Goal: Information Seeking & Learning: Check status

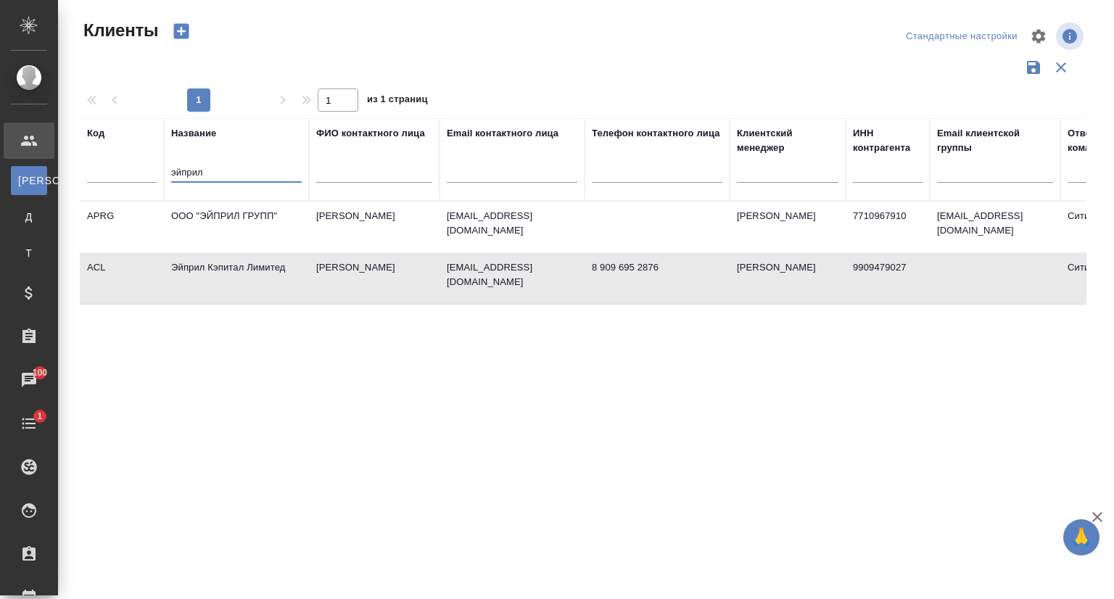
select select "RU"
type input "[DOMAIN_NAME]"
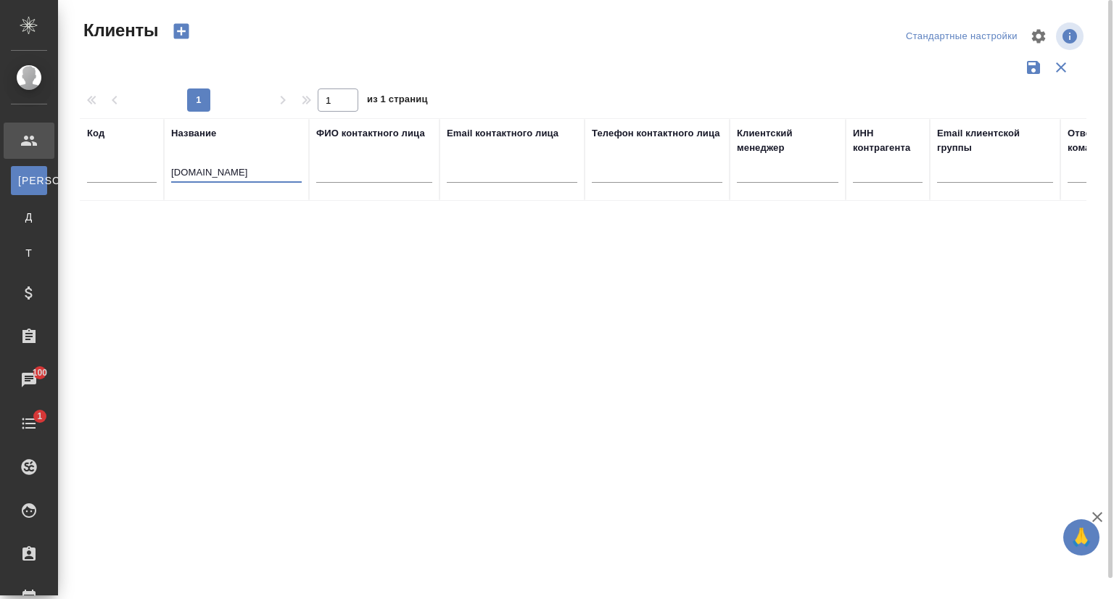
drag, startPoint x: 209, startPoint y: 170, endPoint x: 136, endPoint y: 178, distance: 72.9
click at [136, 178] on tr "Код Название rzdint.ru ФИО контактного лица Email контактного лица Телефон конт…" at bounding box center [628, 159] width 1096 height 83
click at [543, 173] on input "text" at bounding box center [512, 174] width 131 height 18
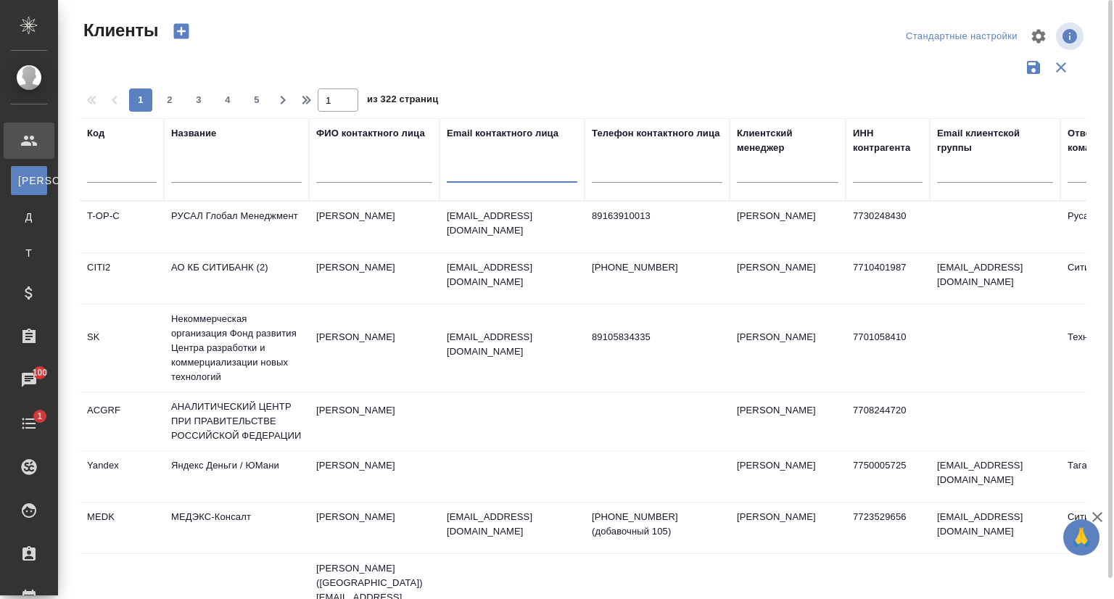
paste input "rzdint.ru"
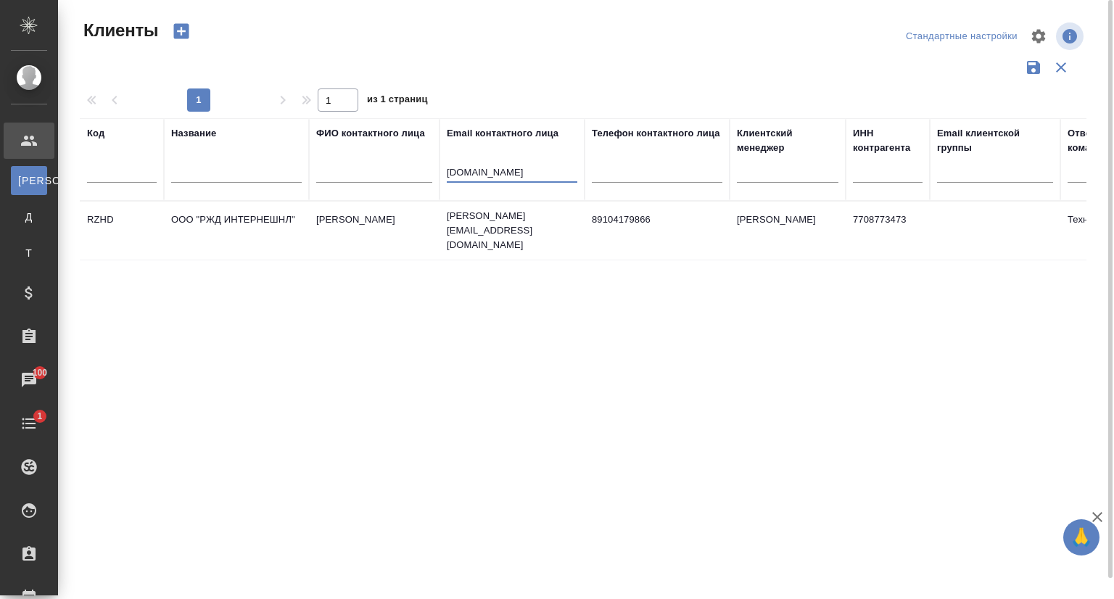
type input "rzdint.ru"
click at [209, 212] on td "ООО "РЖД ИНТЕРНЕШНЛ"" at bounding box center [236, 230] width 145 height 51
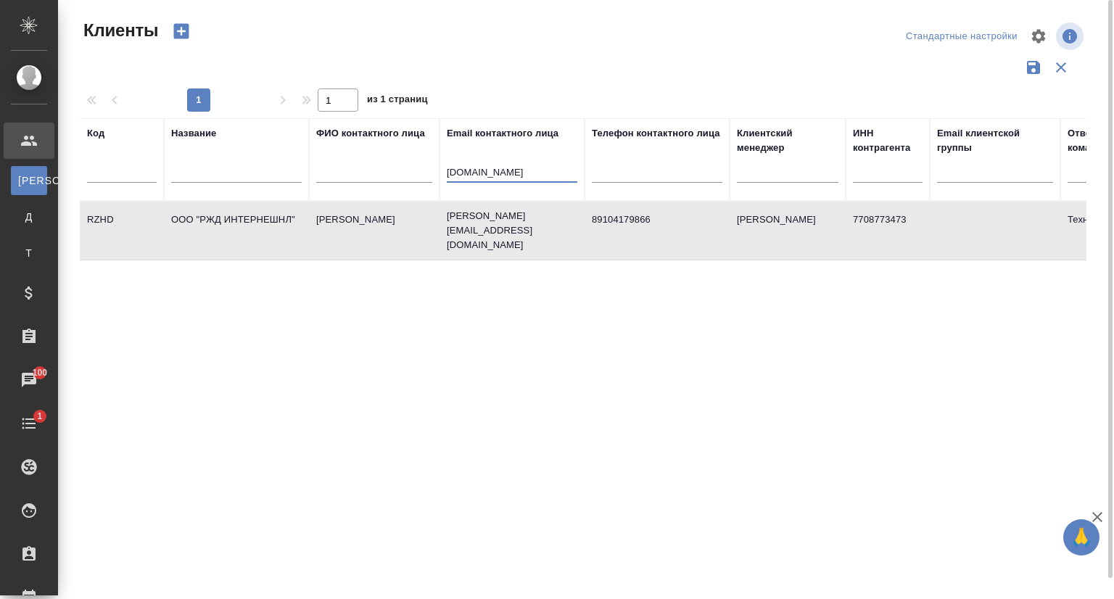
drag, startPoint x: 406, startPoint y: 169, endPoint x: 388, endPoint y: 169, distance: 18.1
click at [388, 169] on tr "Код Название ФИО контактного лица Email контактного лица rzdint.ru Телефон конт…" at bounding box center [628, 159] width 1096 height 83
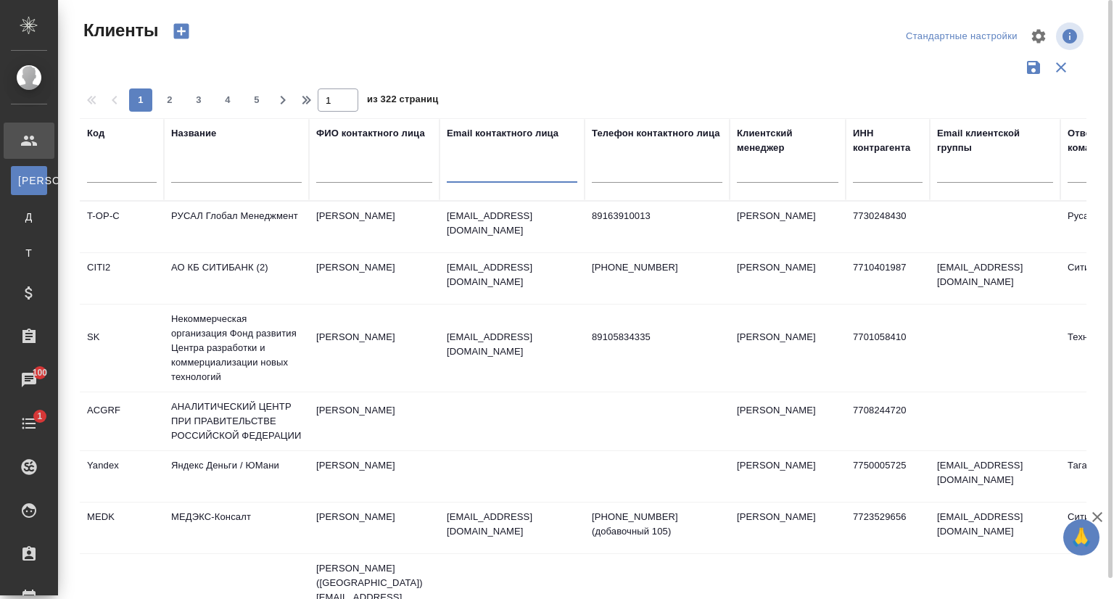
paste input "rusada.ru"
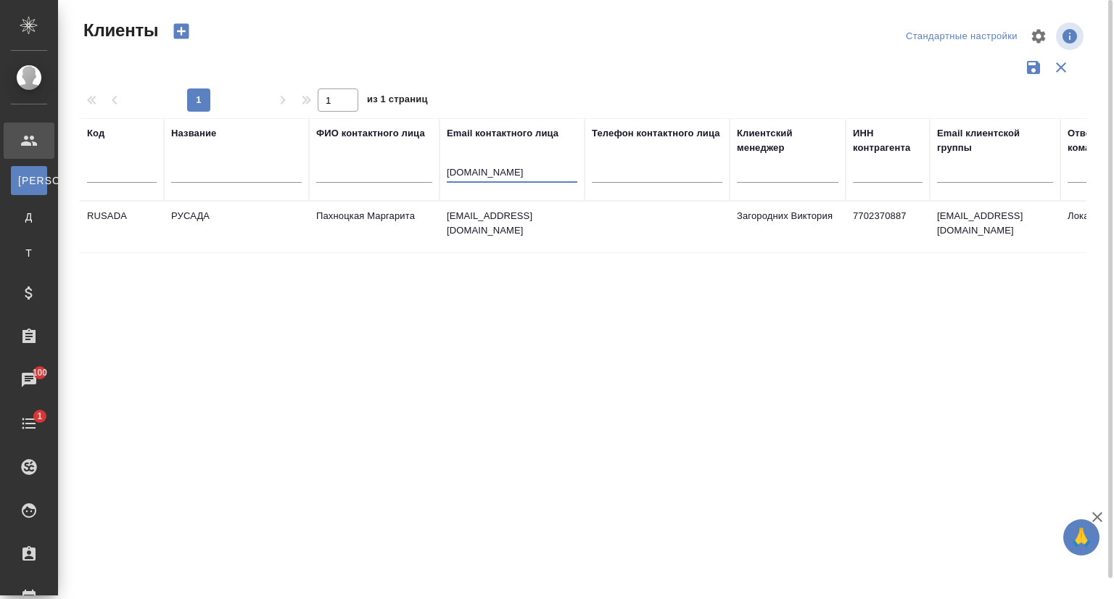
click at [264, 223] on td "РУСАДА" at bounding box center [236, 227] width 145 height 51
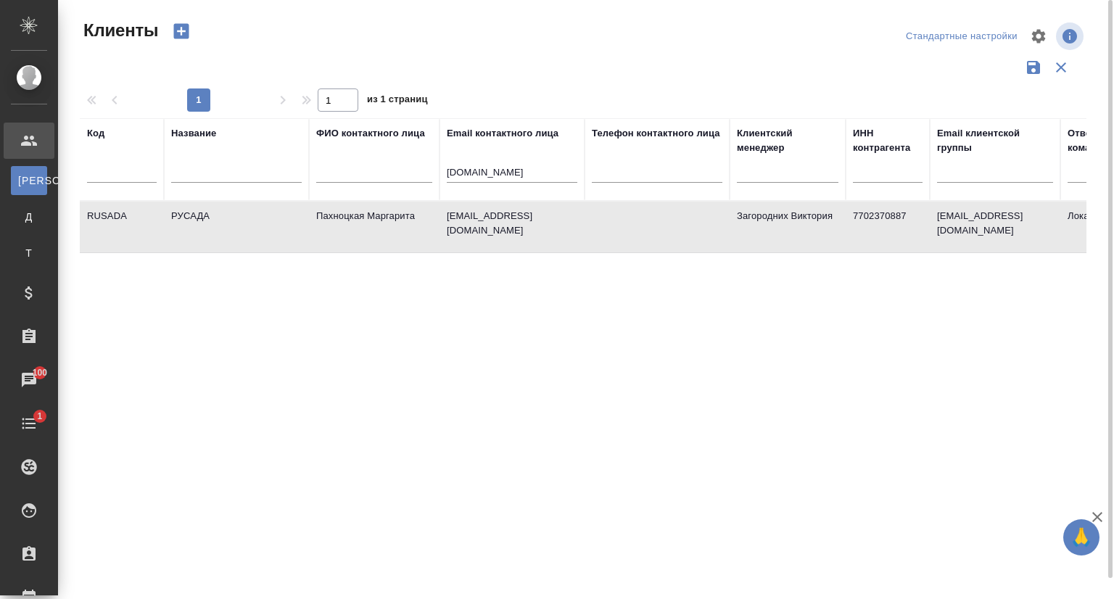
click at [264, 223] on td "РУСАДА" at bounding box center [236, 227] width 145 height 51
drag, startPoint x: 515, startPoint y: 172, endPoint x: 357, endPoint y: 170, distance: 157.3
click at [357, 170] on tr "Код Название ФИО контактного лица Email контактного лица rusada.ru Телефон конт…" at bounding box center [628, 159] width 1096 height 83
type input "press"
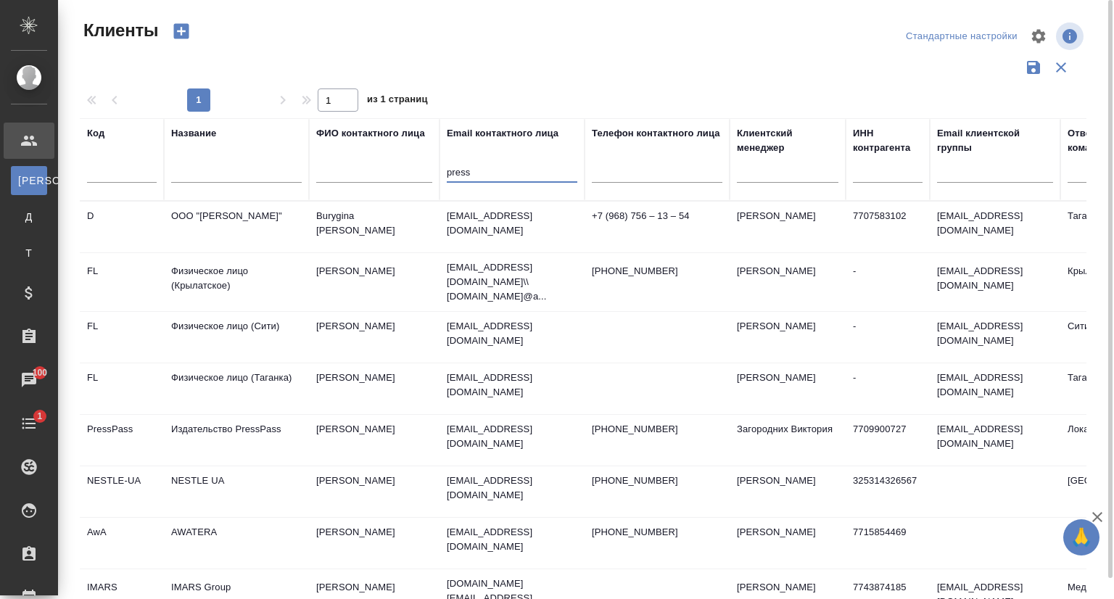
drag, startPoint x: 487, startPoint y: 173, endPoint x: 421, endPoint y: 175, distance: 66.7
click at [421, 175] on tr "Код Название ФИО контактного лица Email контактного лица press Телефон контактн…" at bounding box center [628, 159] width 1096 height 83
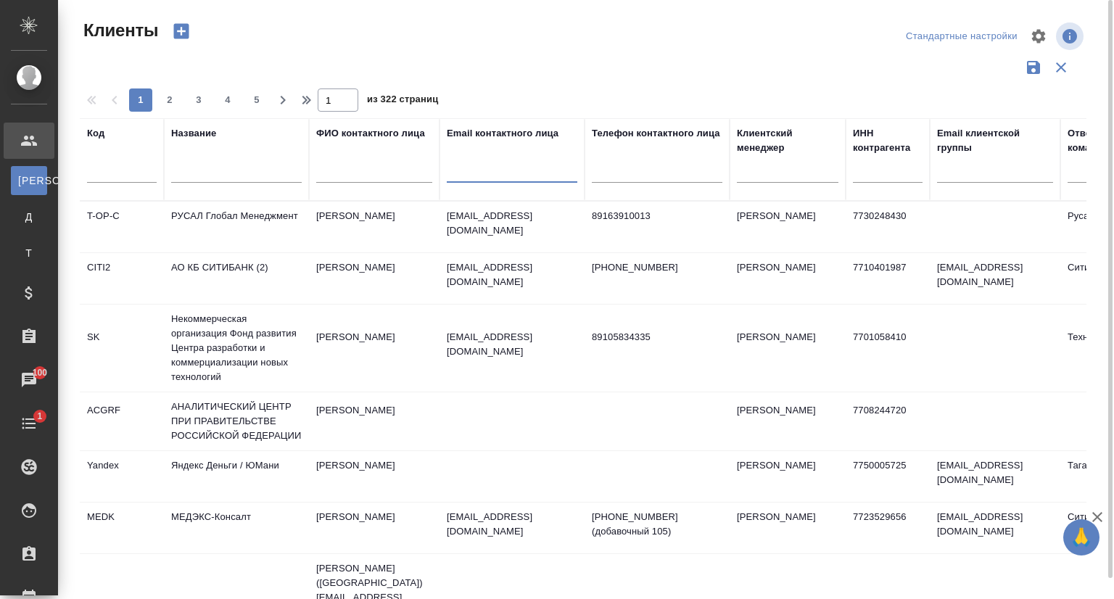
click at [203, 168] on input "text" at bounding box center [236, 174] width 131 height 18
paste input "press"
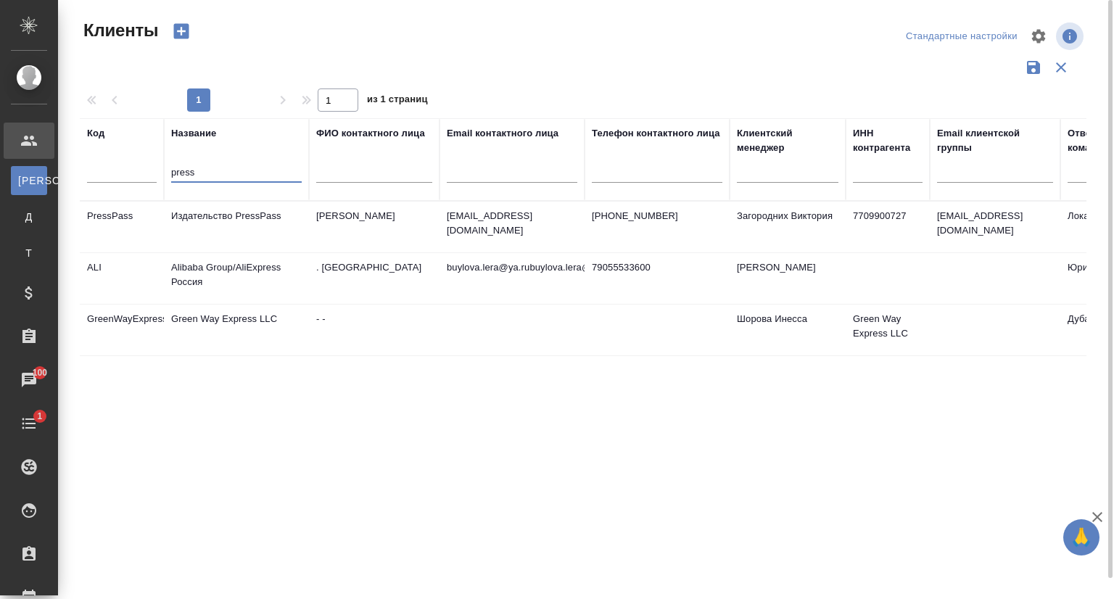
type input "press"
click at [227, 215] on td "Издательство PressPass" at bounding box center [236, 227] width 145 height 51
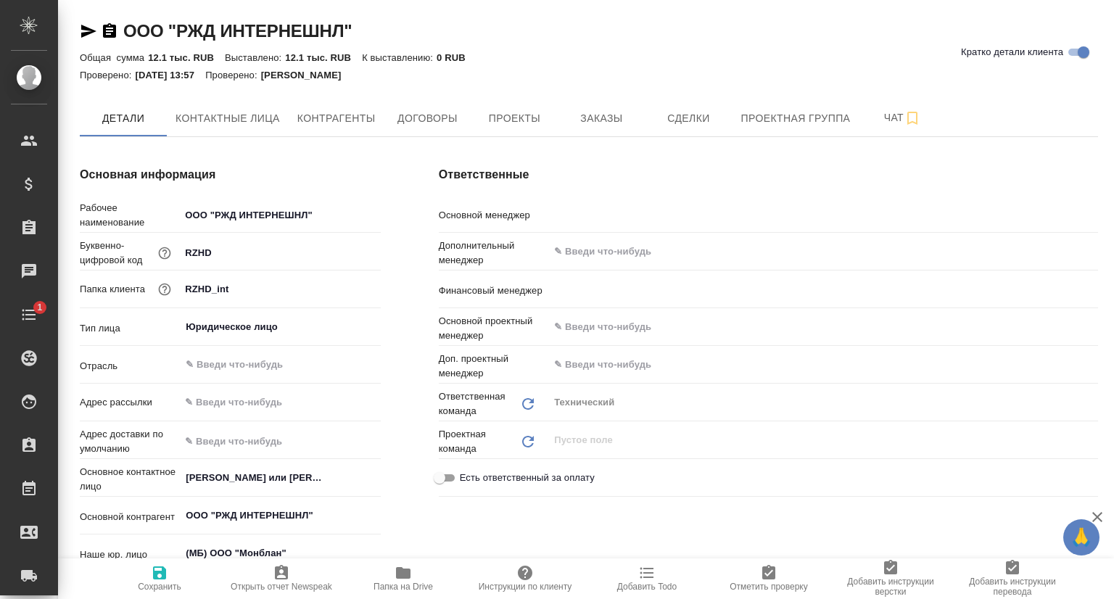
type textarea "x"
type input "[PERSON_NAME]"
type input "Воробьёва Екатерина"
click at [528, 110] on span "Проекты" at bounding box center [514, 118] width 70 height 18
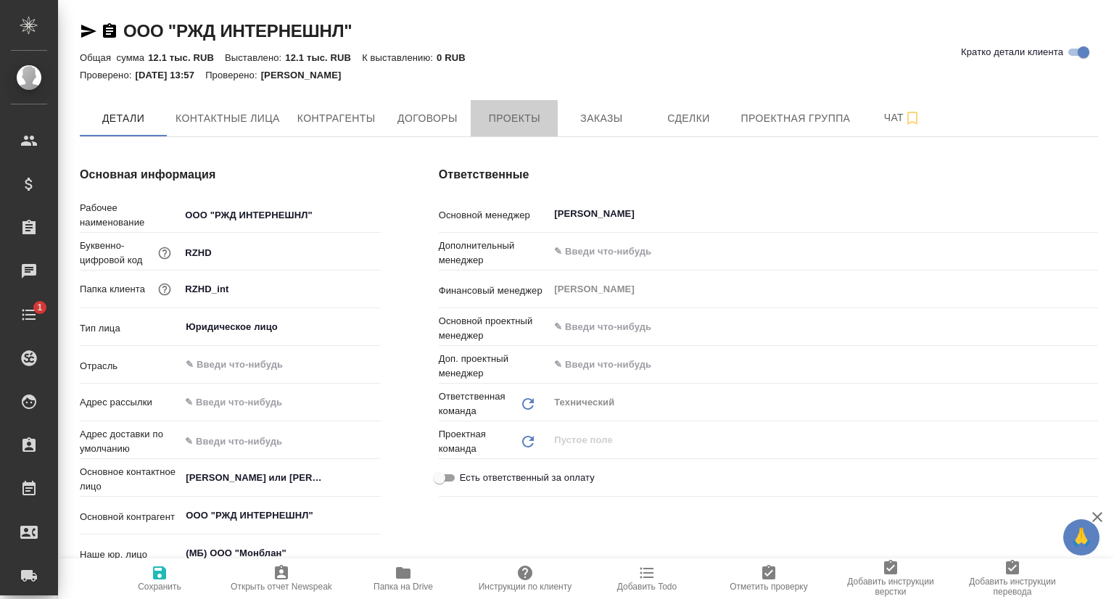
type textarea "x"
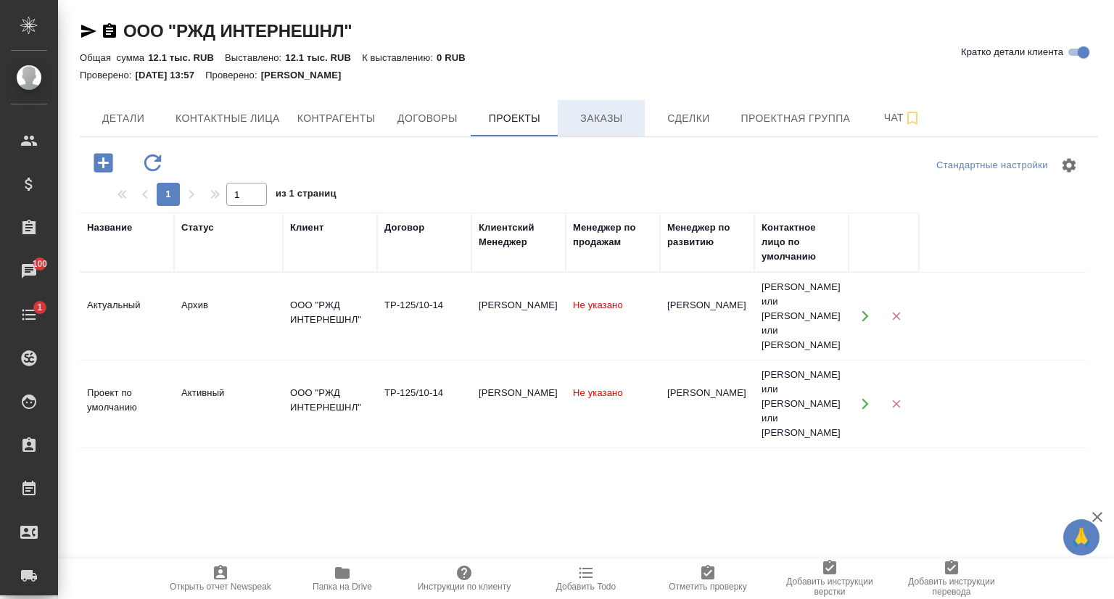
click at [625, 122] on span "Заказы" at bounding box center [601, 118] width 70 height 18
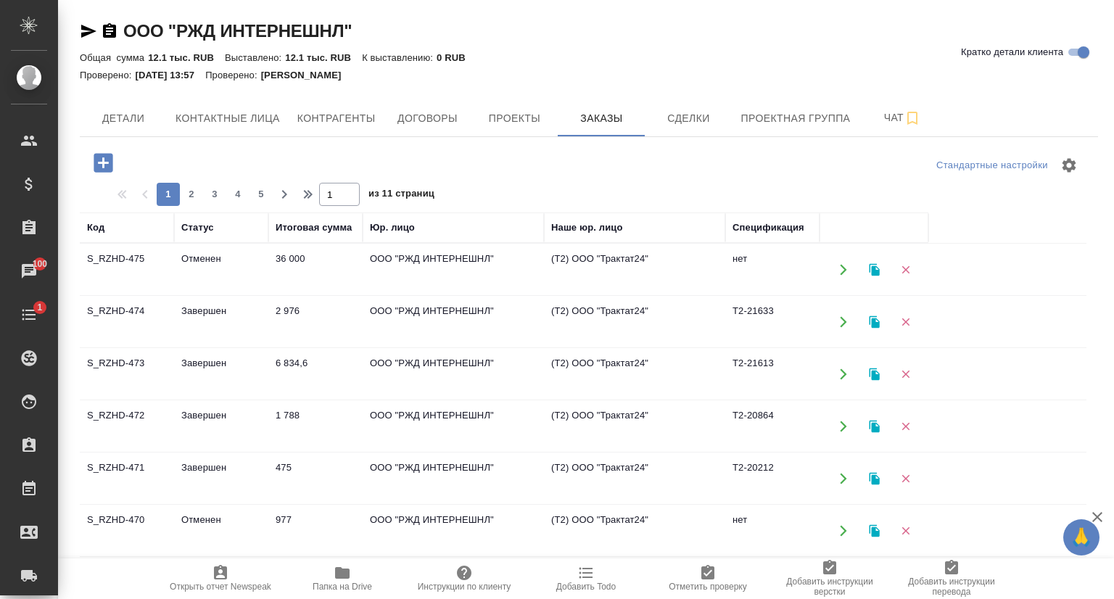
click at [136, 264] on td "S_RZHD-475" at bounding box center [127, 269] width 94 height 51
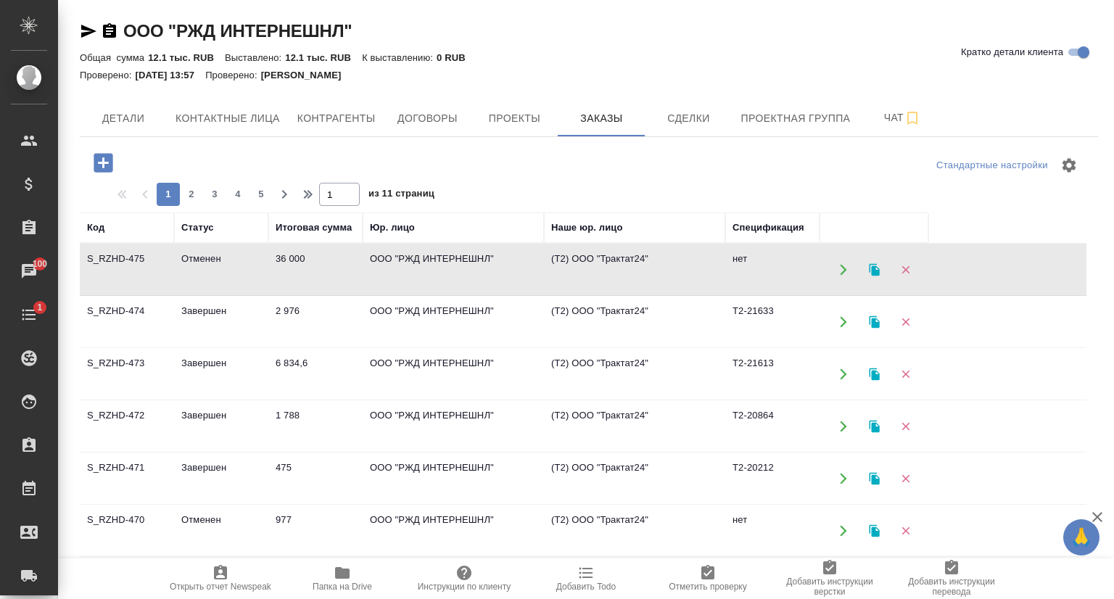
click at [183, 295] on td "Завершен" at bounding box center [221, 269] width 94 height 51
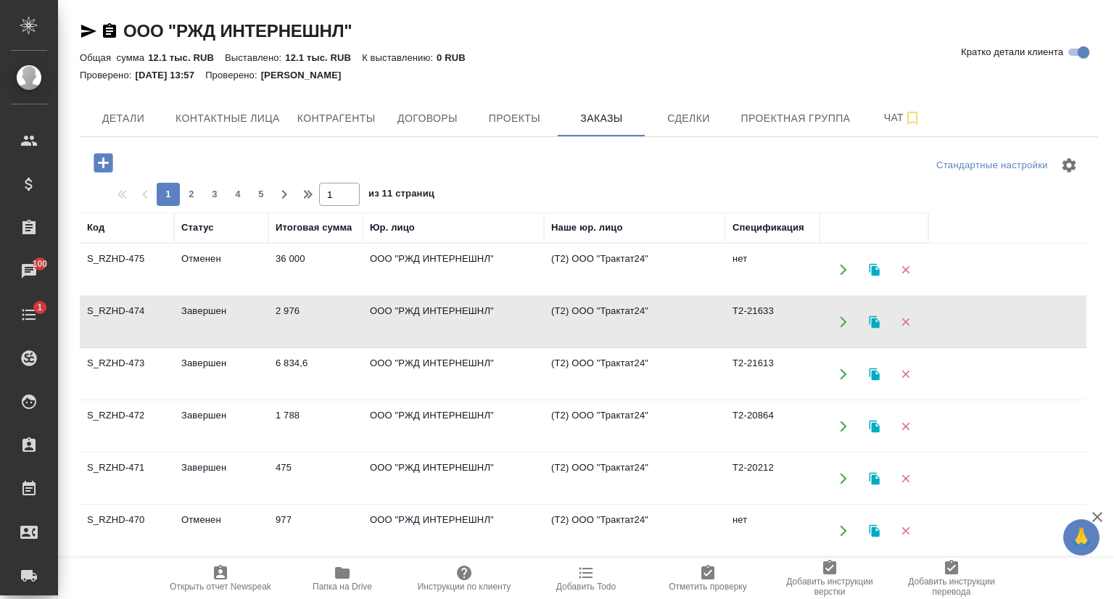
click at [183, 295] on td "Завершен" at bounding box center [221, 269] width 94 height 51
click at [162, 295] on td "S_RZHD-473" at bounding box center [127, 269] width 94 height 51
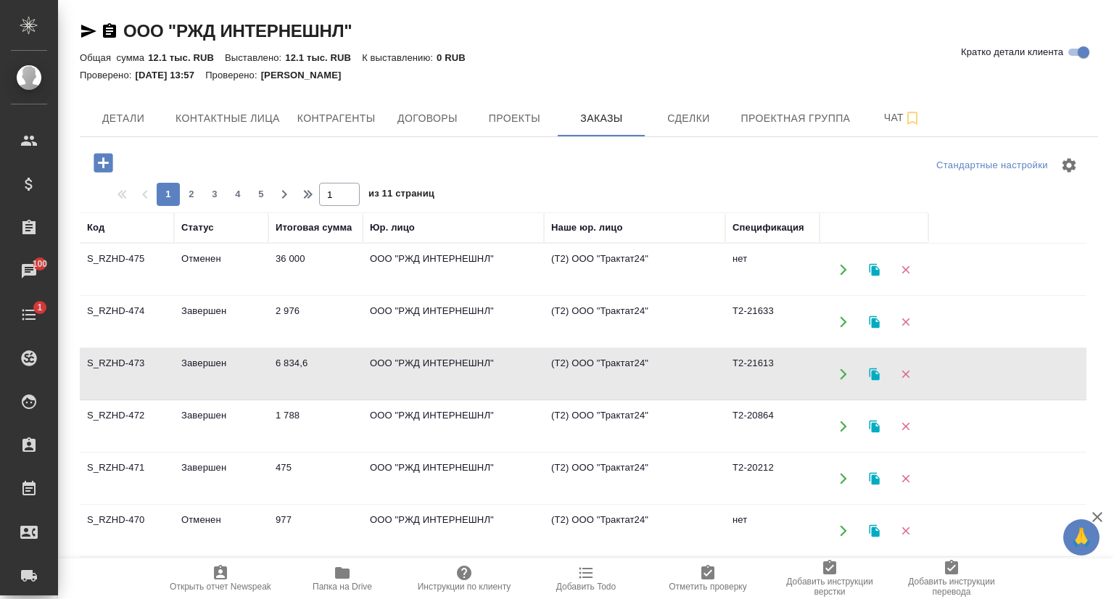
click at [162, 295] on td "S_RZHD-473" at bounding box center [127, 269] width 94 height 51
click at [143, 295] on td "S_RZHD-472" at bounding box center [127, 269] width 94 height 51
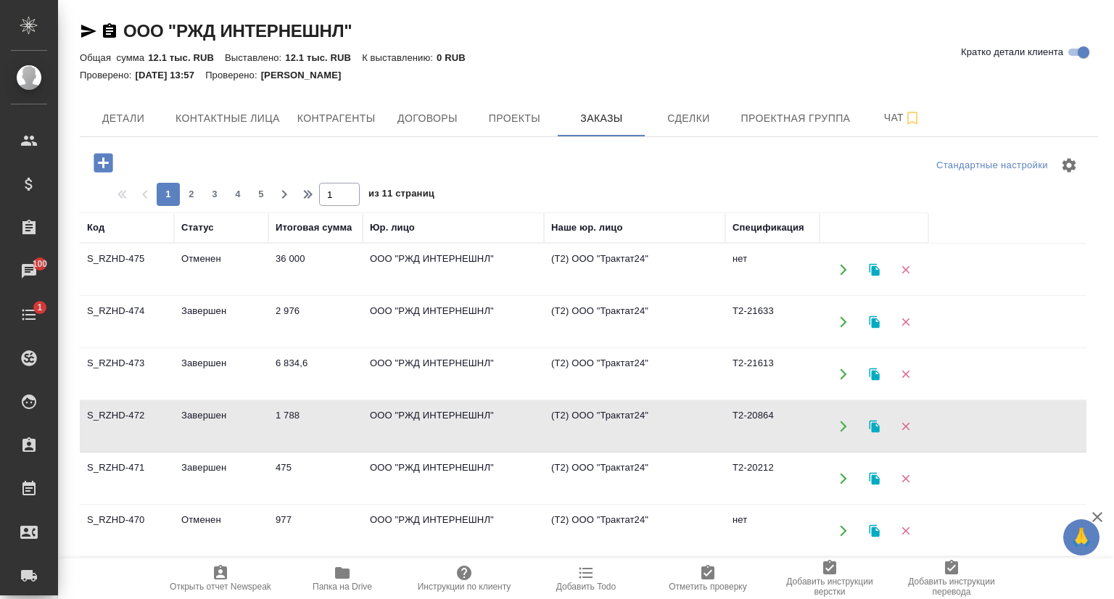
click at [143, 295] on td "S_RZHD-472" at bounding box center [127, 269] width 94 height 51
click at [212, 119] on span "Контактные лица" at bounding box center [227, 118] width 104 height 18
select select "RU"
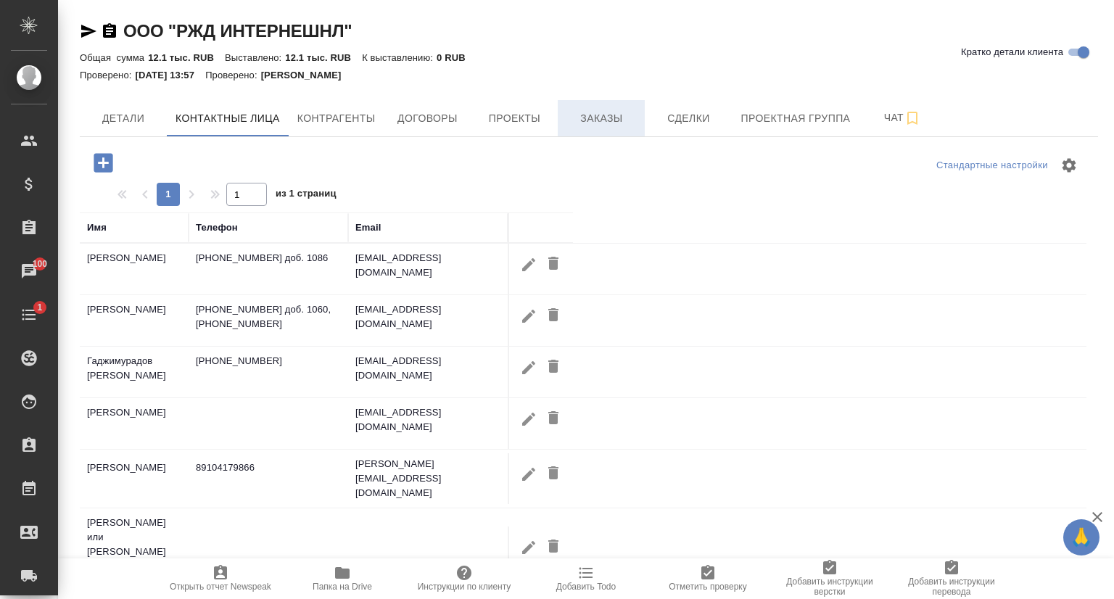
click at [603, 127] on button "Заказы" at bounding box center [601, 118] width 87 height 36
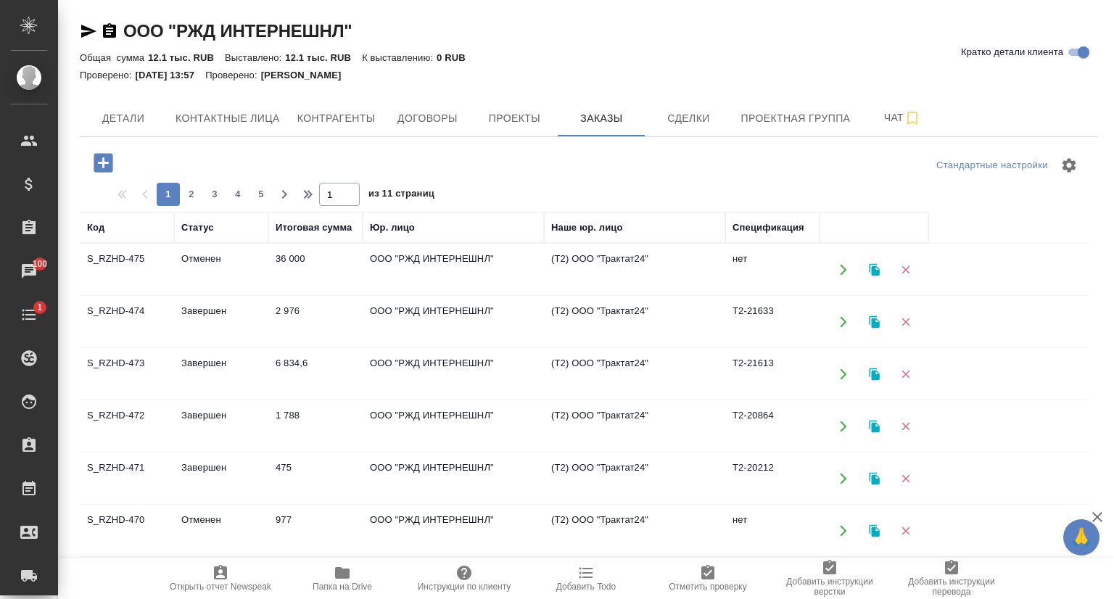
click at [128, 262] on td "S_RZHD-475" at bounding box center [127, 269] width 94 height 51
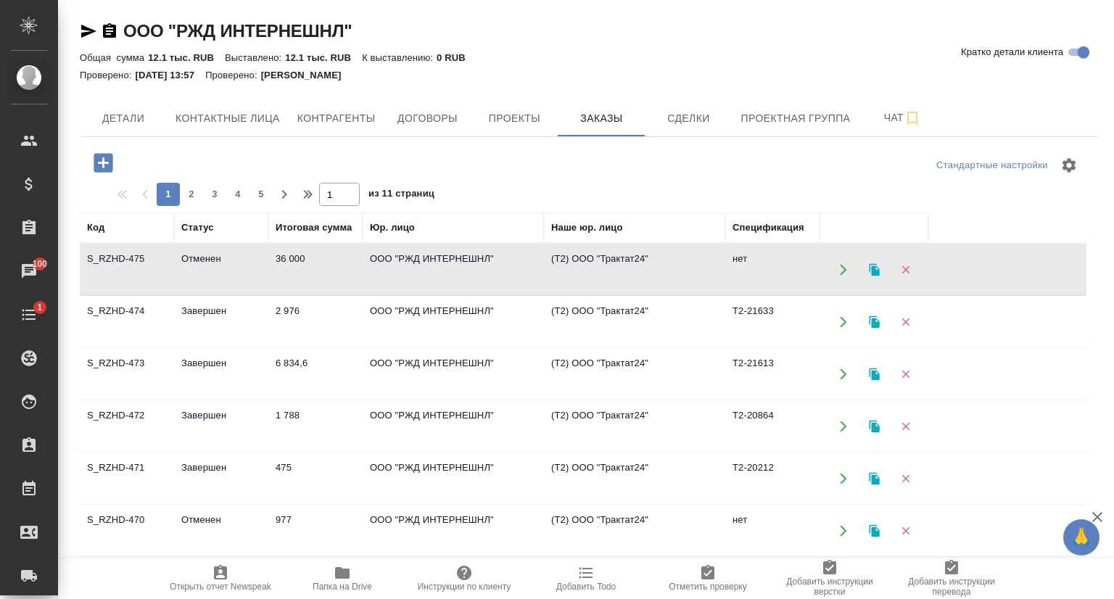
click at [128, 262] on td "S_RZHD-475" at bounding box center [127, 269] width 94 height 51
click at [154, 295] on td "S_RZHD-474" at bounding box center [127, 269] width 94 height 51
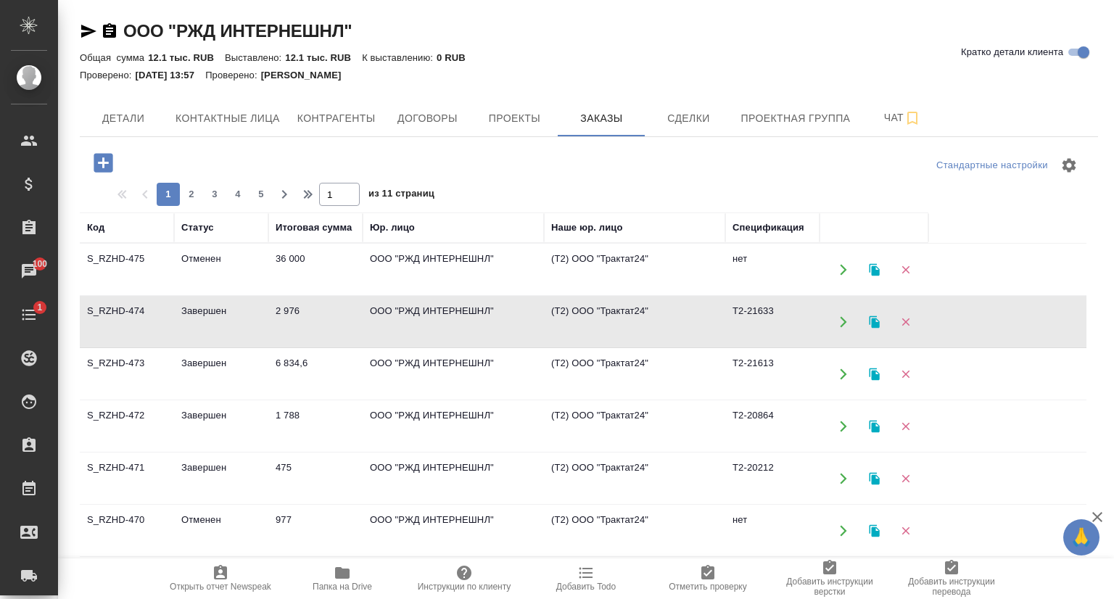
click at [154, 295] on td "S_RZHD-474" at bounding box center [127, 269] width 94 height 51
click at [128, 295] on td "S_RZHD-473" at bounding box center [127, 269] width 94 height 51
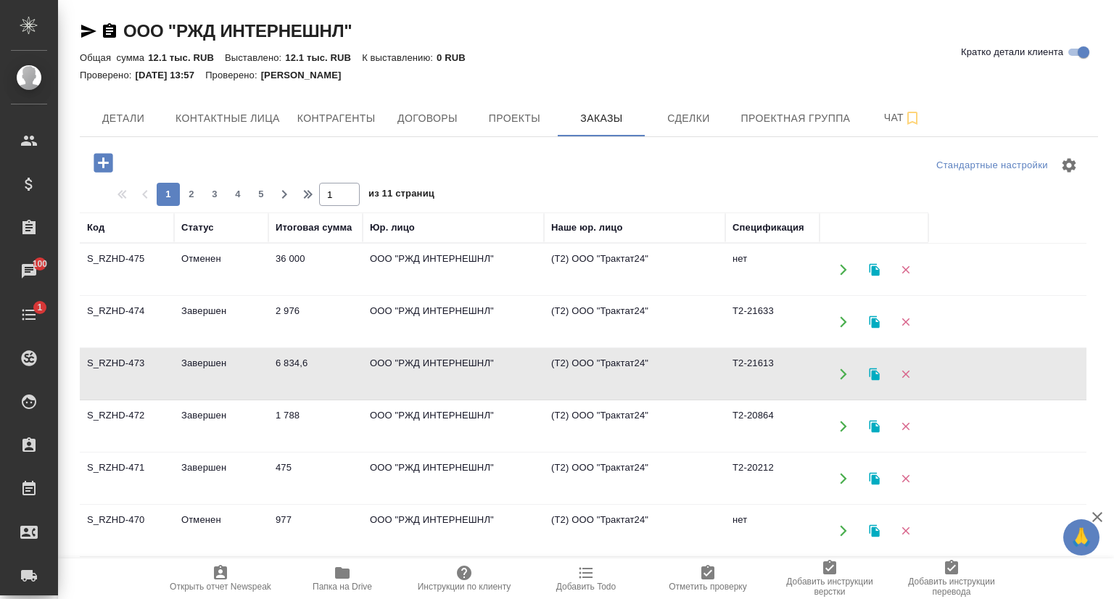
click at [128, 295] on td "S_RZHD-473" at bounding box center [127, 269] width 94 height 51
click at [105, 295] on td "S_RZHD-472" at bounding box center [127, 269] width 94 height 51
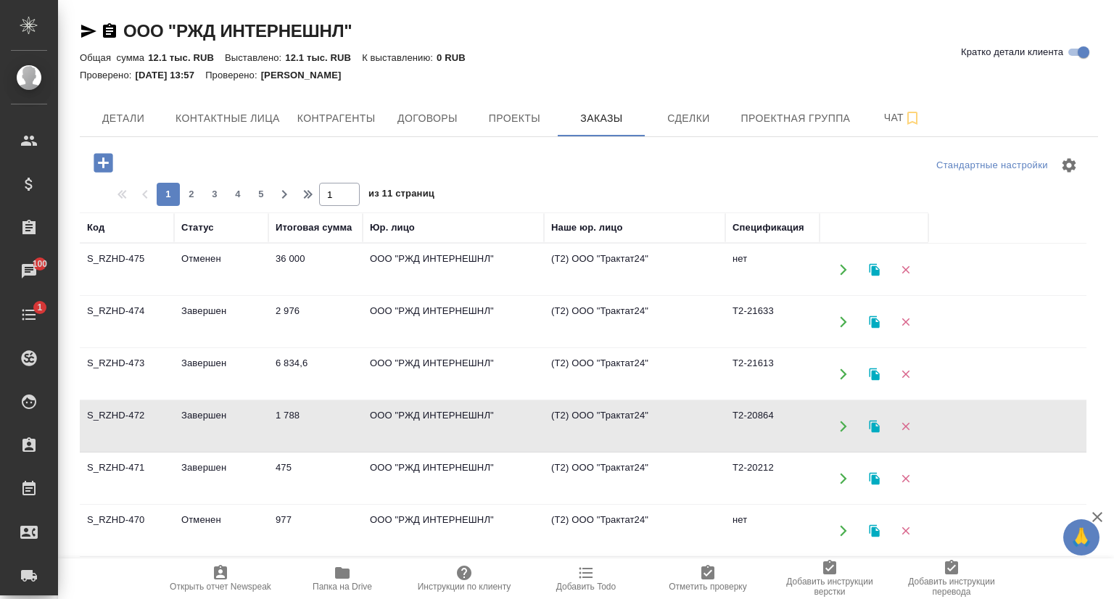
click at [105, 295] on td "S_RZHD-472" at bounding box center [127, 269] width 94 height 51
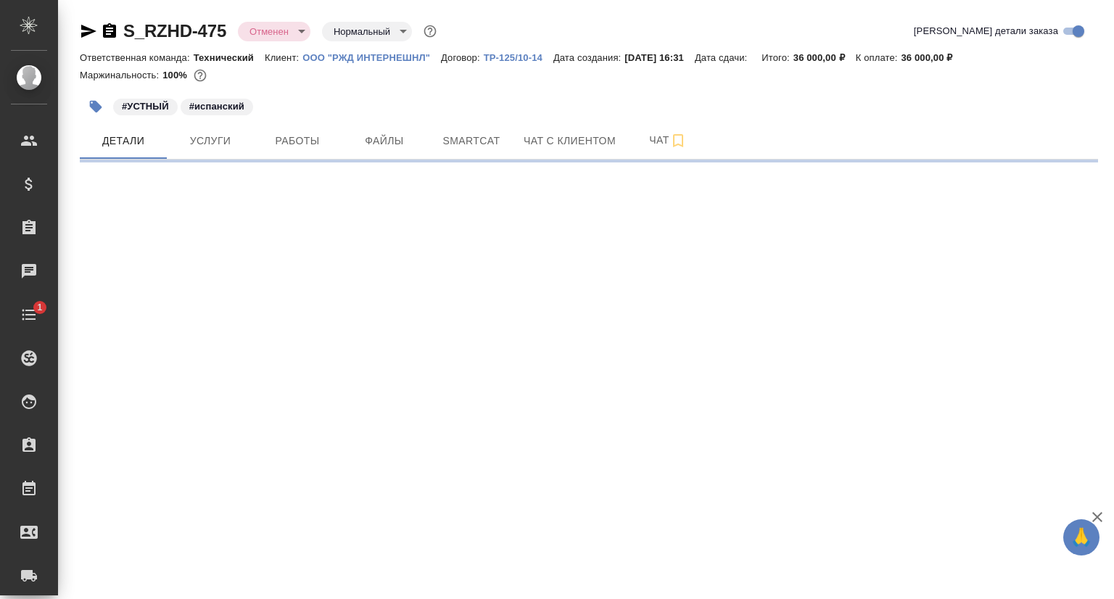
select select "RU"
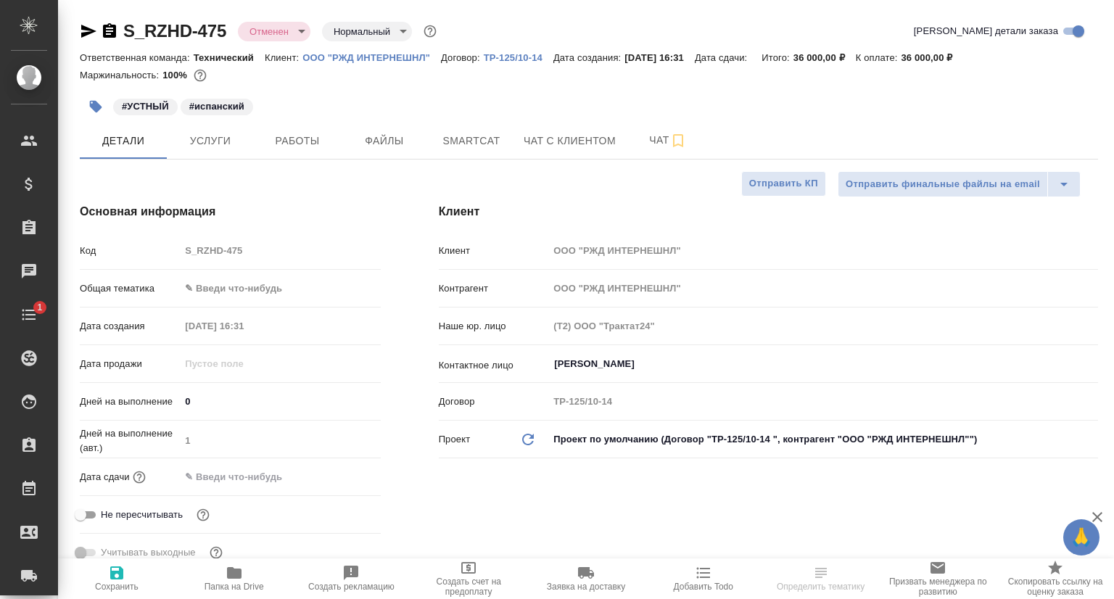
type textarea "x"
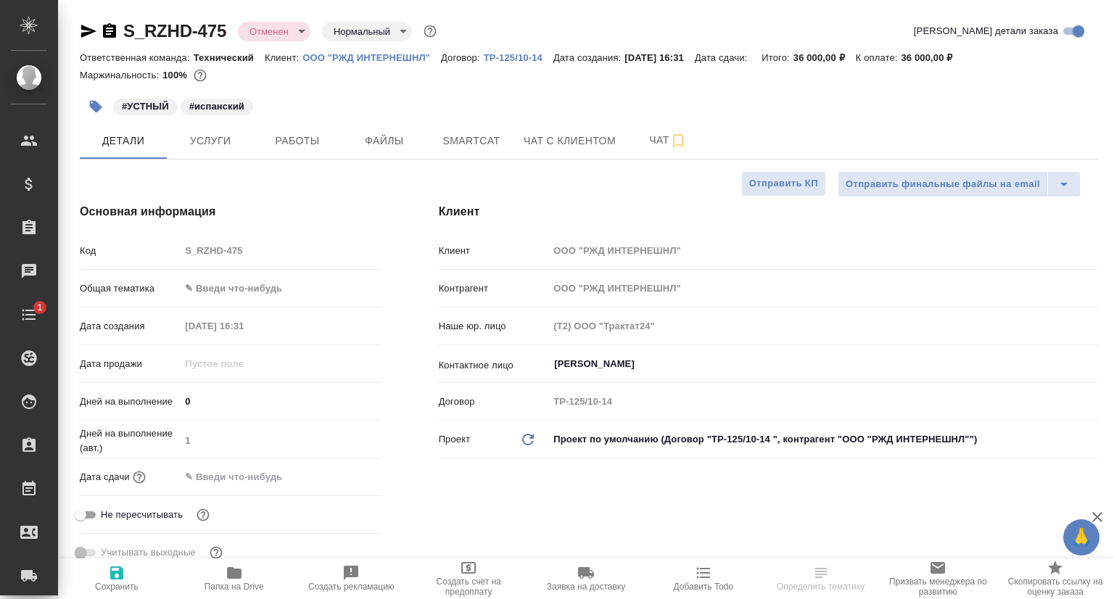
type textarea "x"
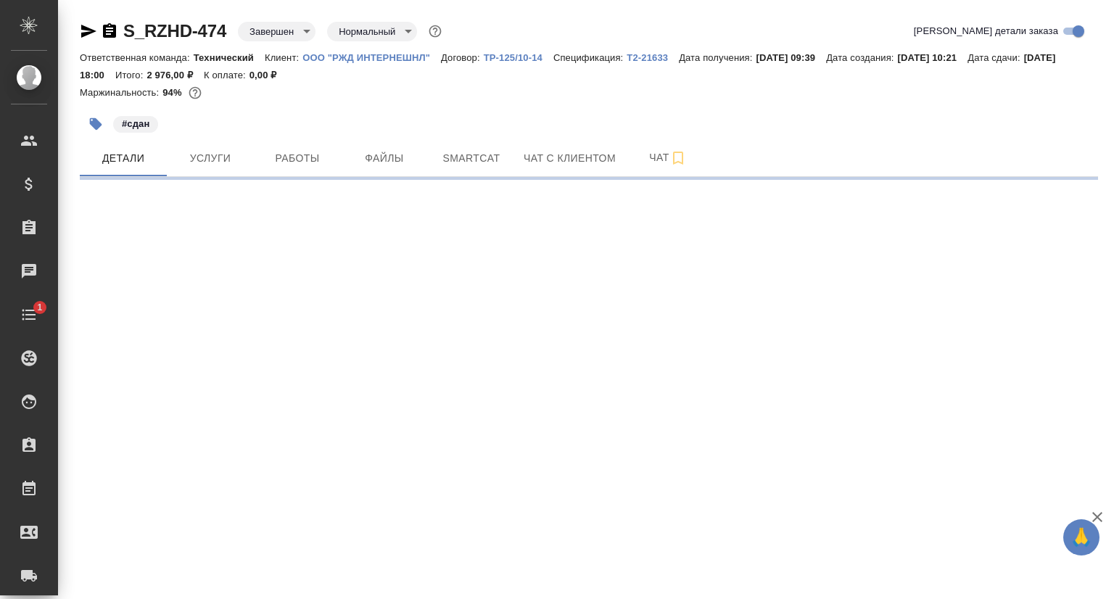
select select "RU"
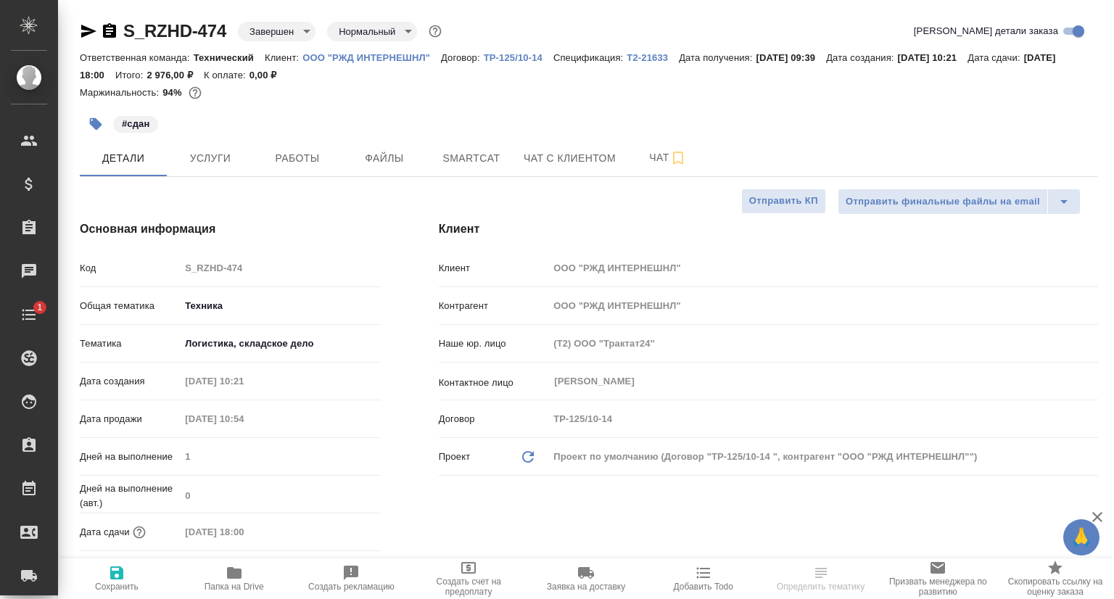
type textarea "x"
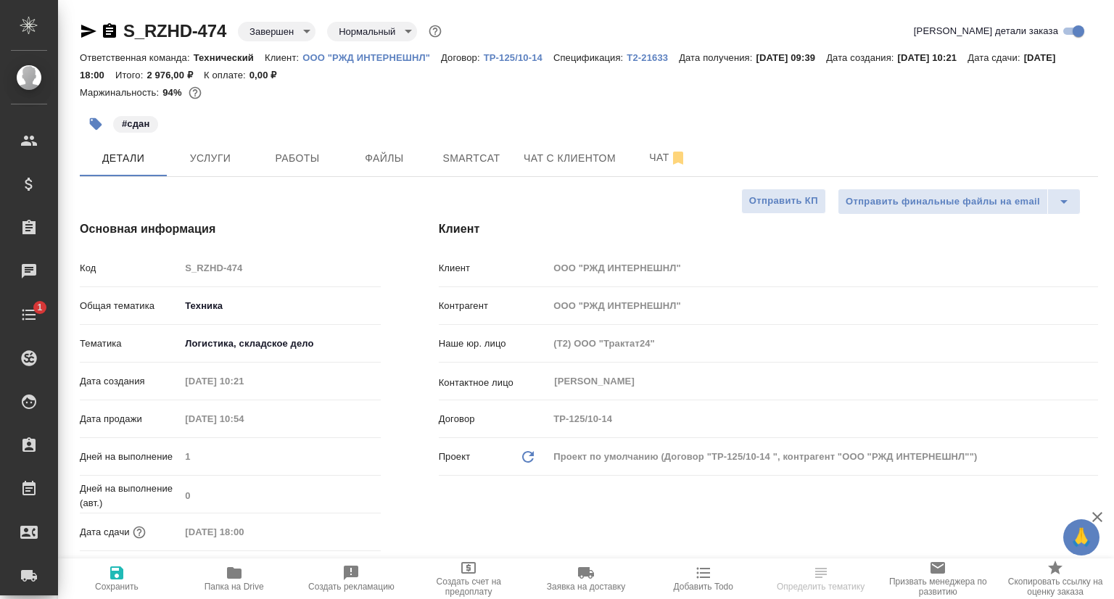
type textarea "x"
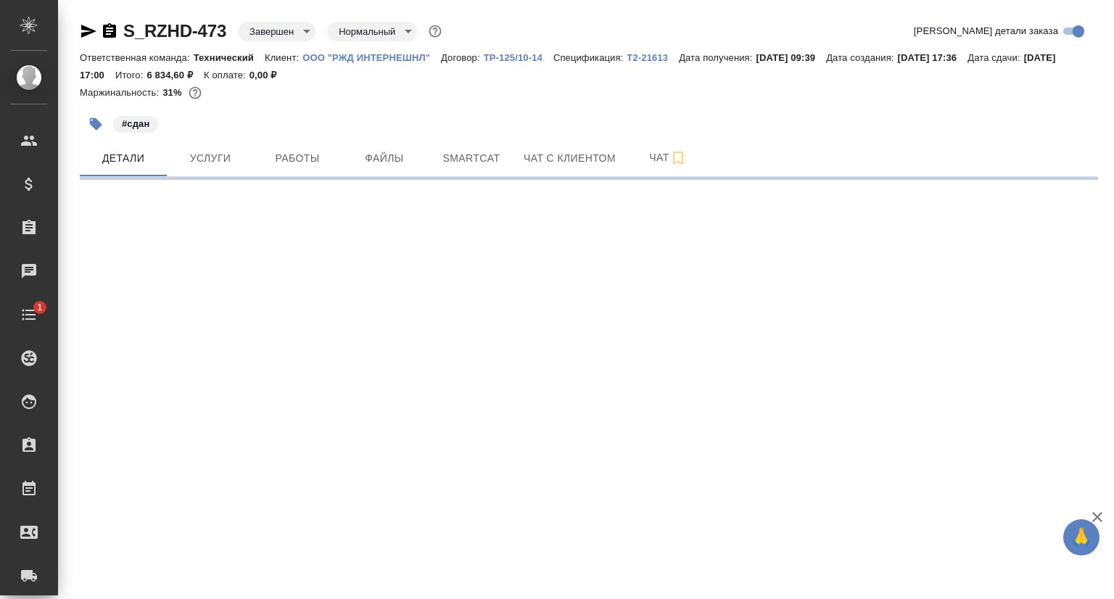
select select "RU"
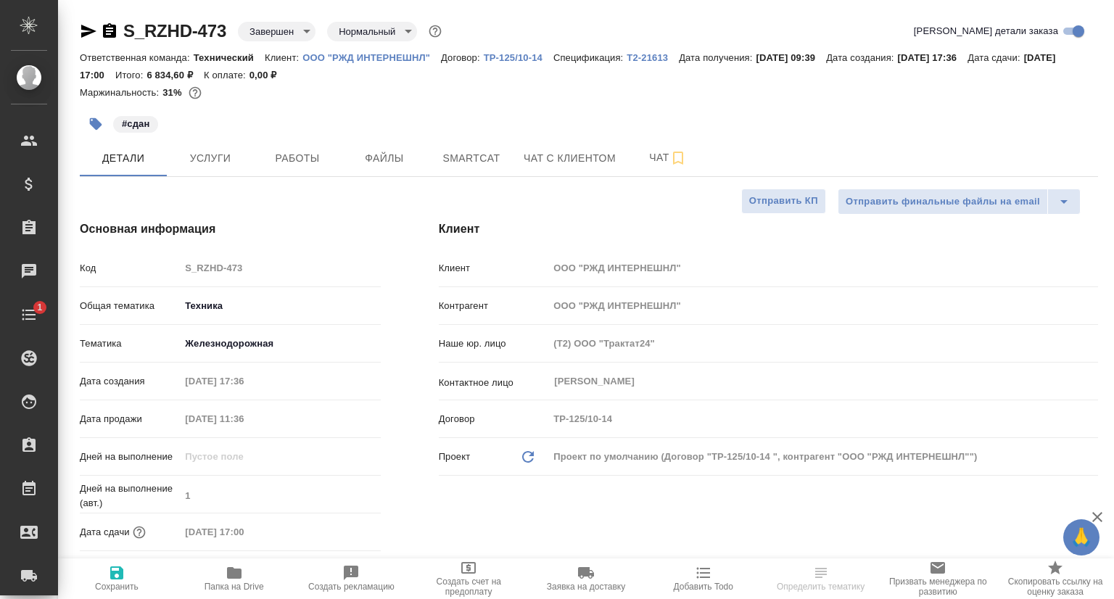
type textarea "x"
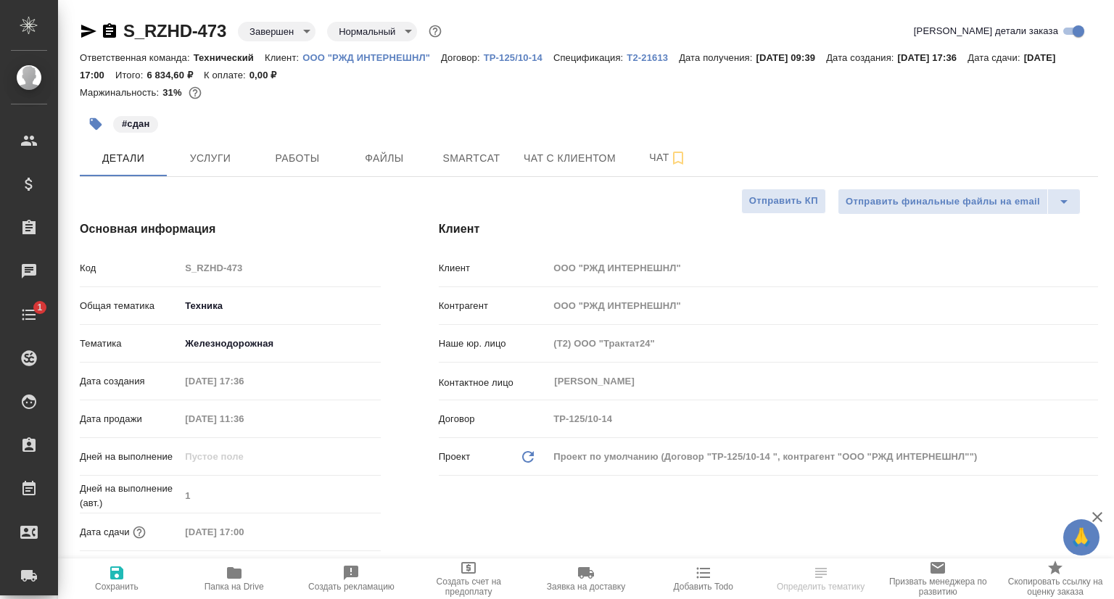
type textarea "x"
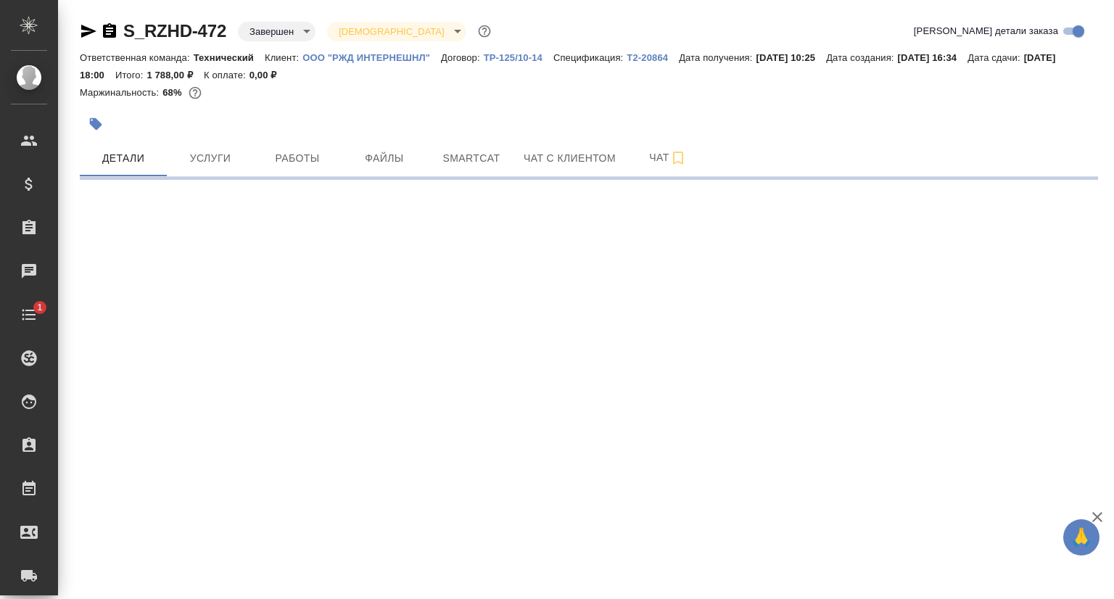
select select "RU"
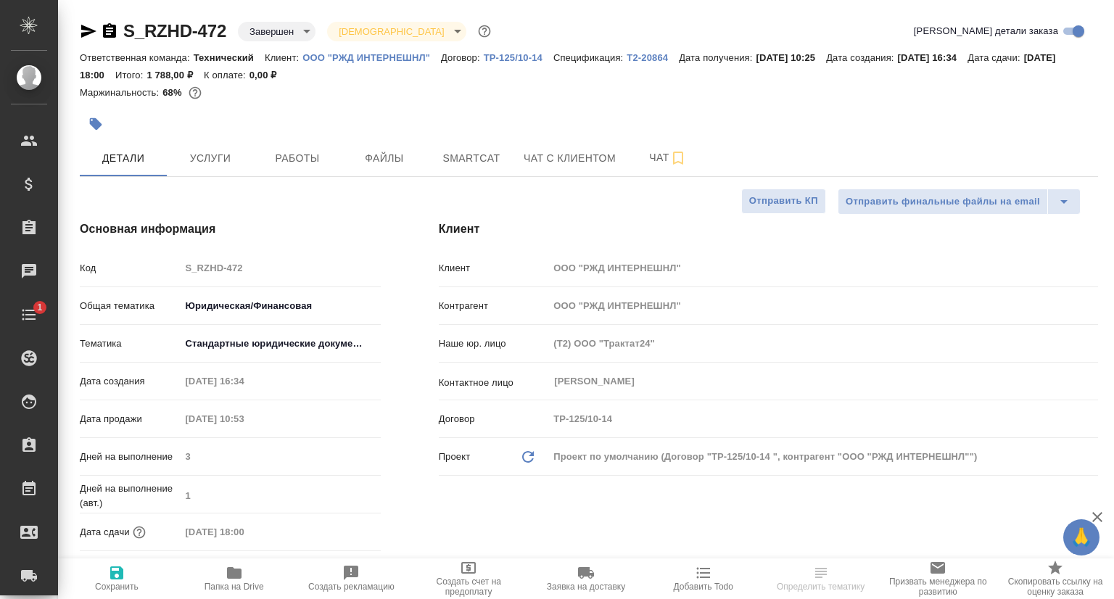
type textarea "x"
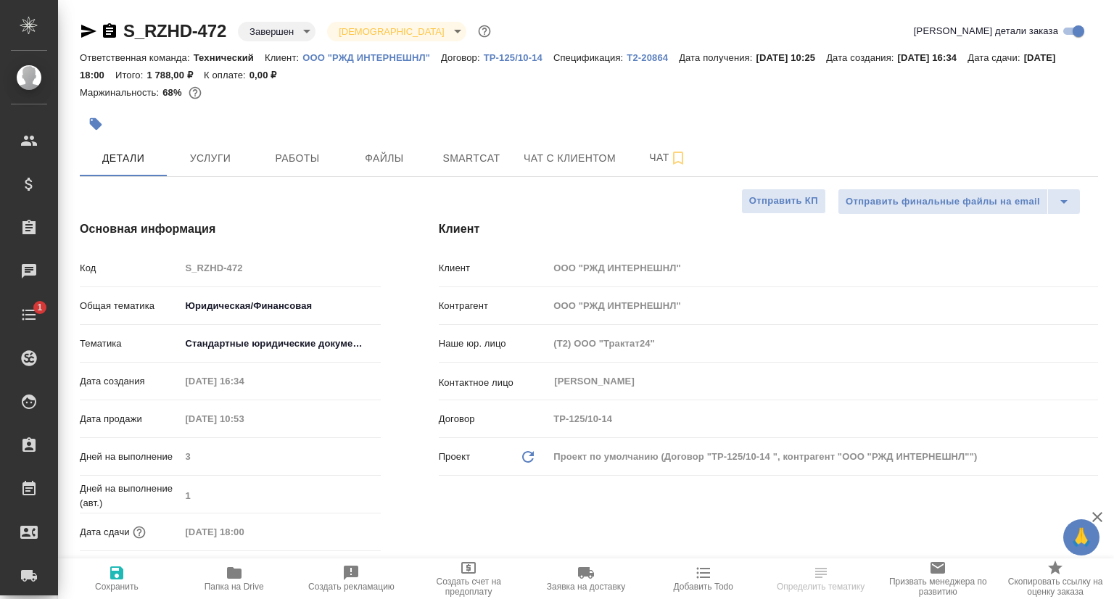
type textarea "x"
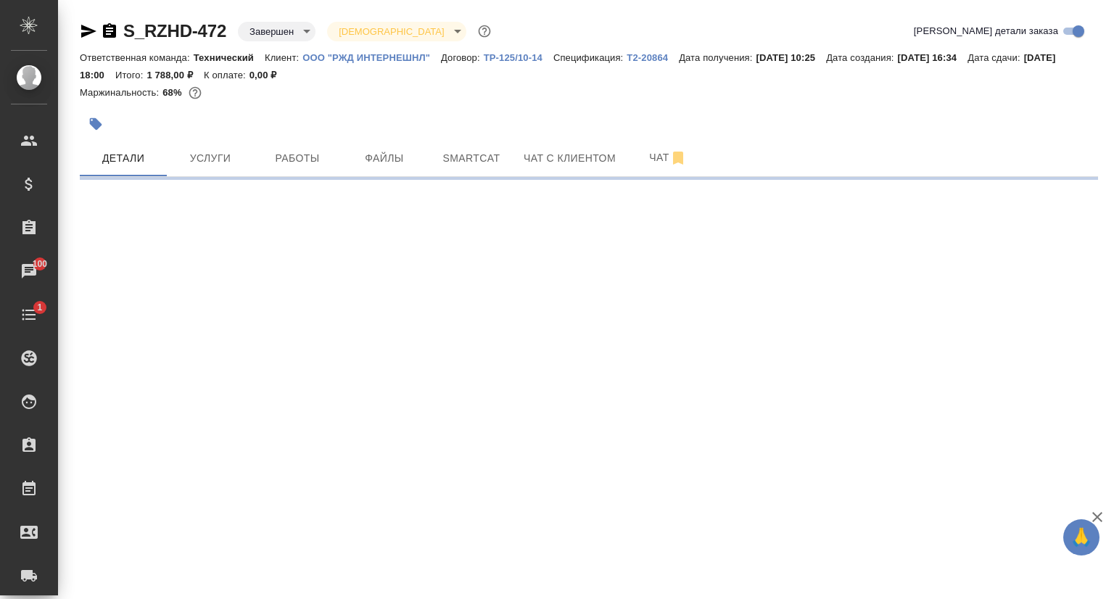
select select "RU"
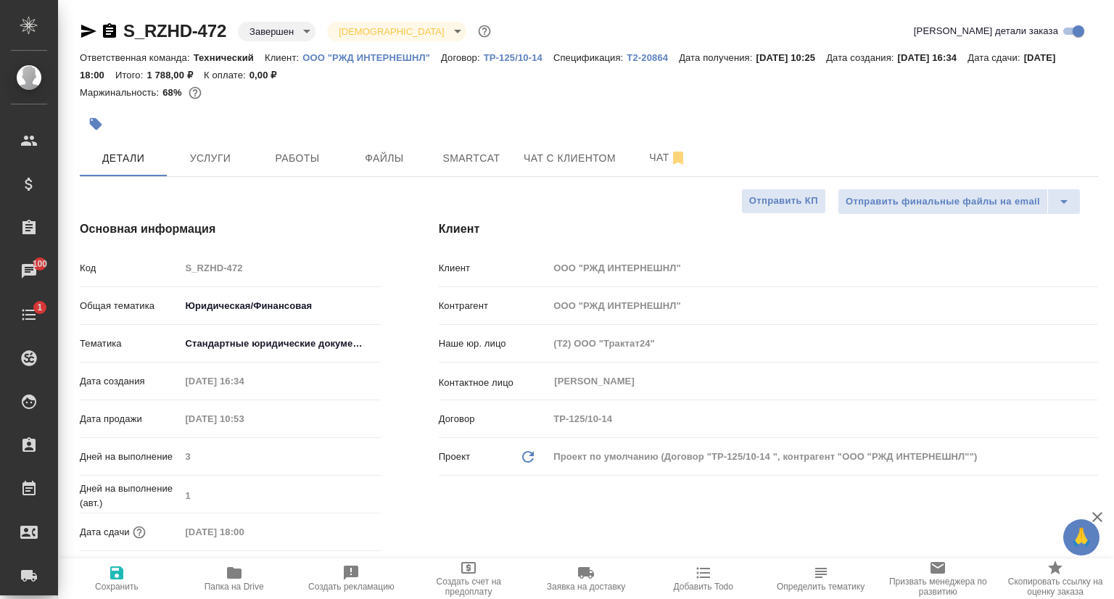
type textarea "x"
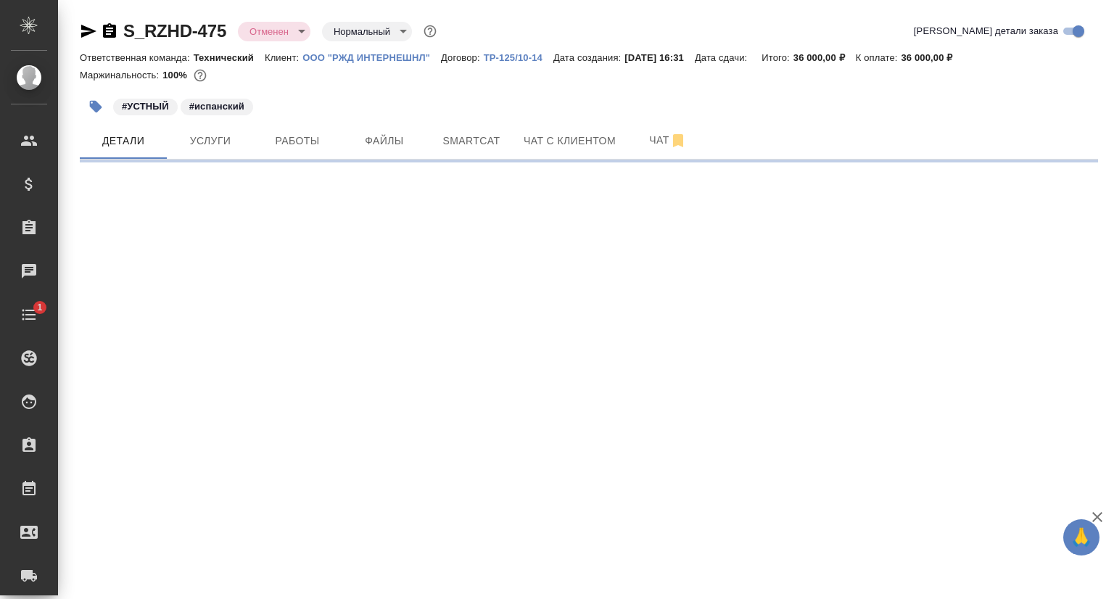
select select "RU"
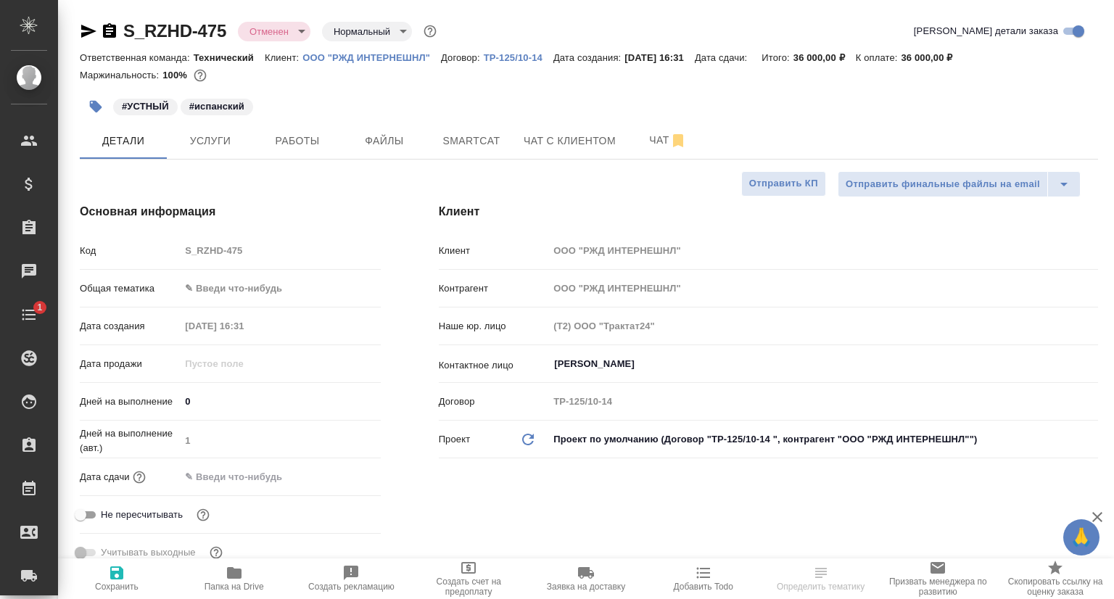
type textarea "x"
click at [219, 154] on button "Услуги" at bounding box center [210, 141] width 87 height 36
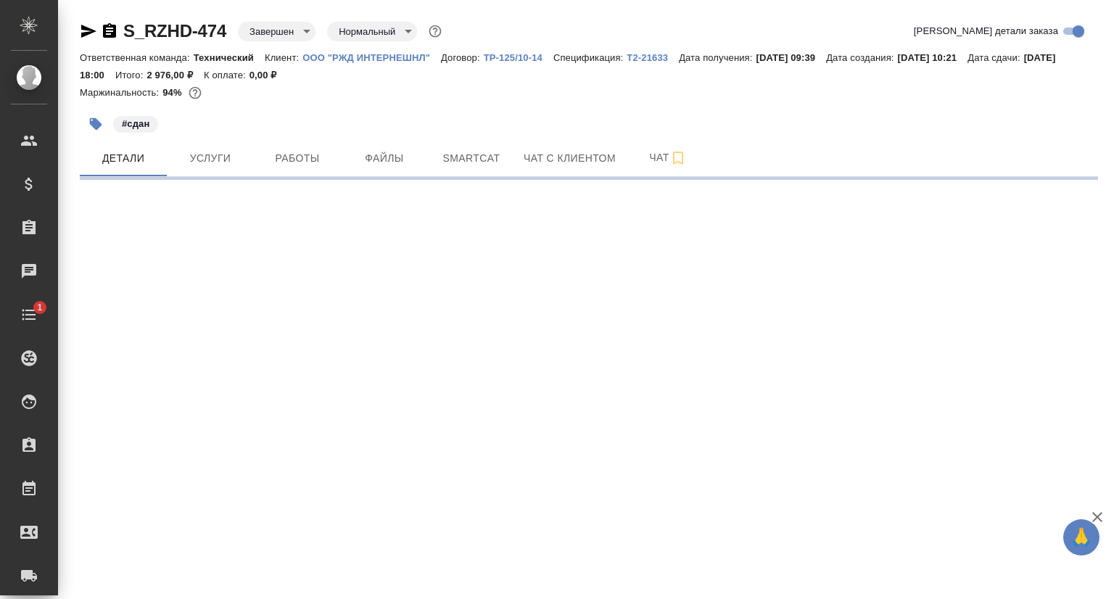
select select "RU"
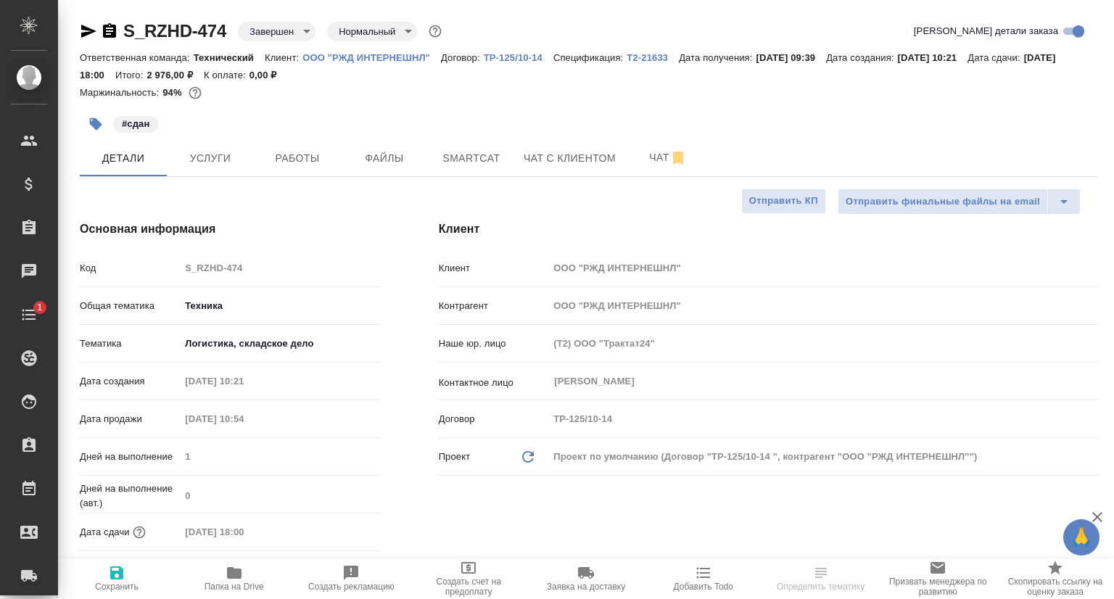
type textarea "x"
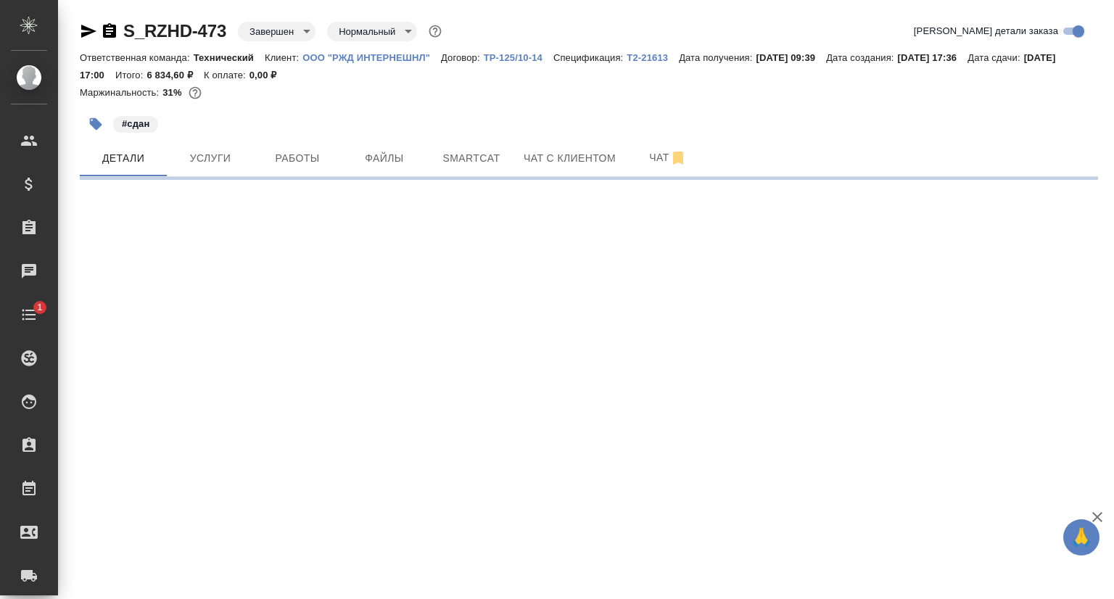
select select "RU"
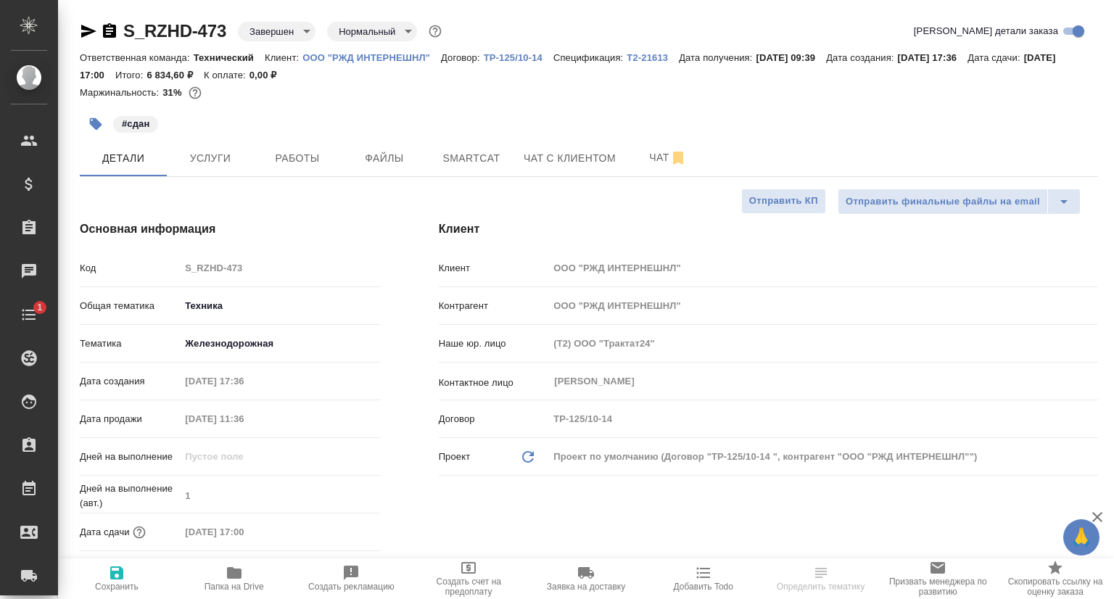
type textarea "x"
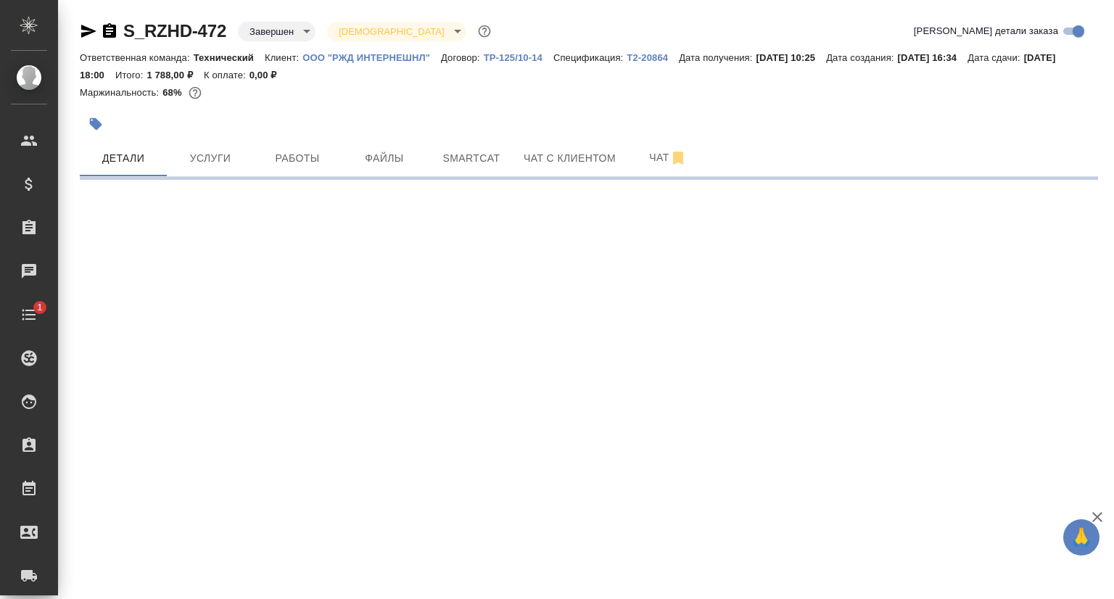
select select "RU"
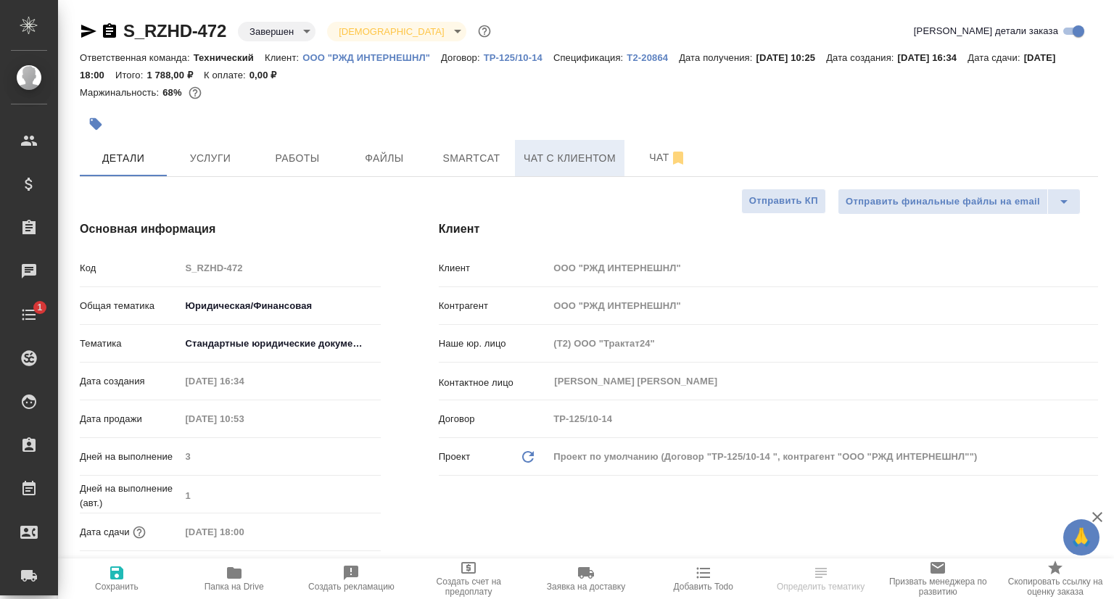
type textarea "x"
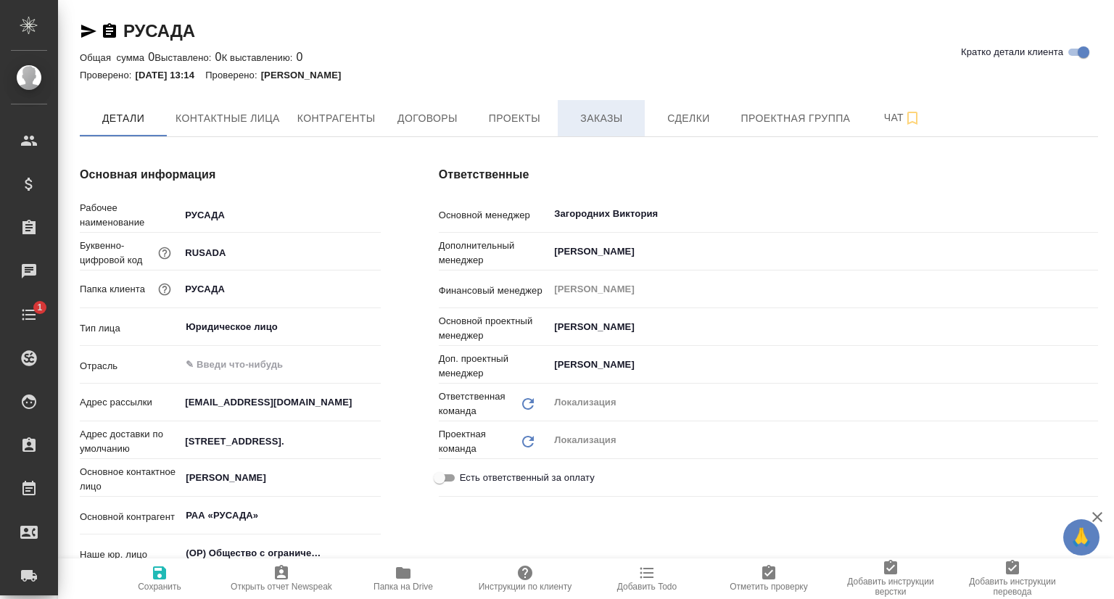
type textarea "x"
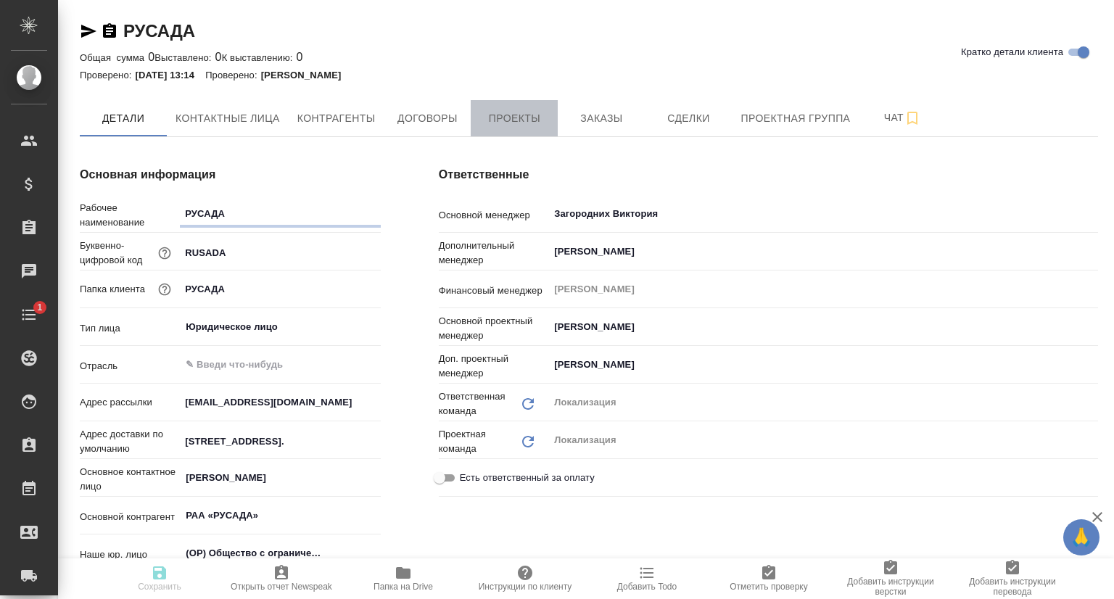
click at [517, 126] on span "Проекты" at bounding box center [514, 118] width 70 height 18
type textarea "x"
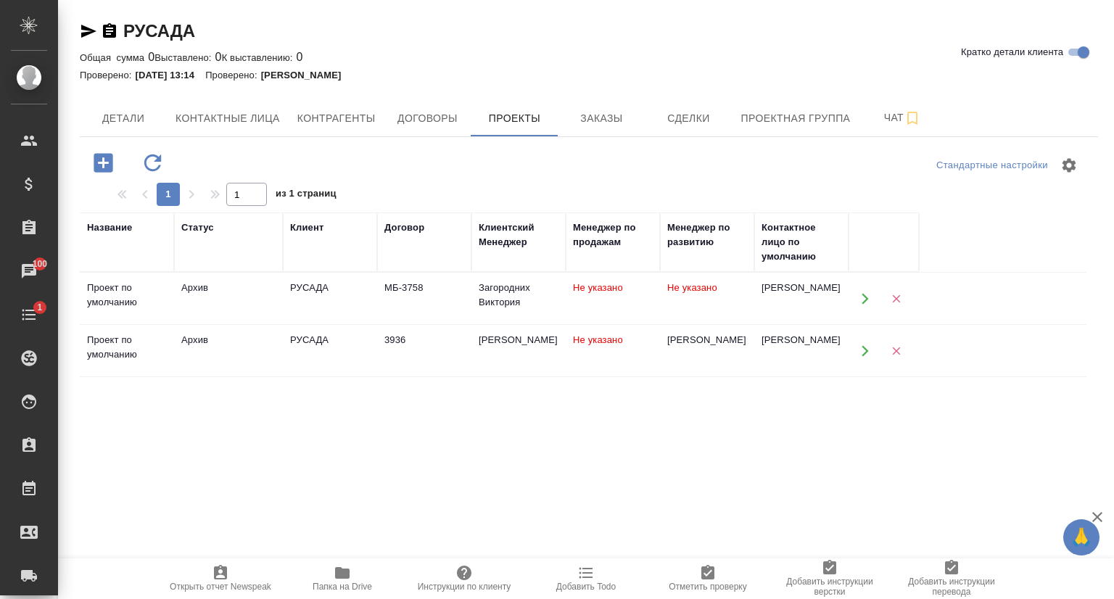
click at [867, 296] on icon "button" at bounding box center [864, 298] width 13 height 13
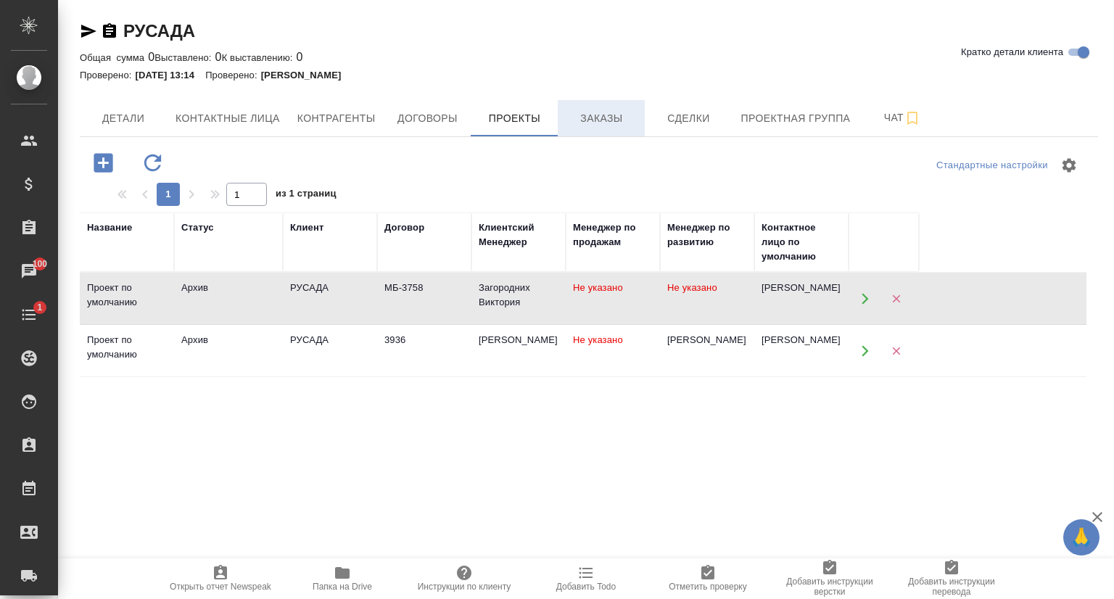
click at [579, 120] on span "Заказы" at bounding box center [601, 118] width 70 height 18
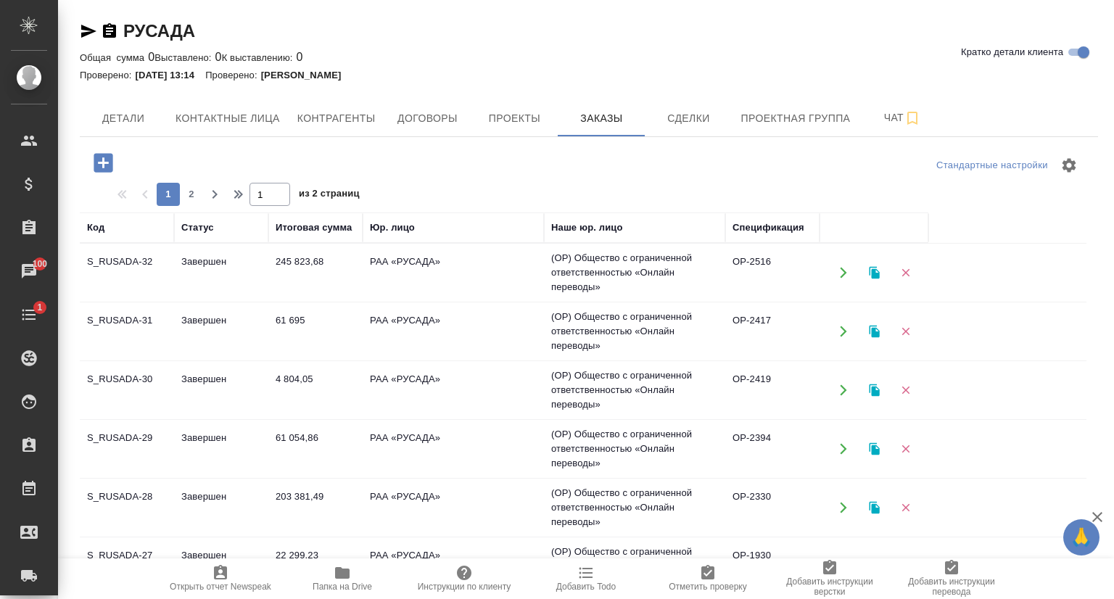
click at [170, 270] on td "S_RUSADA-32" at bounding box center [127, 272] width 94 height 51
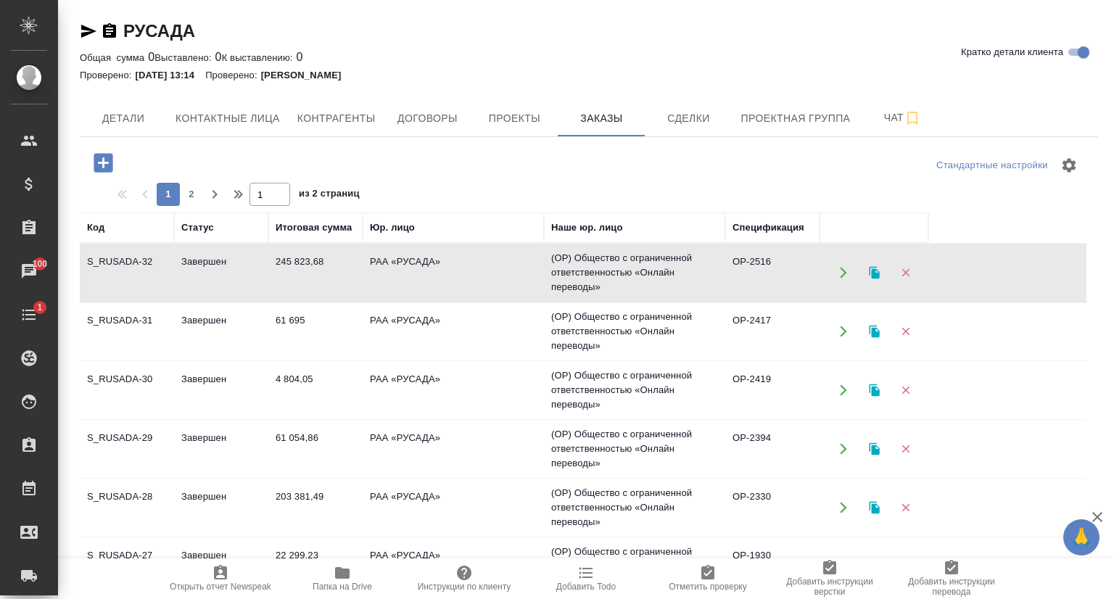
click at [148, 298] on td "S_RUSADA-31" at bounding box center [127, 272] width 94 height 51
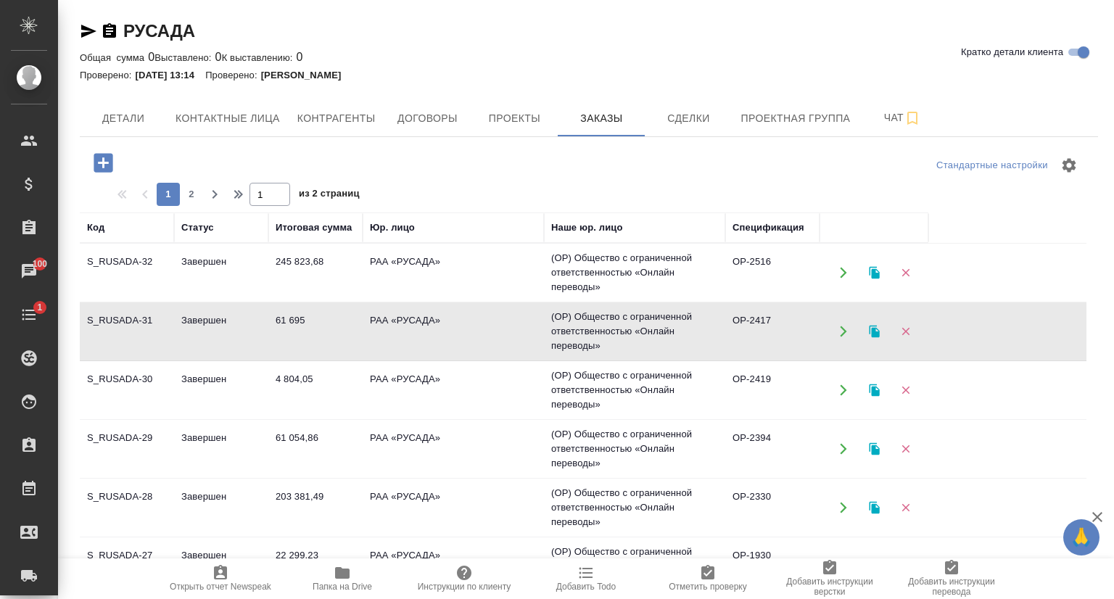
click at [148, 298] on td "S_RUSADA-31" at bounding box center [127, 272] width 94 height 51
click at [123, 298] on td "S_RUSADA-30" at bounding box center [127, 272] width 94 height 51
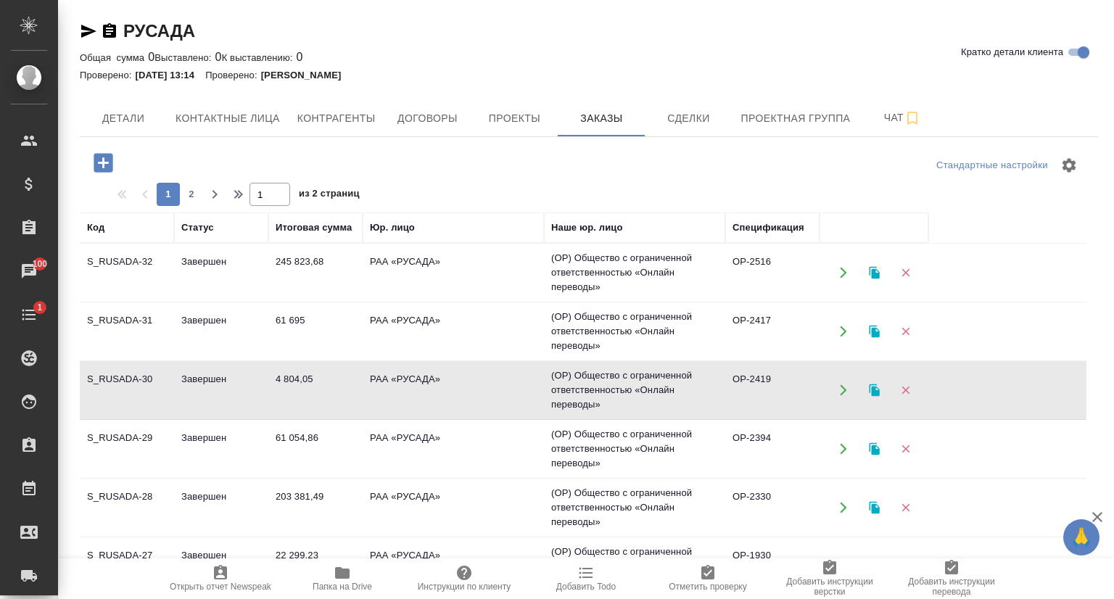
click at [123, 298] on td "S_RUSADA-30" at bounding box center [127, 272] width 94 height 51
click at [136, 298] on td "S_RUSADA-29" at bounding box center [127, 272] width 94 height 51
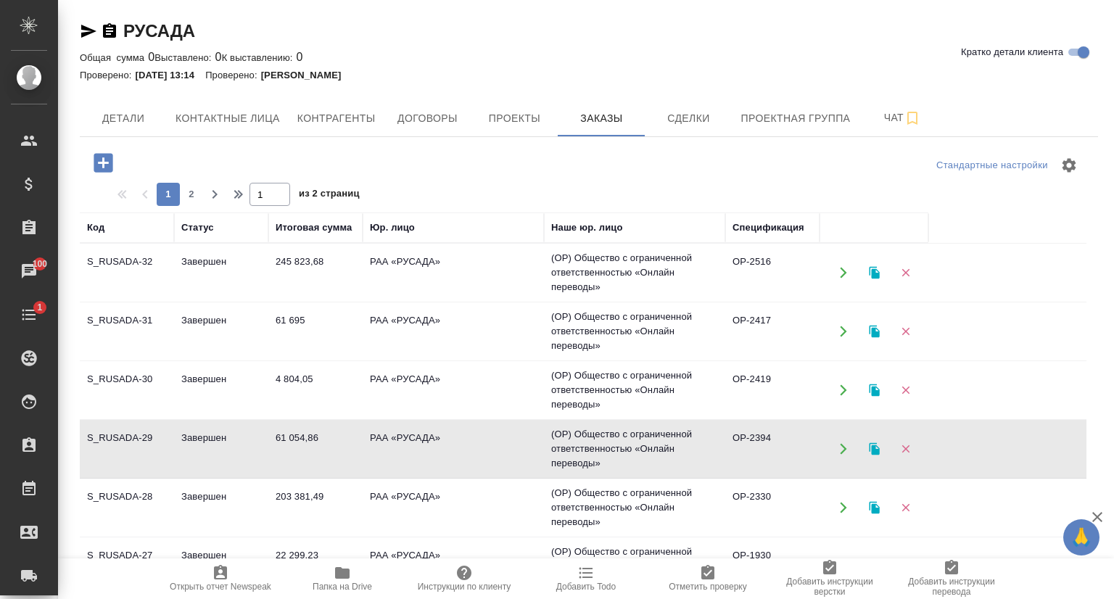
click at [136, 298] on td "S_RUSADA-28" at bounding box center [127, 272] width 94 height 51
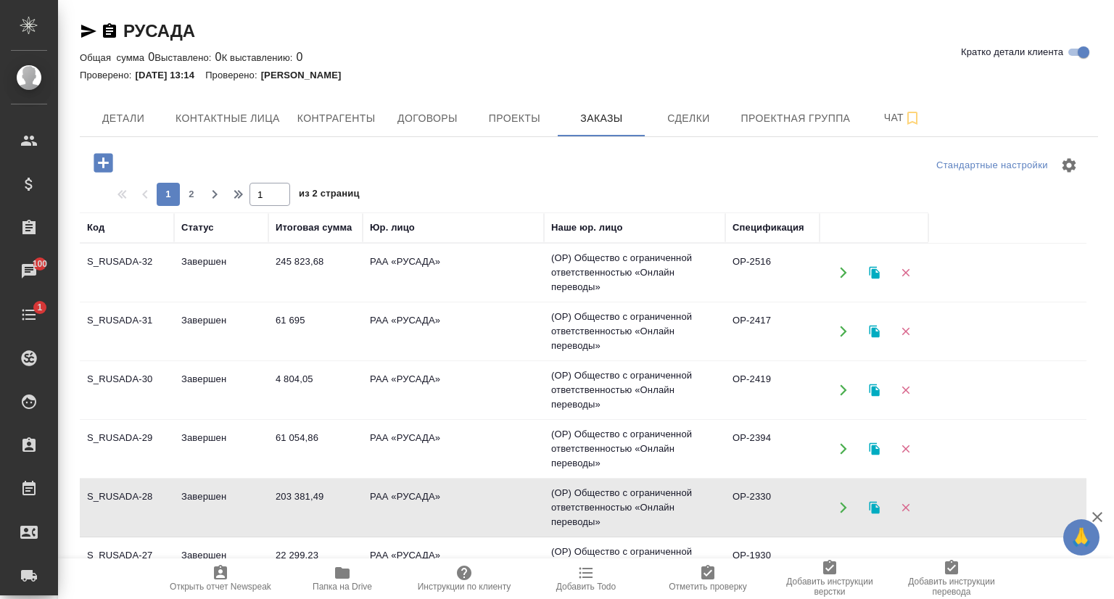
click at [136, 298] on td "S_RUSADA-28" at bounding box center [127, 272] width 94 height 51
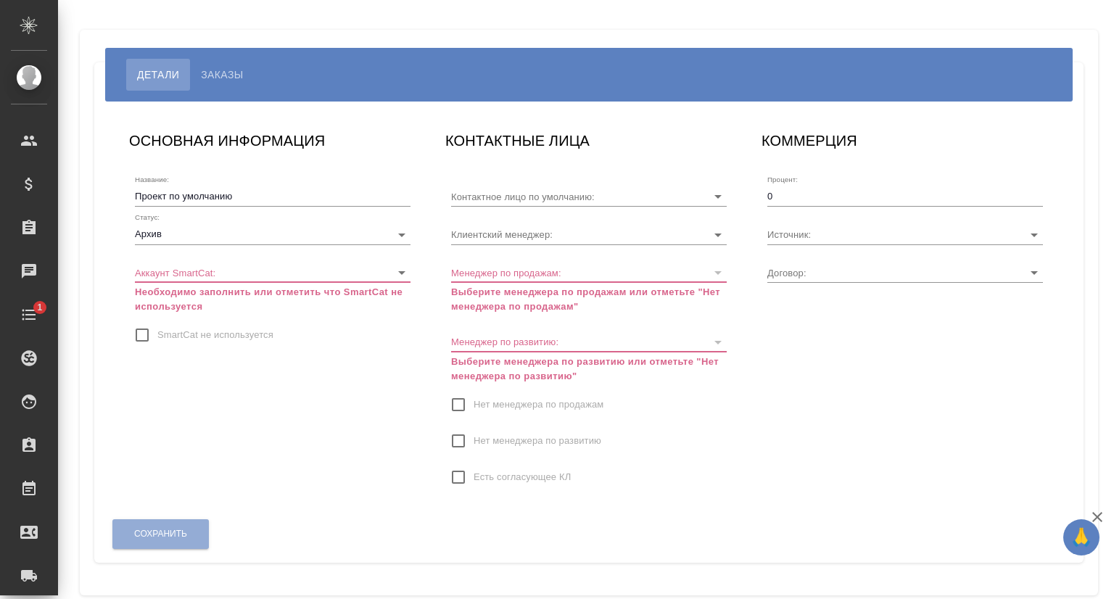
type input "[PERSON_NAME]"
type input "МБ-3758"
click at [231, 70] on span "Заказы" at bounding box center [222, 74] width 42 height 17
type input "Загородних Виктория"
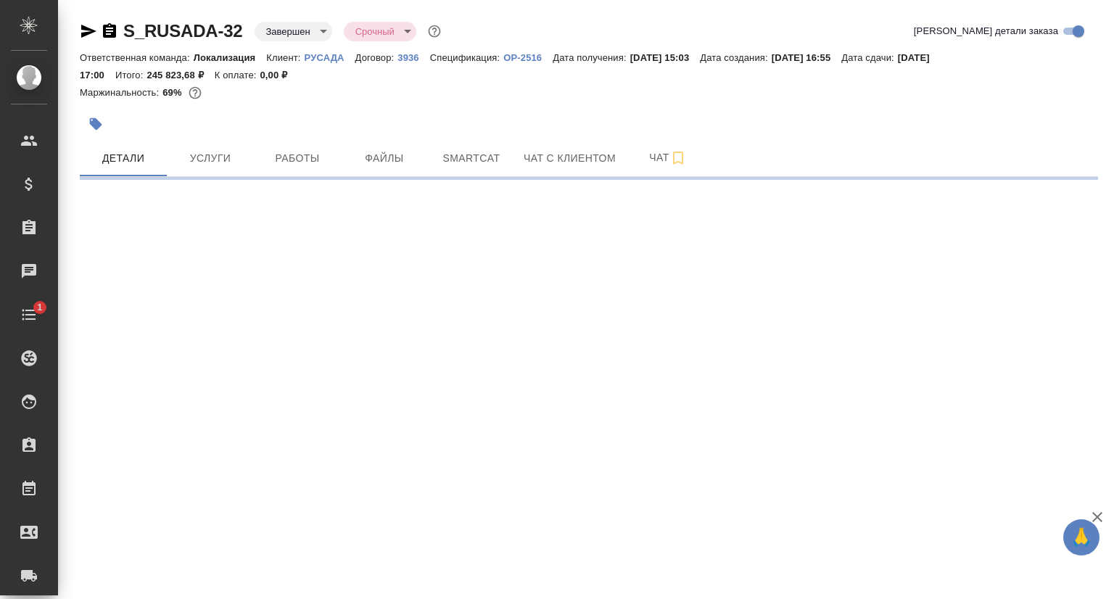
select select "RU"
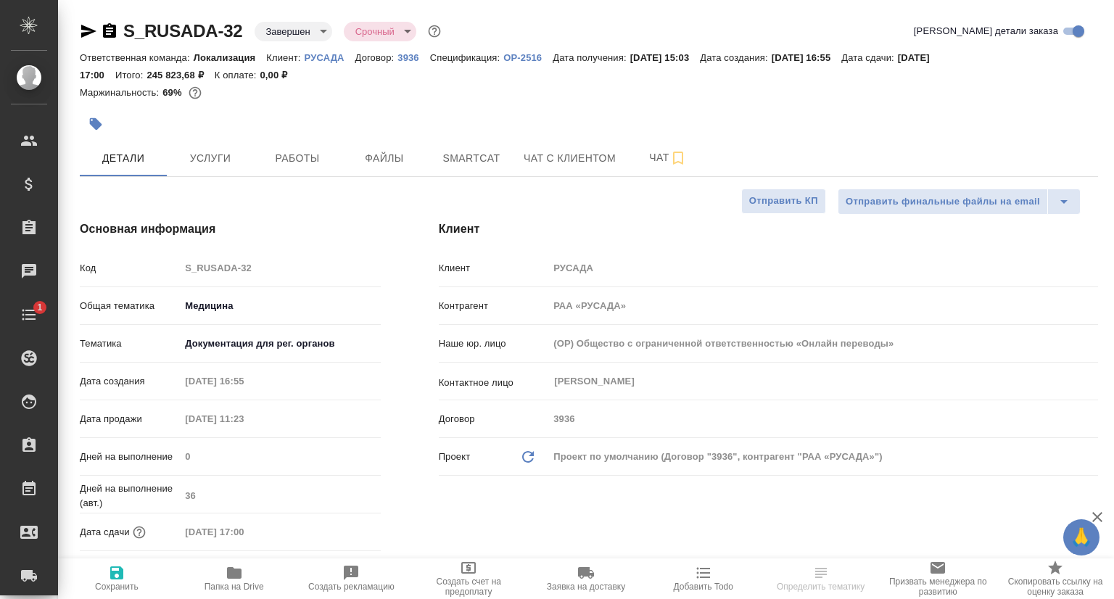
type textarea "x"
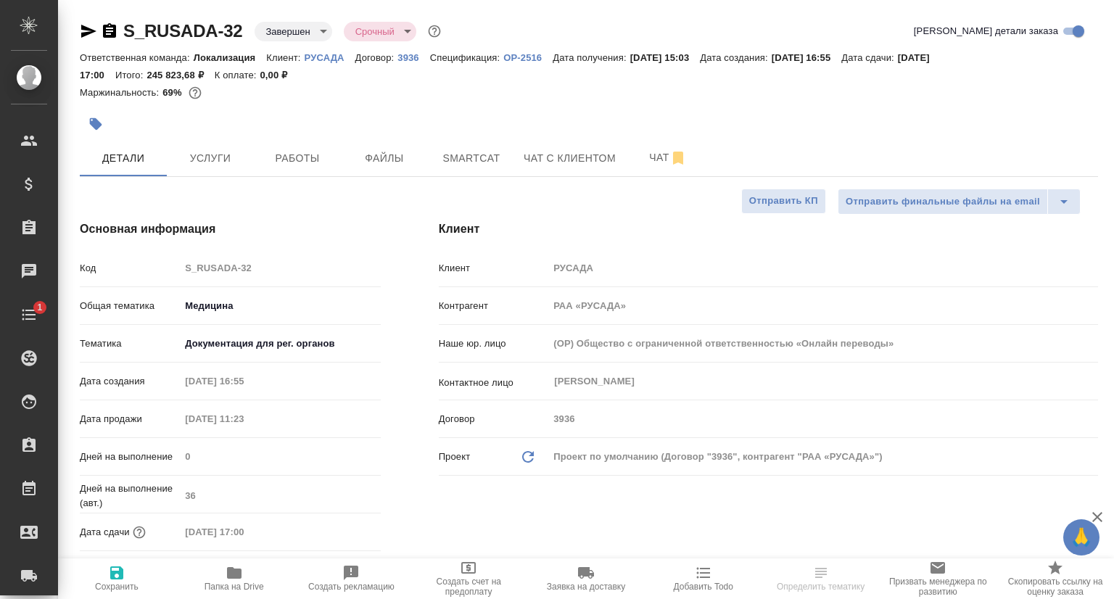
type textarea "x"
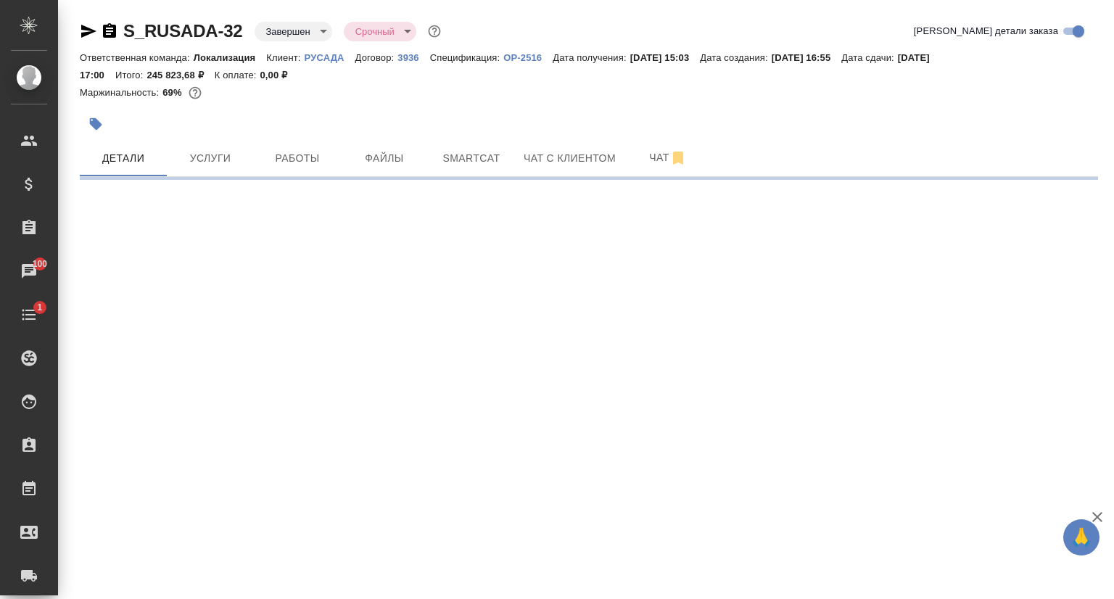
select select "RU"
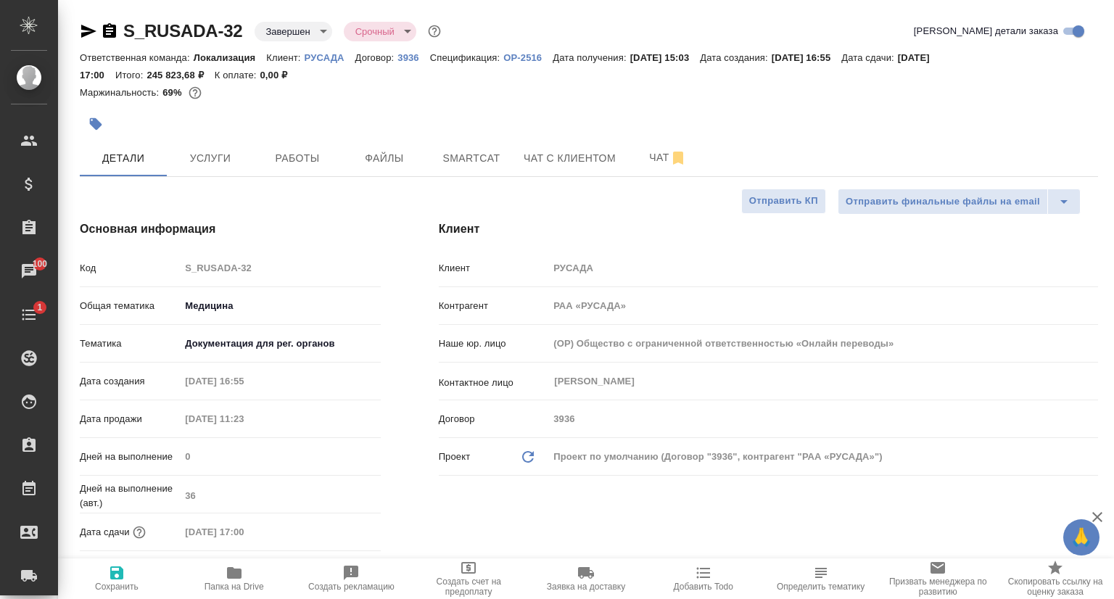
type textarea "x"
click at [216, 158] on span "Услуги" at bounding box center [210, 158] width 70 height 18
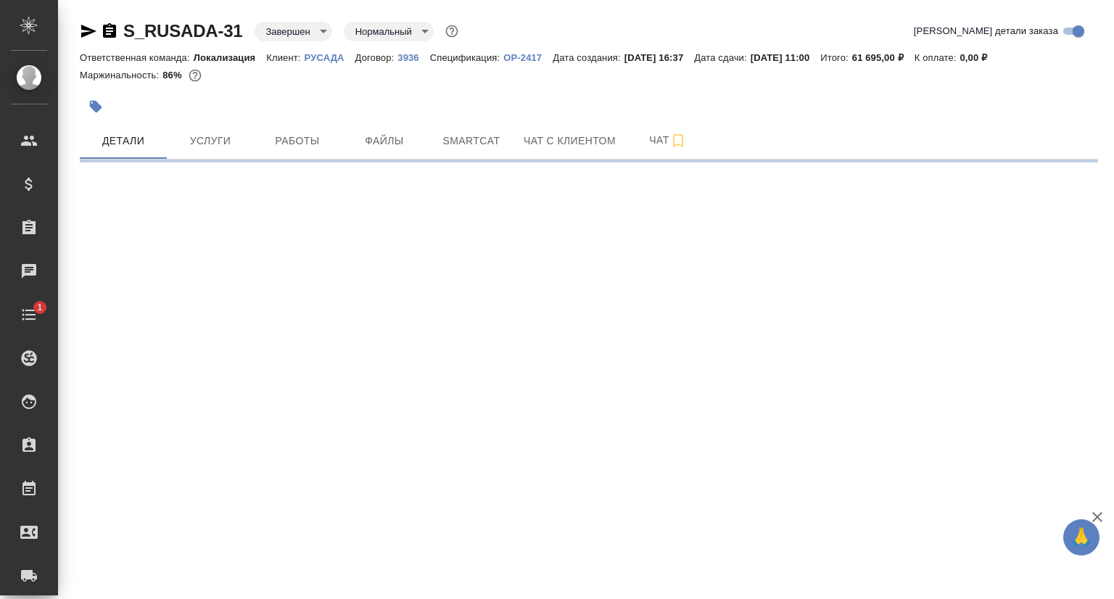
select select "RU"
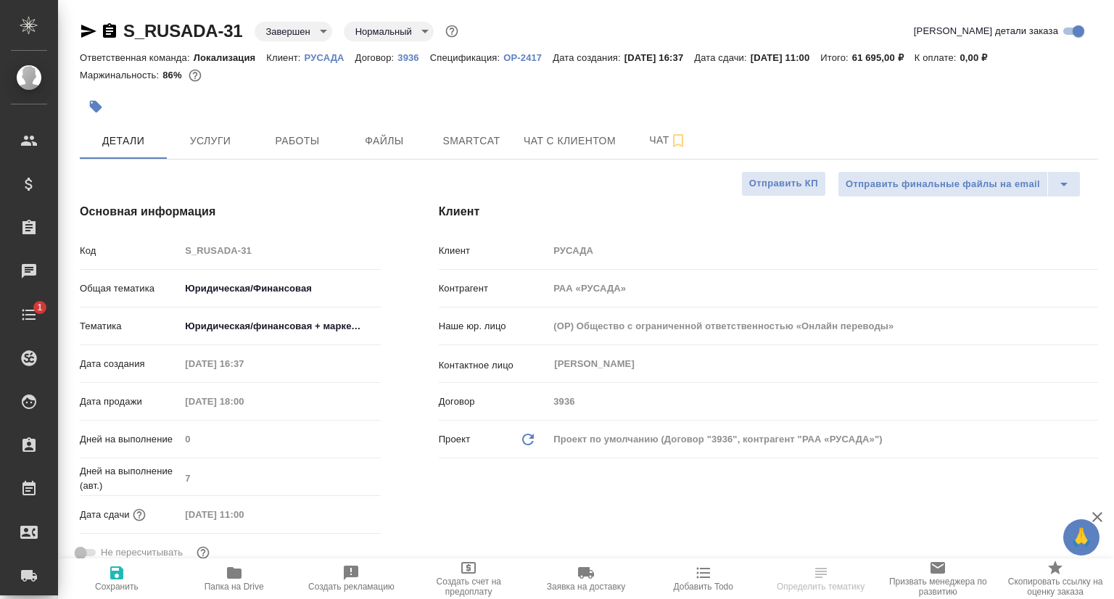
type textarea "x"
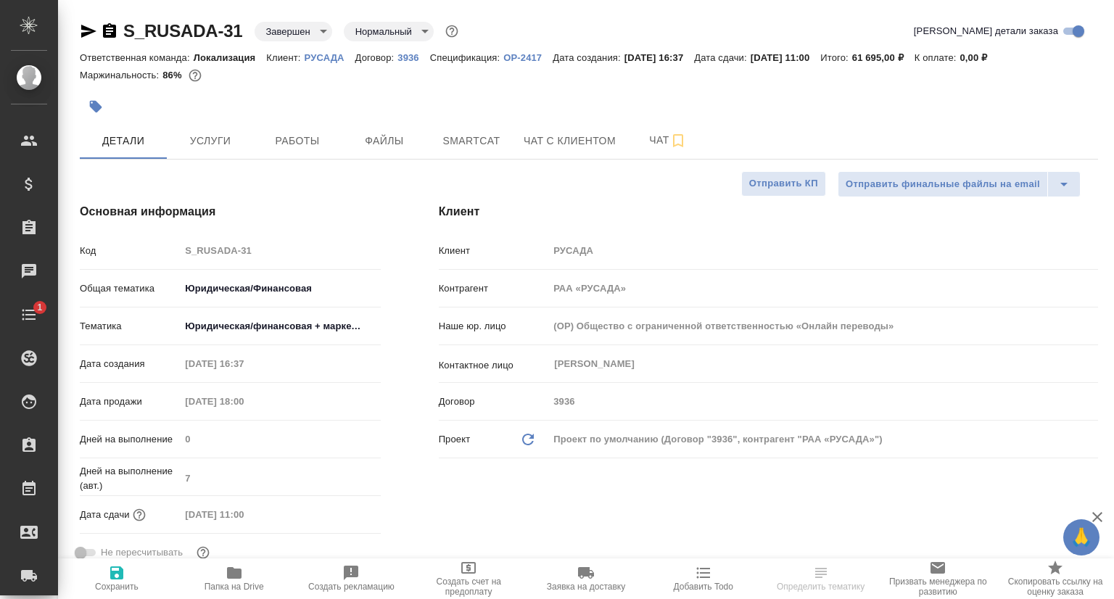
type textarea "x"
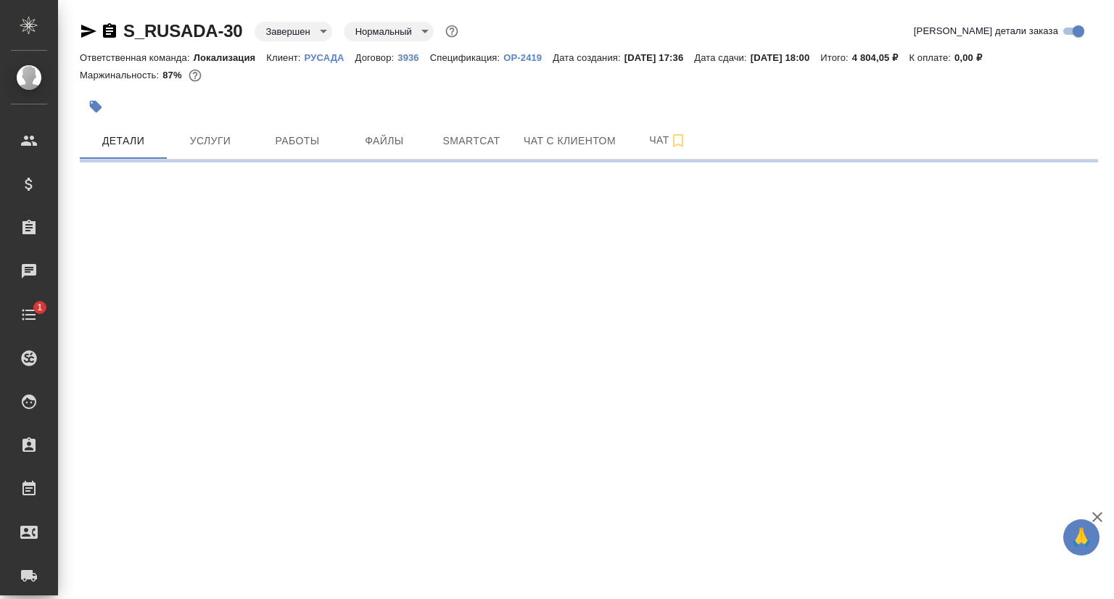
select select "RU"
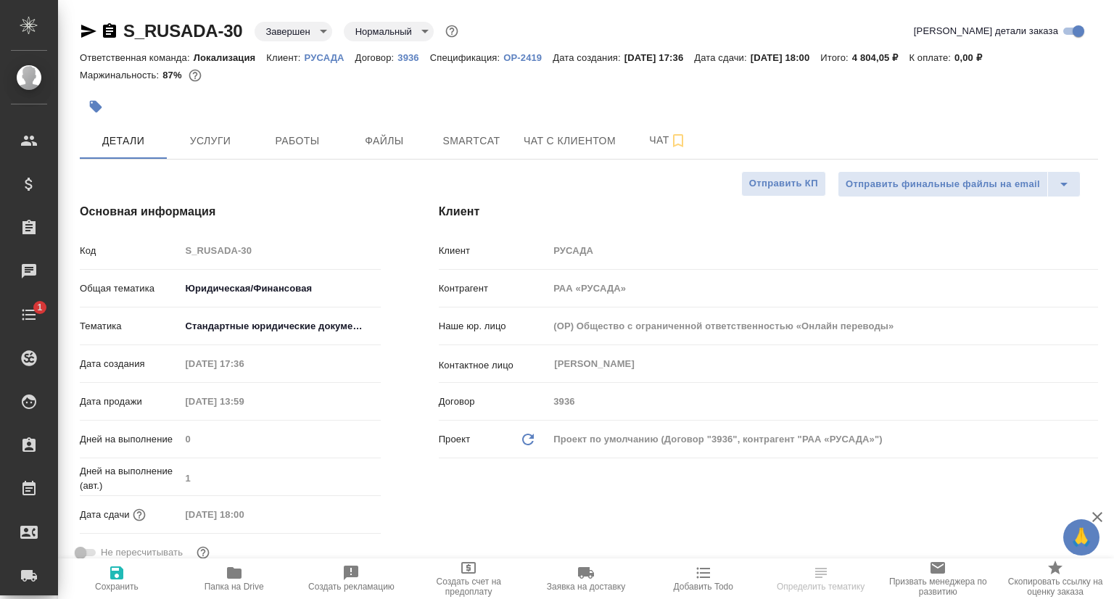
type textarea "x"
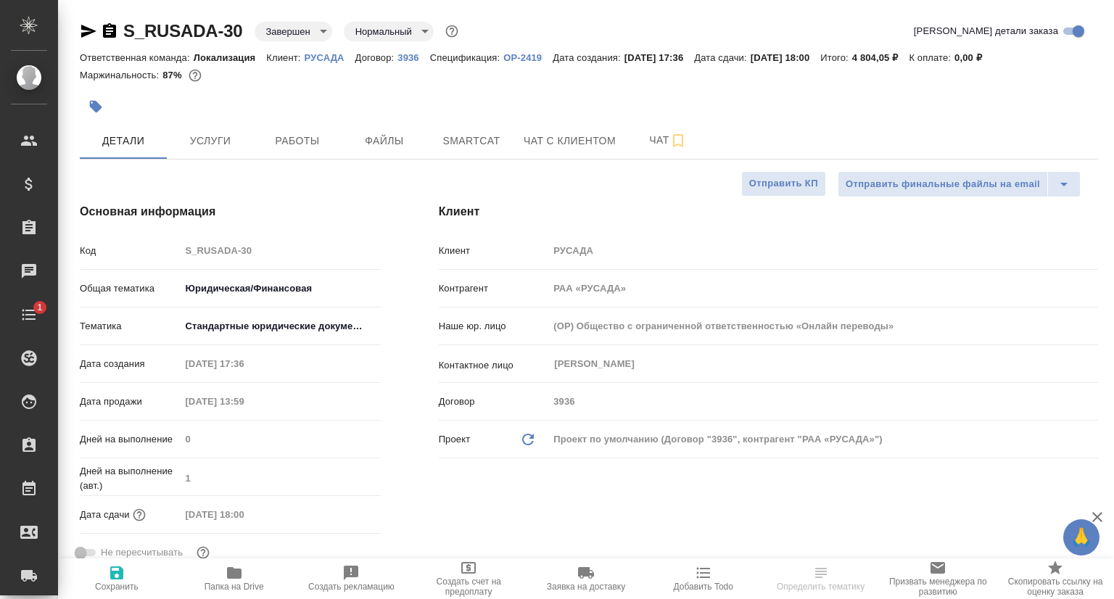
type textarea "x"
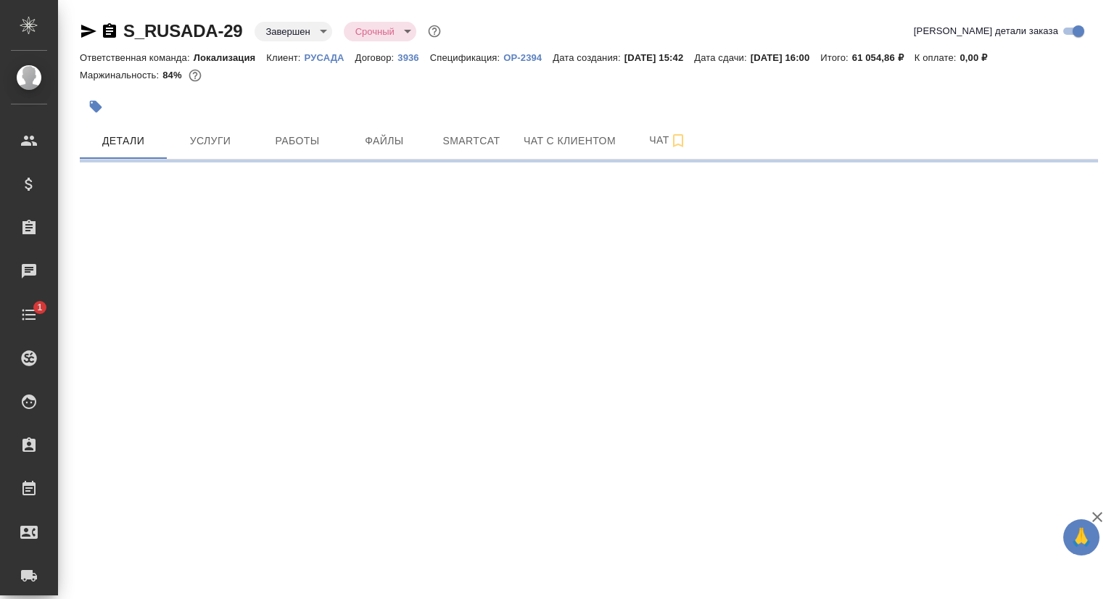
select select "RU"
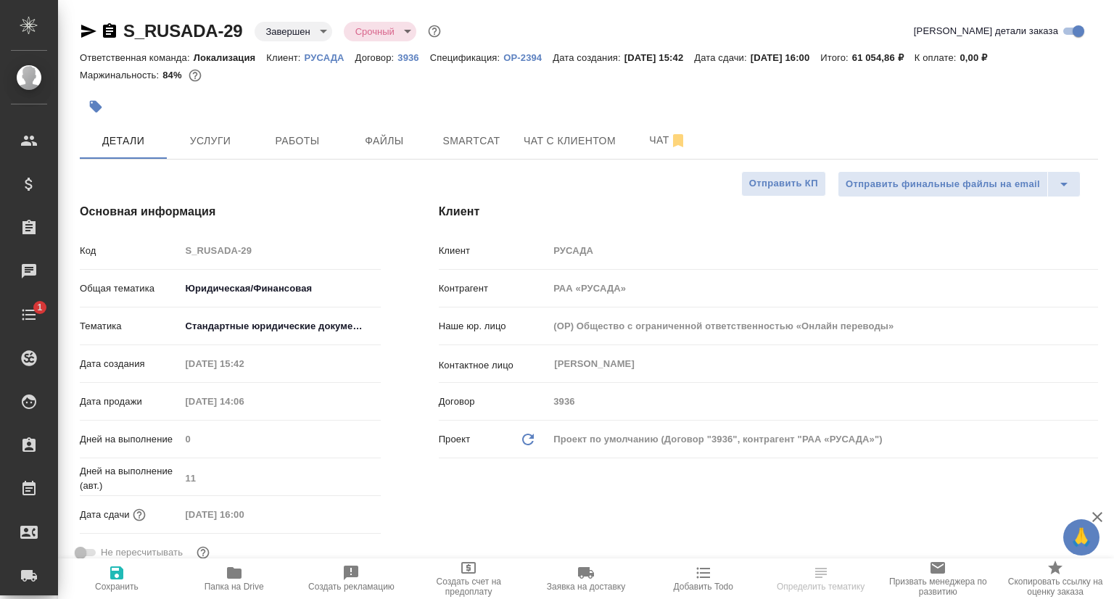
type textarea "x"
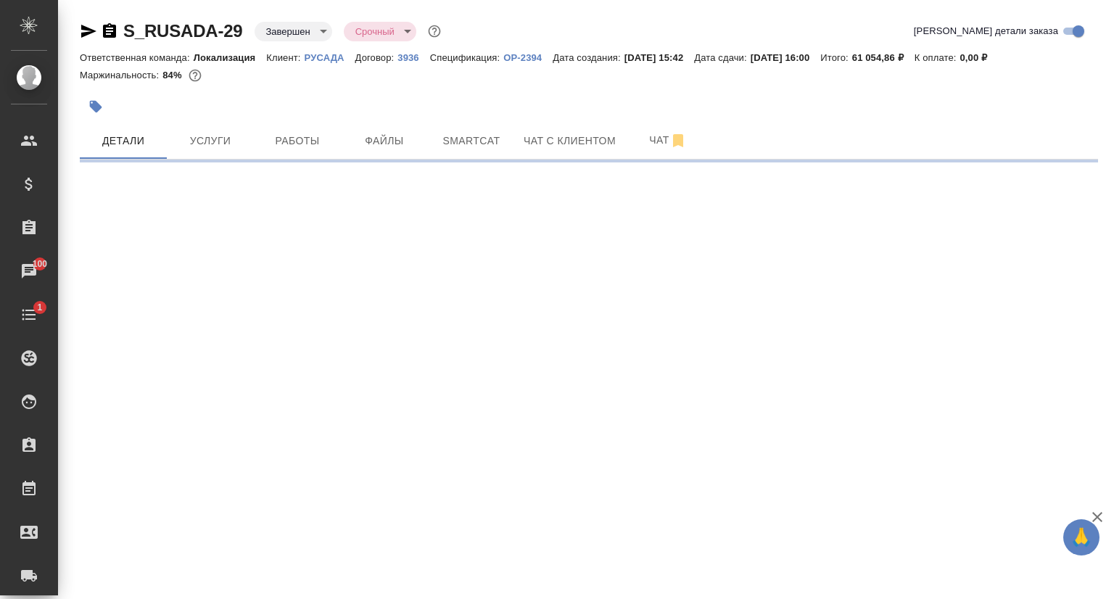
select select "RU"
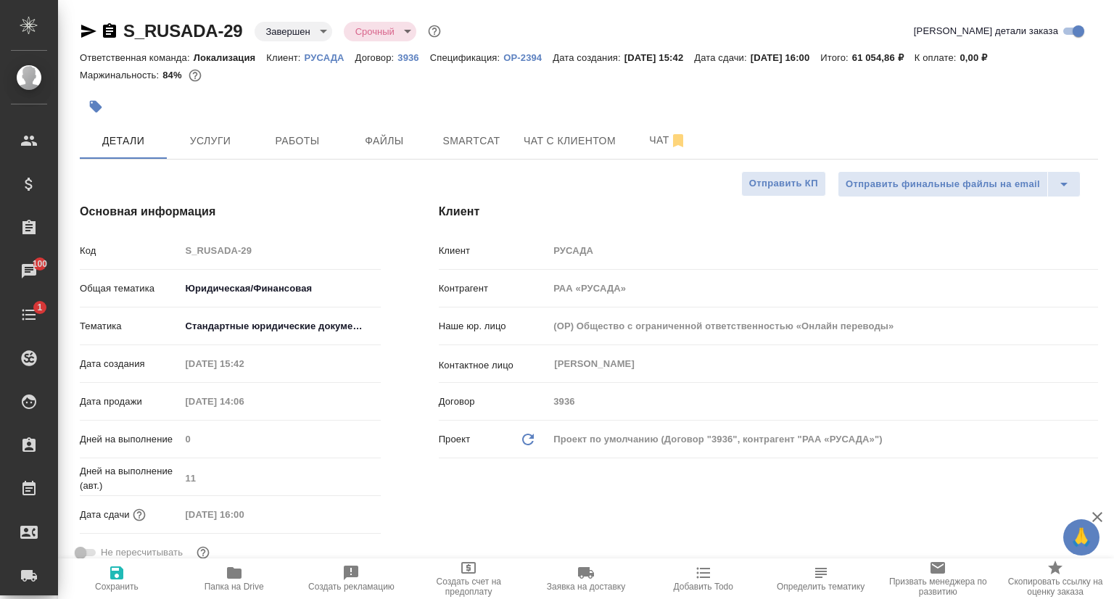
type textarea "x"
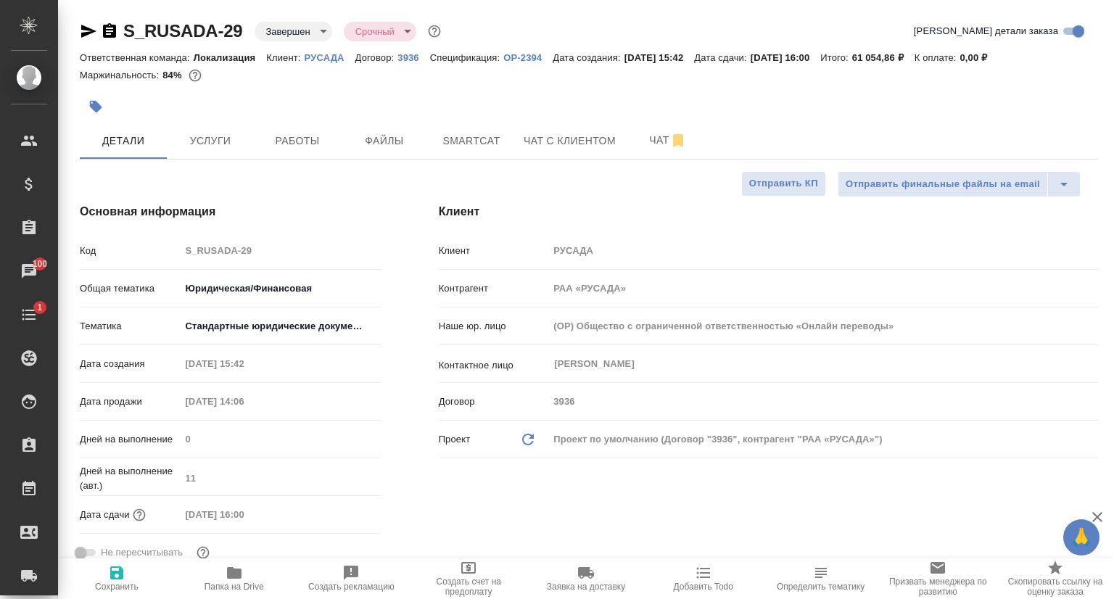
type textarea "x"
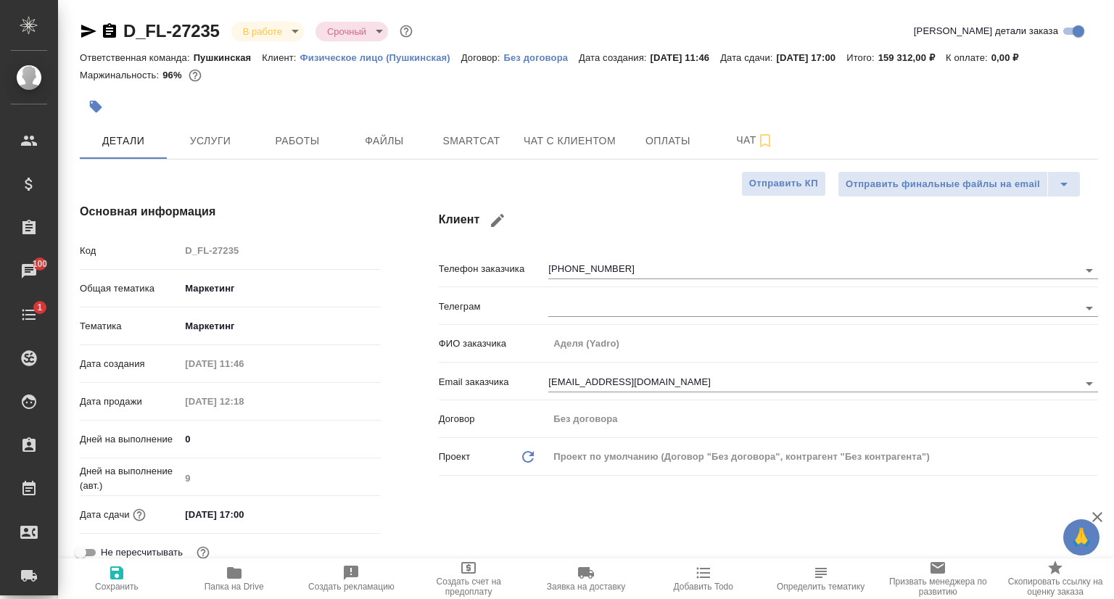
select select "RU"
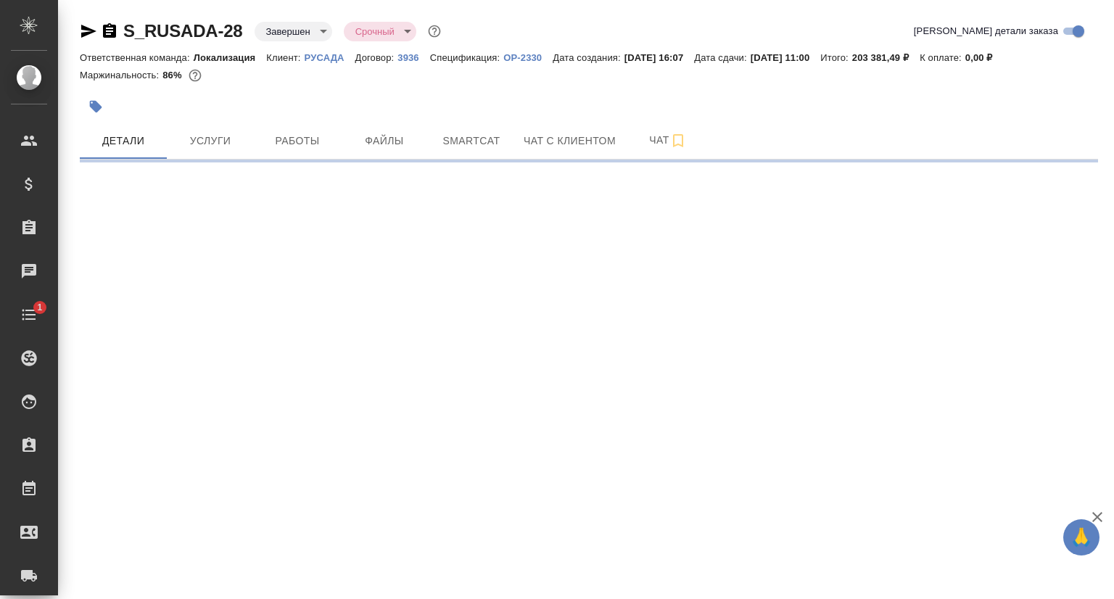
select select "RU"
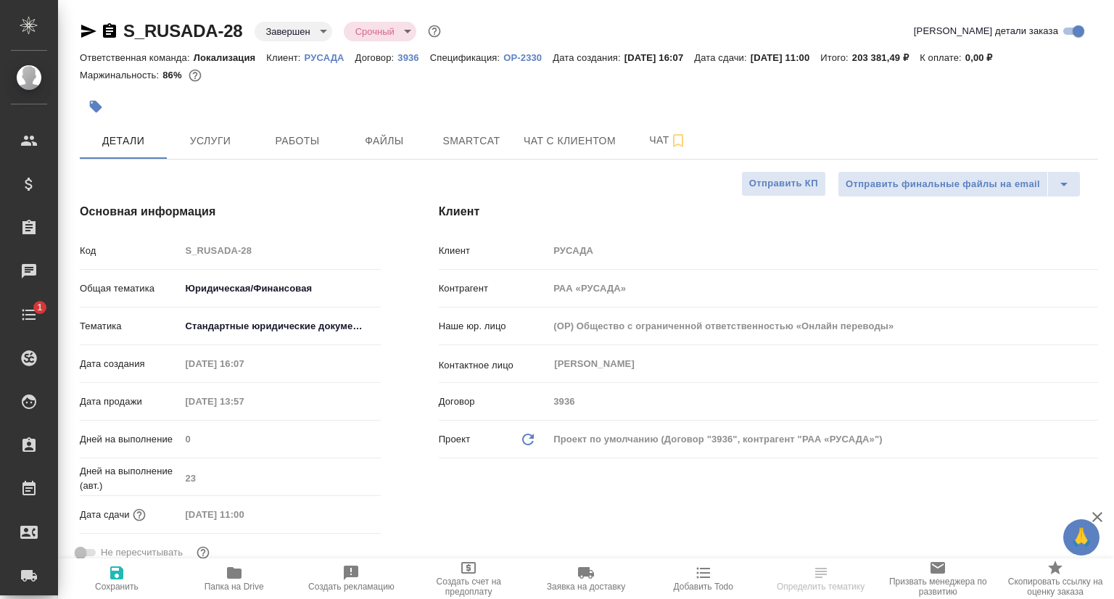
type textarea "x"
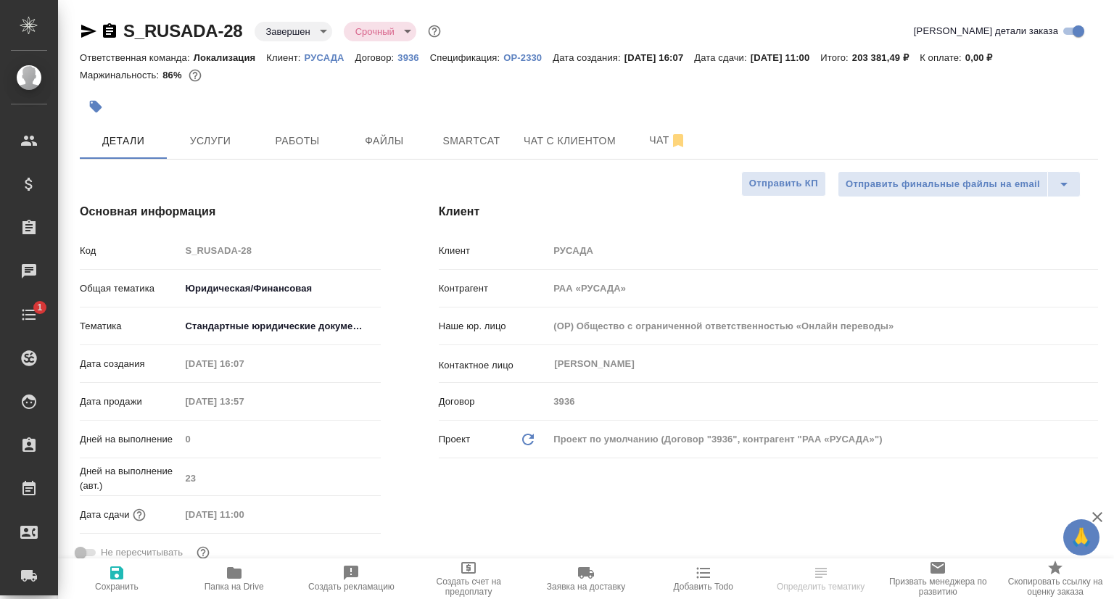
type textarea "x"
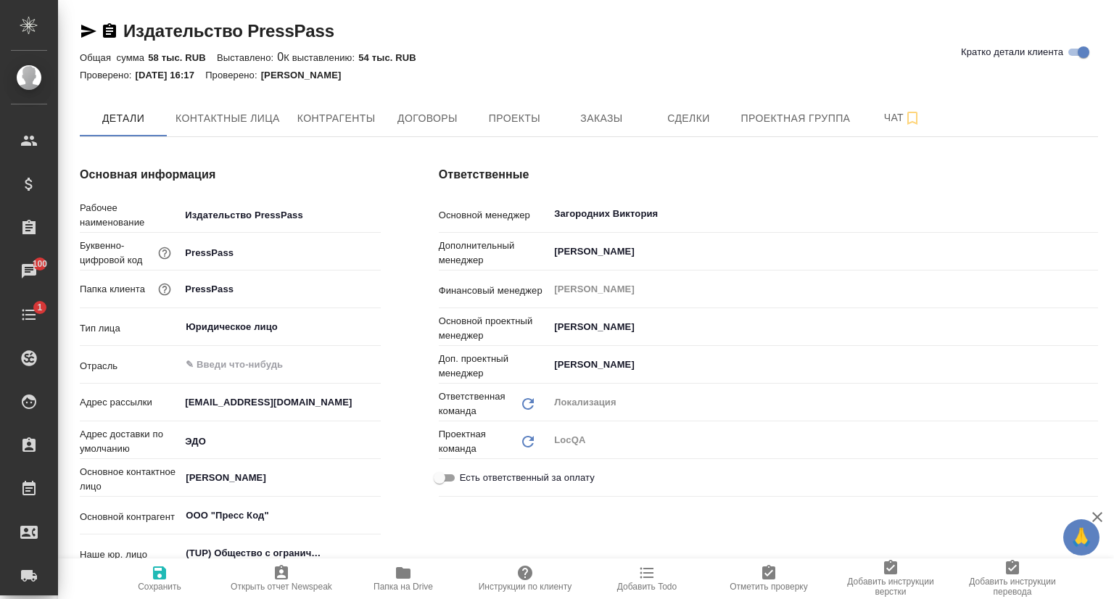
type textarea "x"
click at [518, 124] on span "Проекты" at bounding box center [514, 118] width 70 height 18
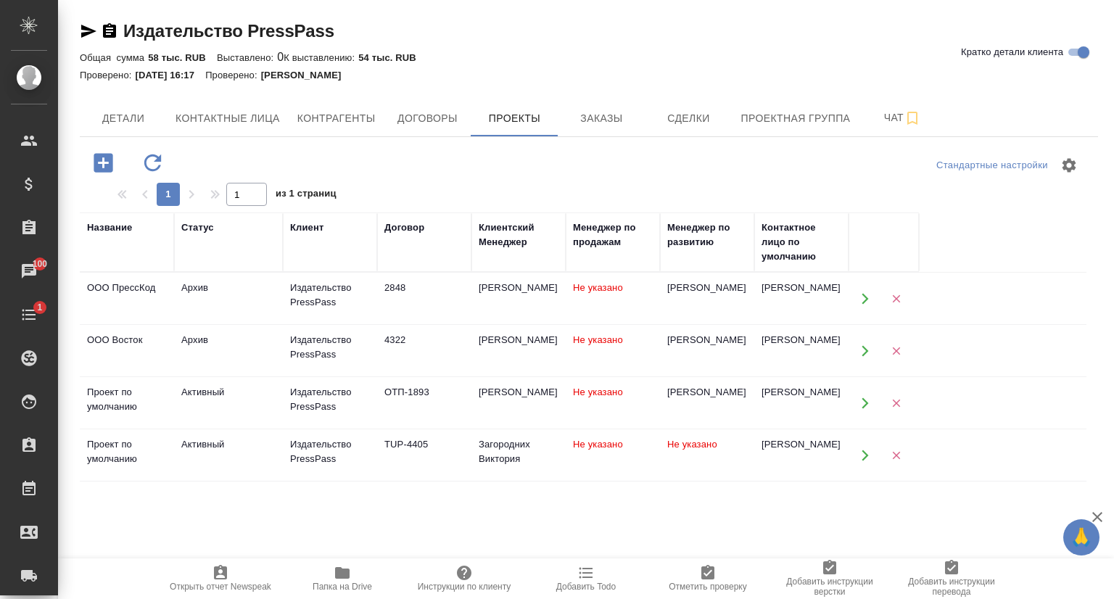
click at [709, 440] on span "Не указано" at bounding box center [692, 444] width 50 height 11
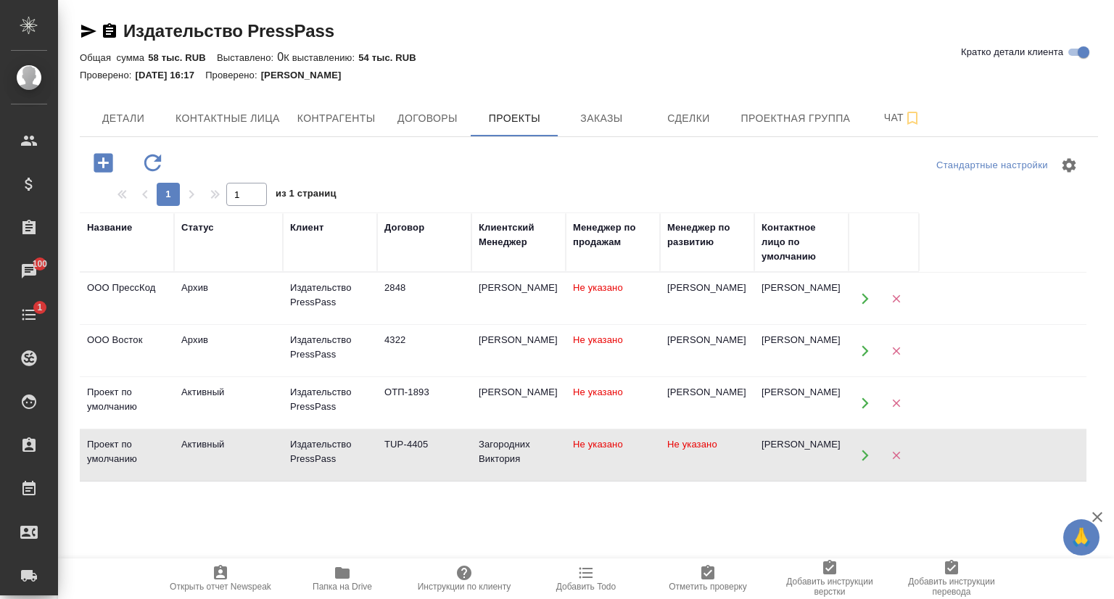
click at [709, 440] on span "Не указано" at bounding box center [692, 444] width 50 height 11
click at [345, 583] on span "Папка на Drive" at bounding box center [342, 587] width 59 height 10
click at [597, 115] on span "Заказы" at bounding box center [601, 118] width 70 height 18
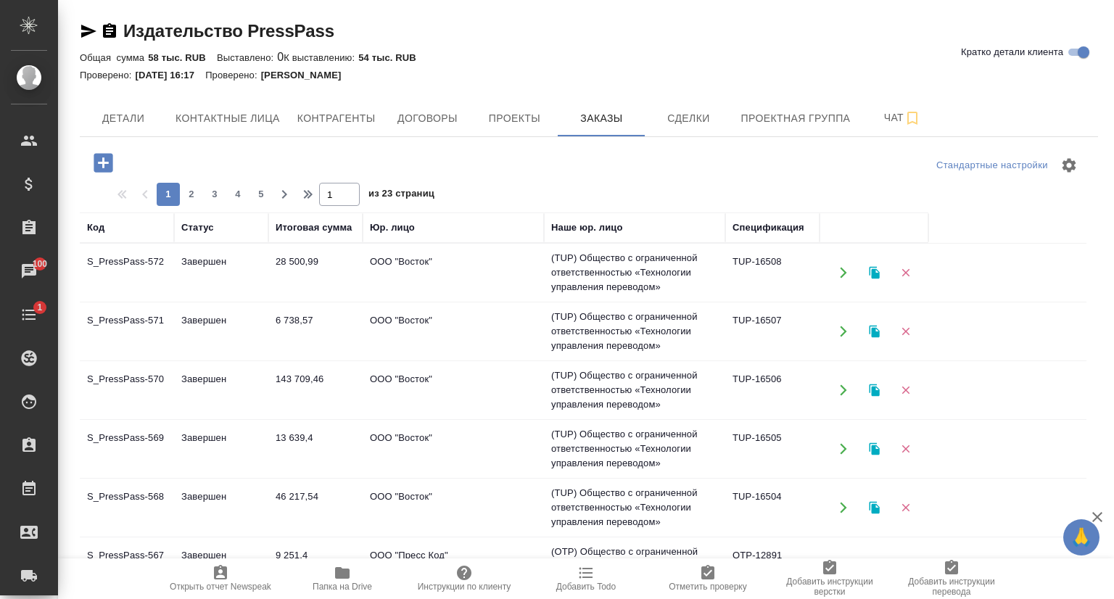
scroll to position [73, 0]
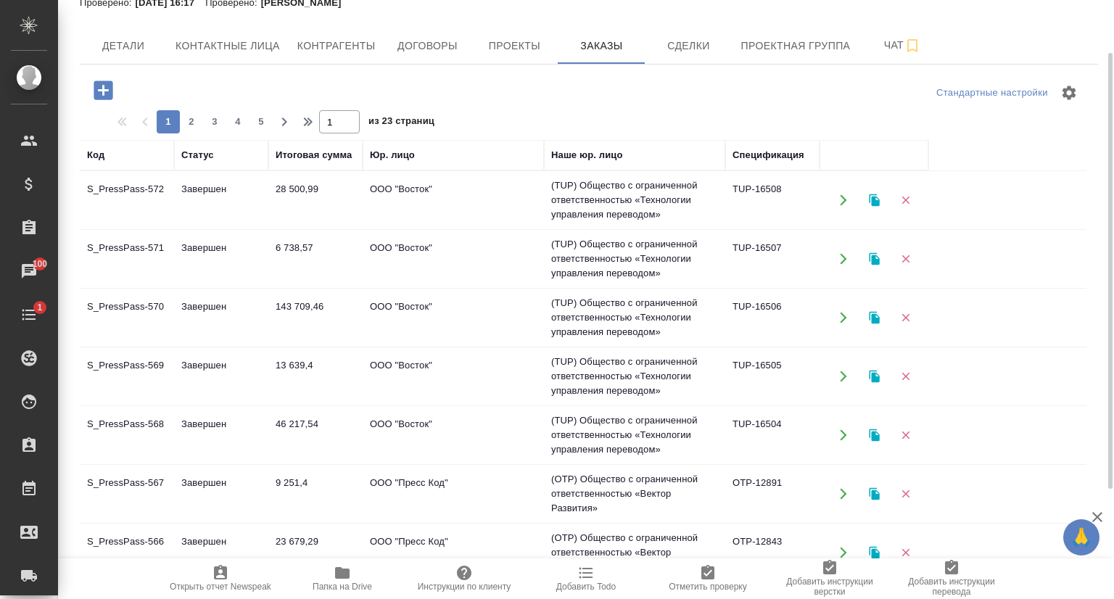
click at [152, 202] on td "S_PressPass-572" at bounding box center [127, 200] width 94 height 51
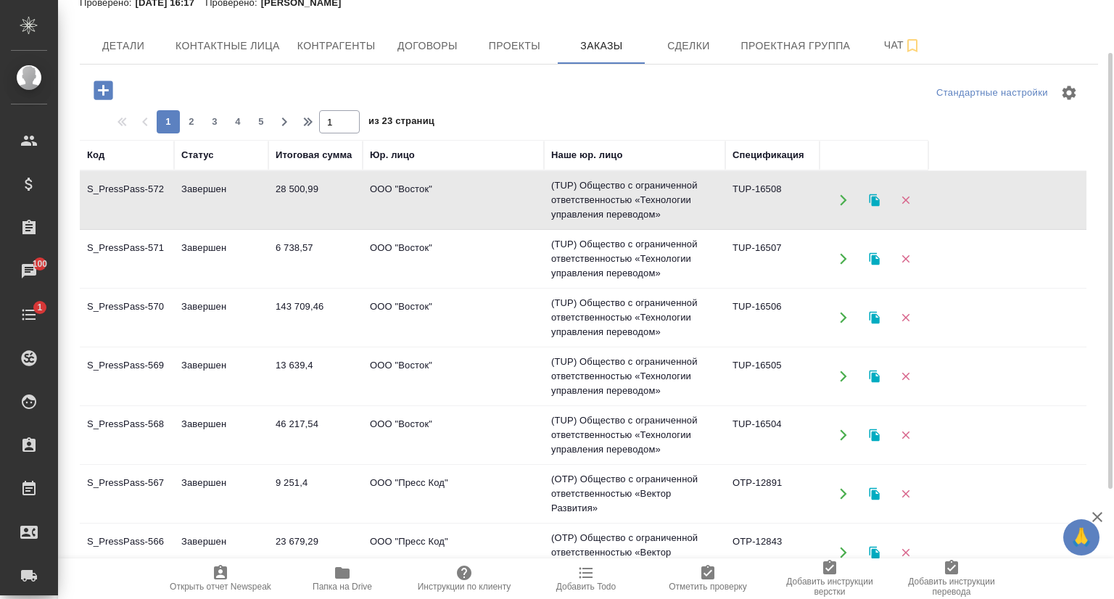
click at [152, 204] on td "S_PressPass-572" at bounding box center [127, 200] width 94 height 51
click at [218, 225] on td "Завершен" at bounding box center [221, 200] width 94 height 51
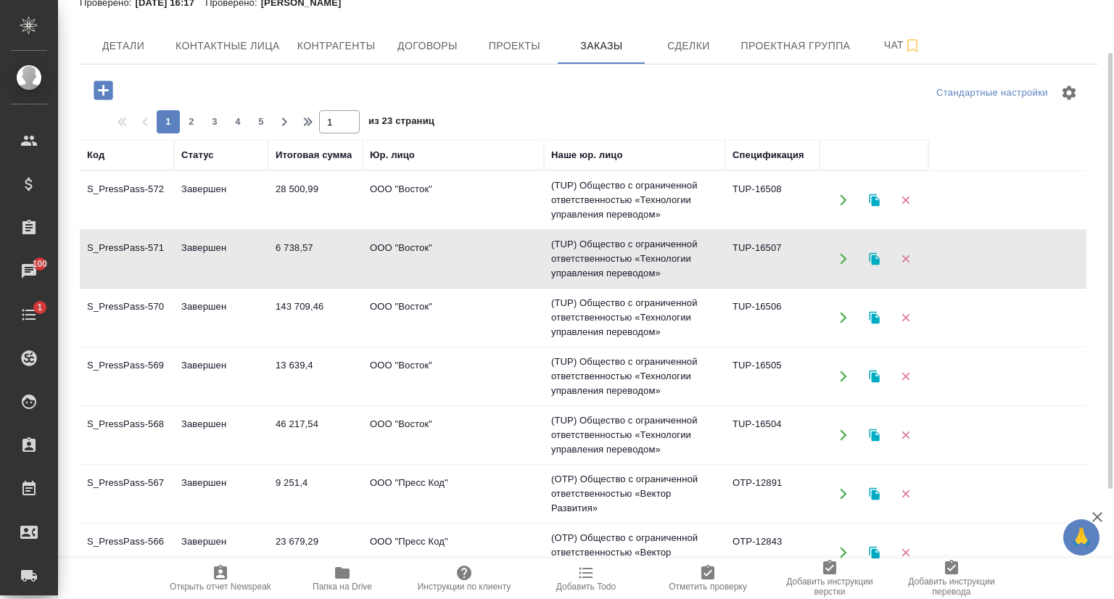
click at [218, 225] on td "Завершен" at bounding box center [221, 200] width 94 height 51
click at [206, 225] on td "Завершен" at bounding box center [221, 200] width 94 height 51
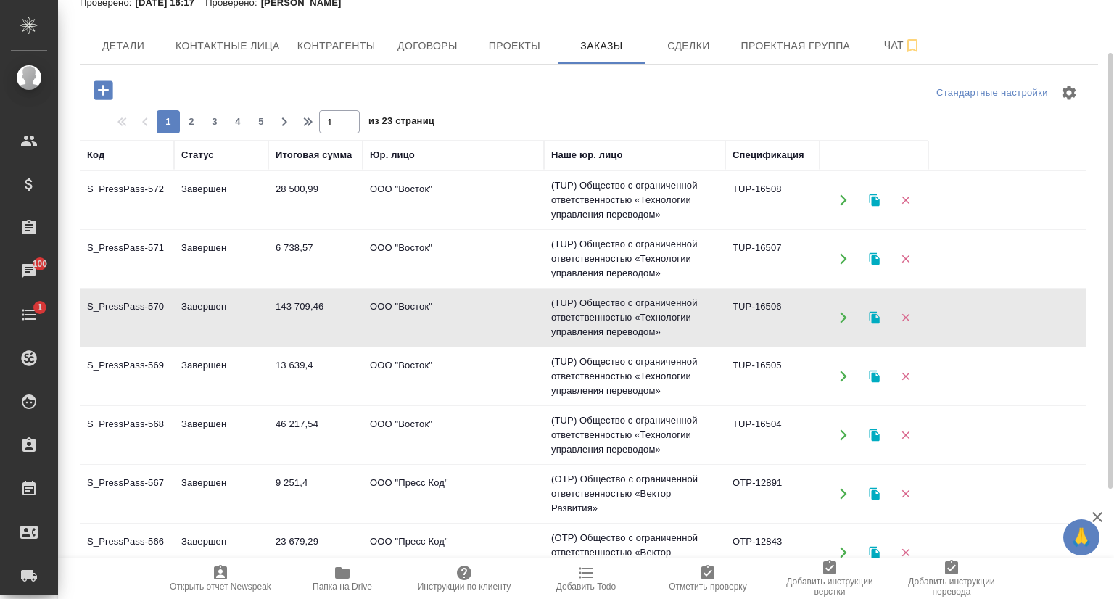
click at [220, 225] on td "Завершен" at bounding box center [221, 200] width 94 height 51
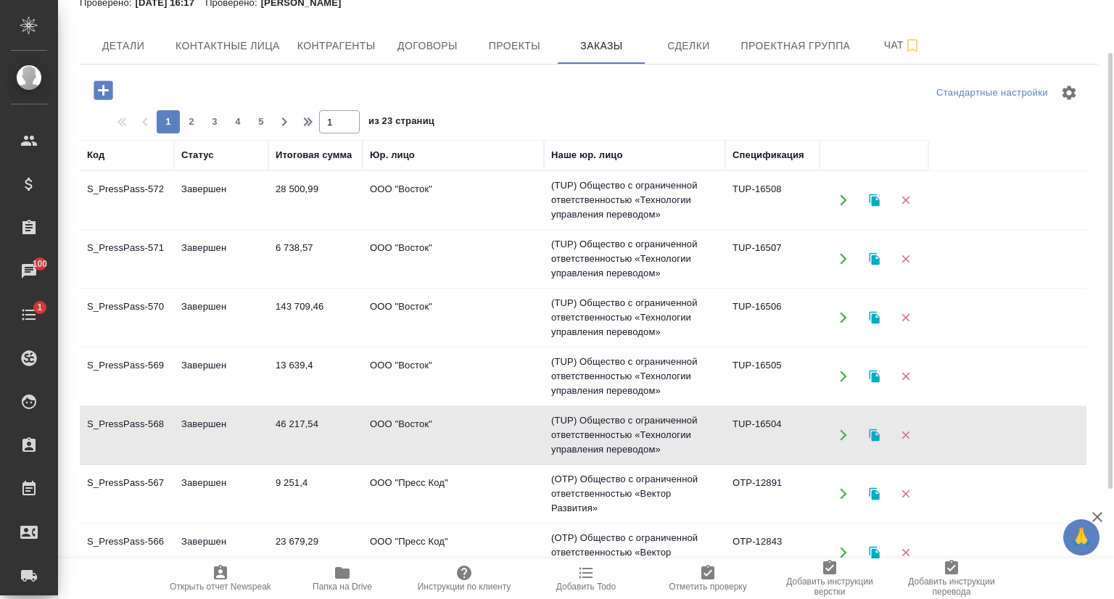
click at [212, 225] on td "Завершен" at bounding box center [221, 200] width 94 height 51
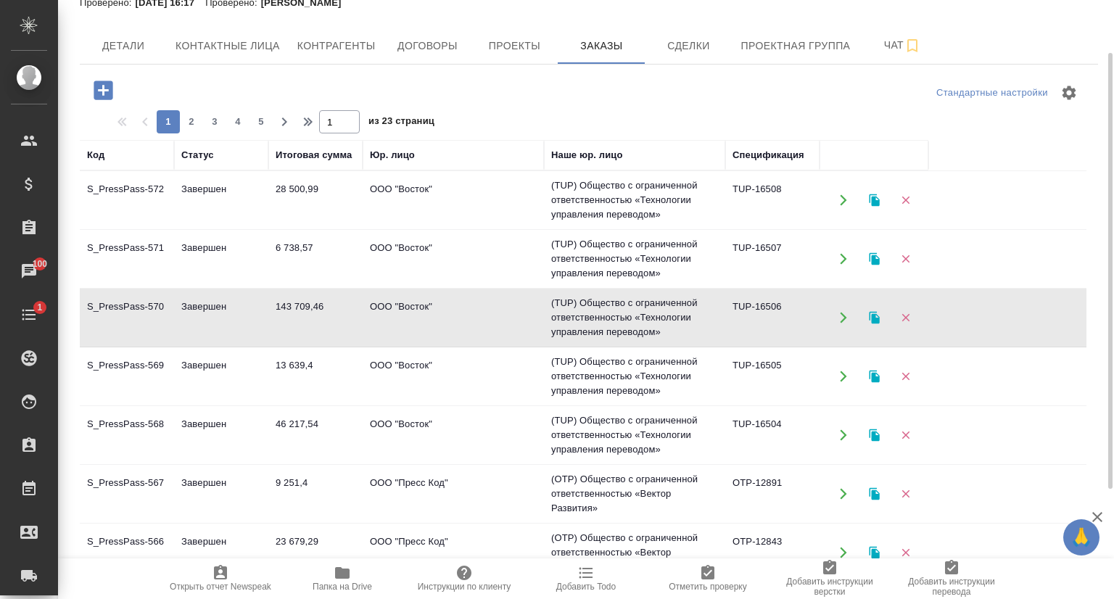
click at [212, 225] on td "Завершен" at bounding box center [221, 200] width 94 height 51
click at [149, 225] on td "S_PressPass-569" at bounding box center [127, 200] width 94 height 51
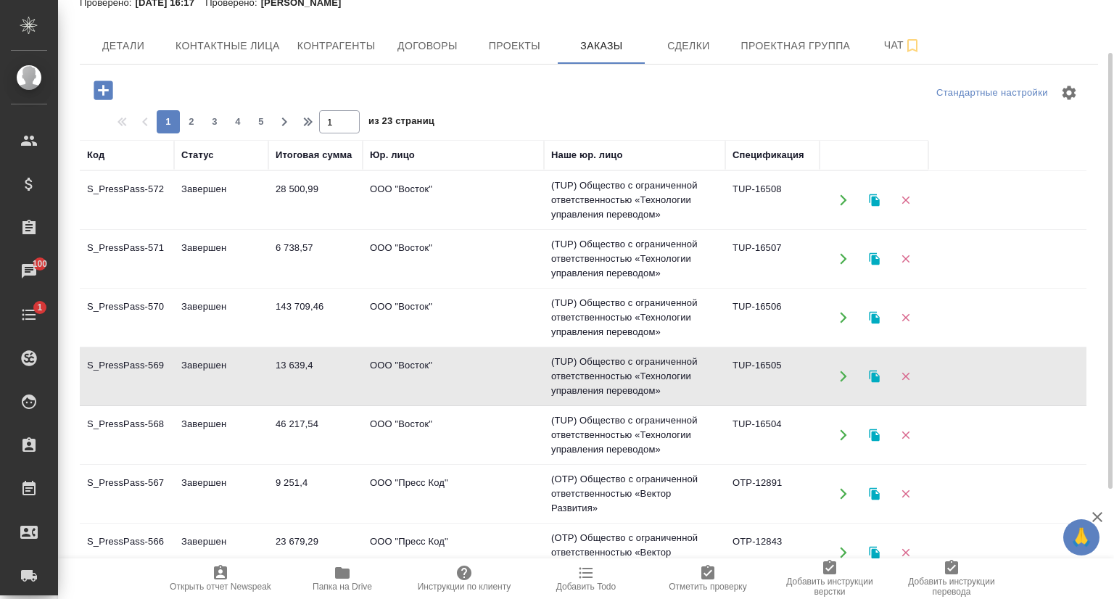
click at [149, 225] on td "S_PressPass-569" at bounding box center [127, 200] width 94 height 51
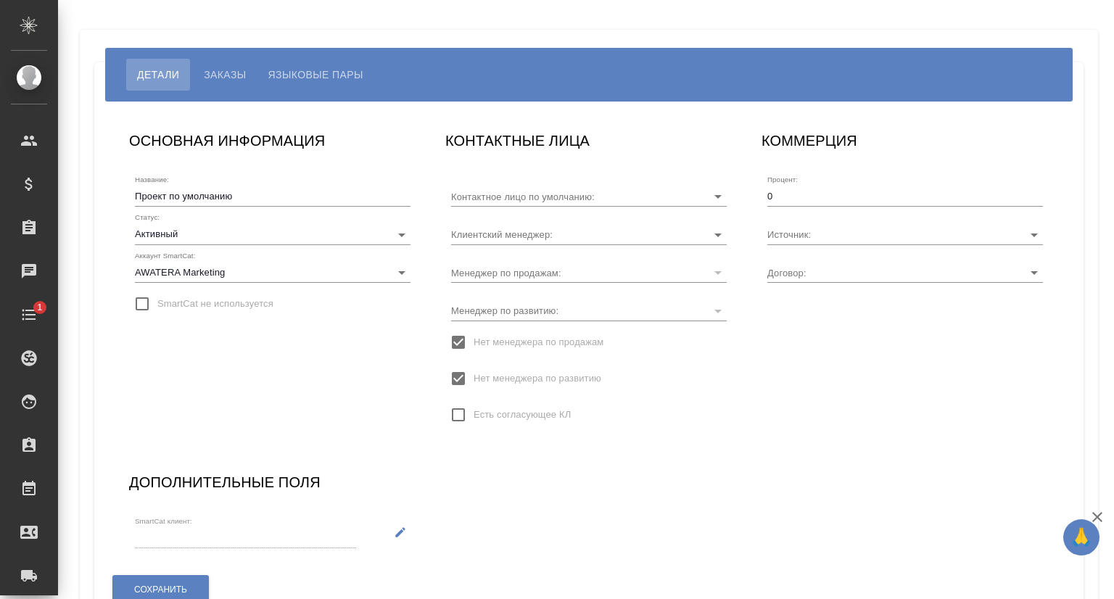
type input "[PERSON_NAME]"
type input "TUP-4405"
type input "Загородних Виктория"
click at [236, 85] on button "Заказы" at bounding box center [225, 75] width 64 height 32
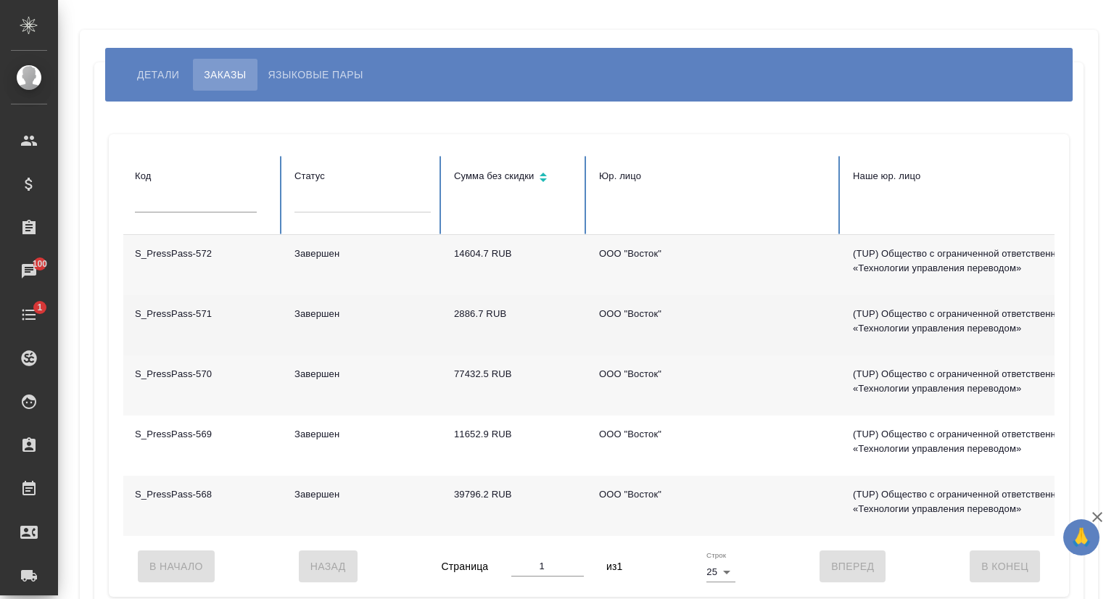
scroll to position [73, 0]
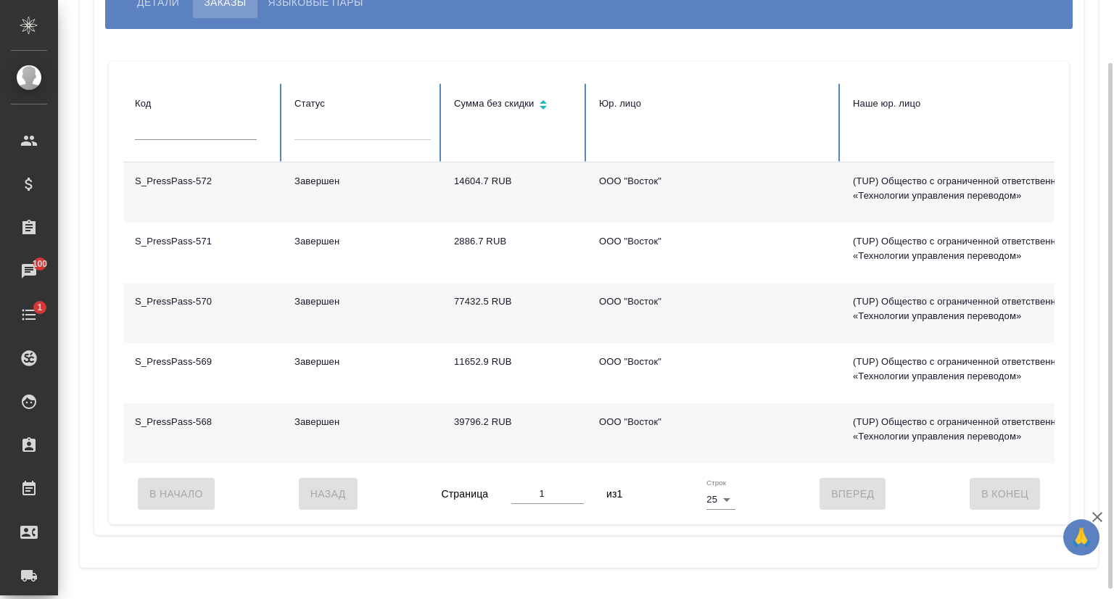
click at [198, 421] on td "S_PressPass-568" at bounding box center [203, 433] width 160 height 60
click at [197, 421] on td "S_PressPass-568" at bounding box center [203, 433] width 160 height 60
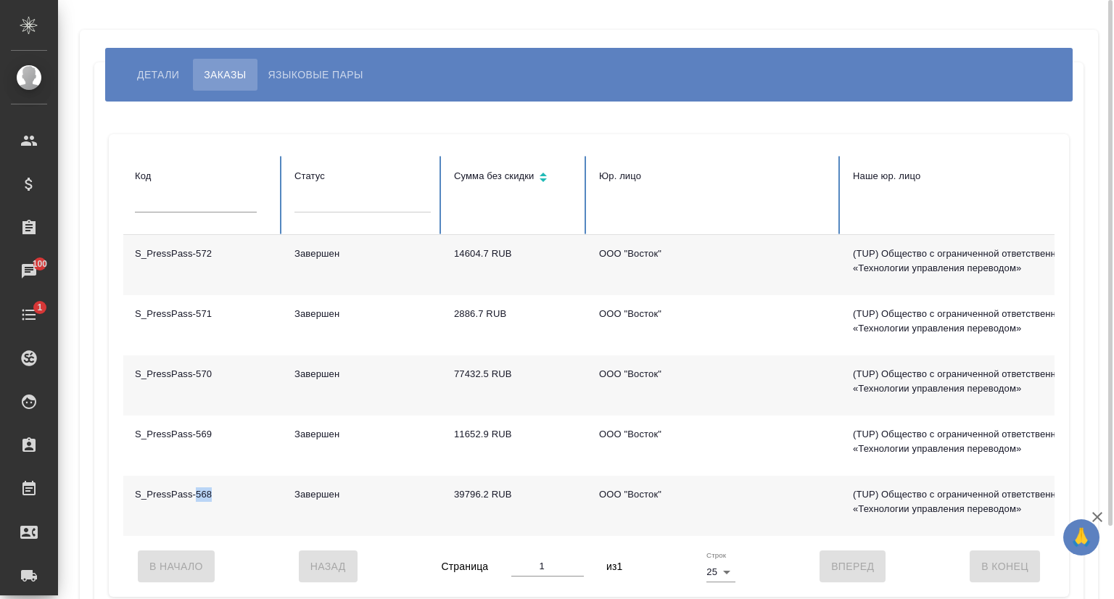
click at [170, 76] on span "Детали" at bounding box center [158, 74] width 42 height 17
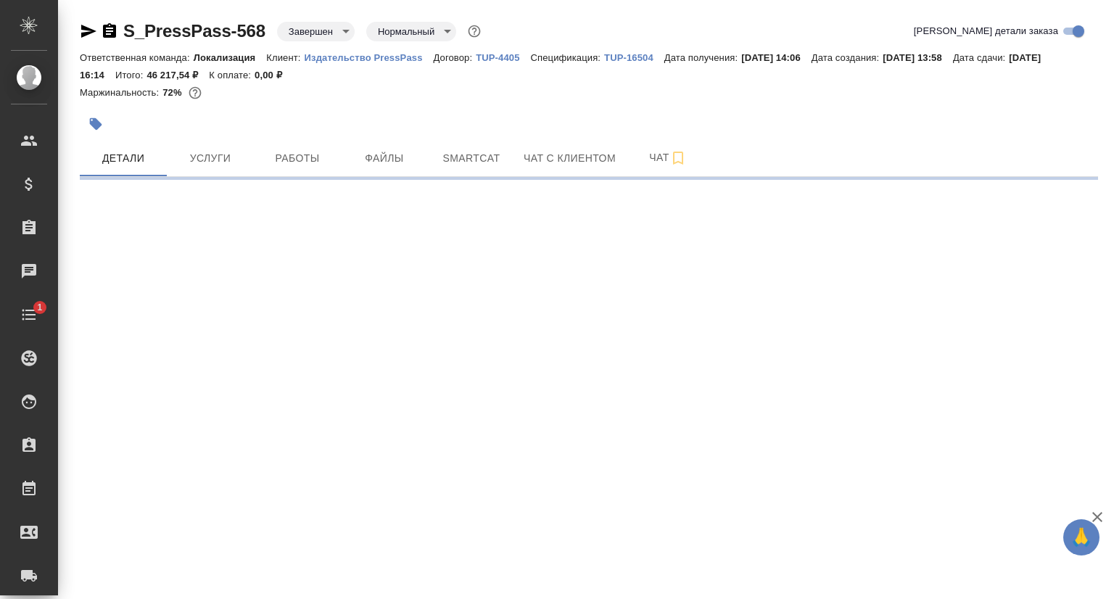
select select "RU"
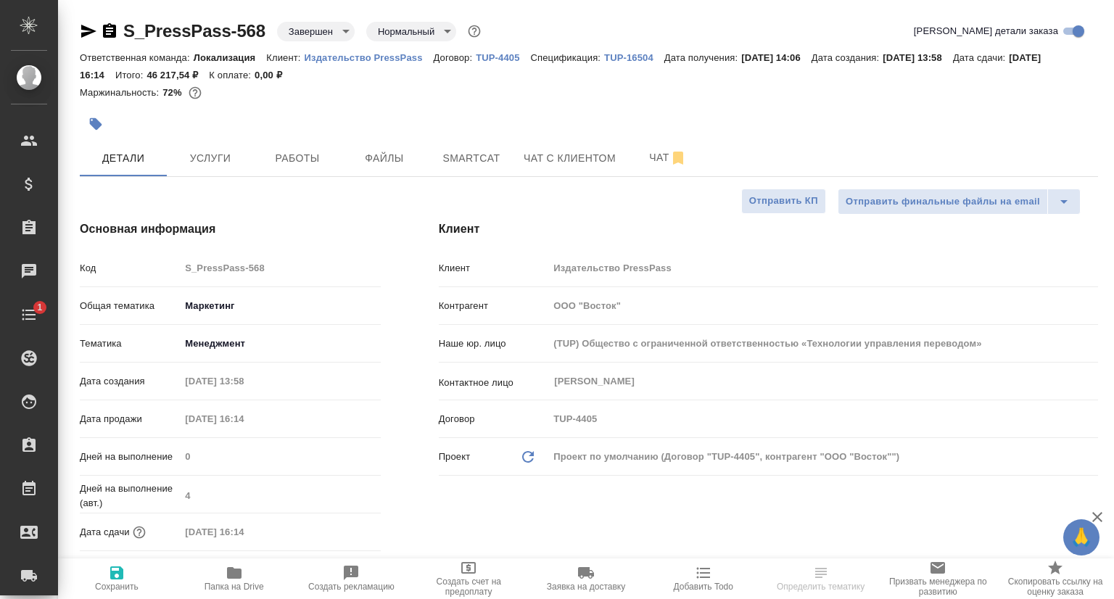
type textarea "x"
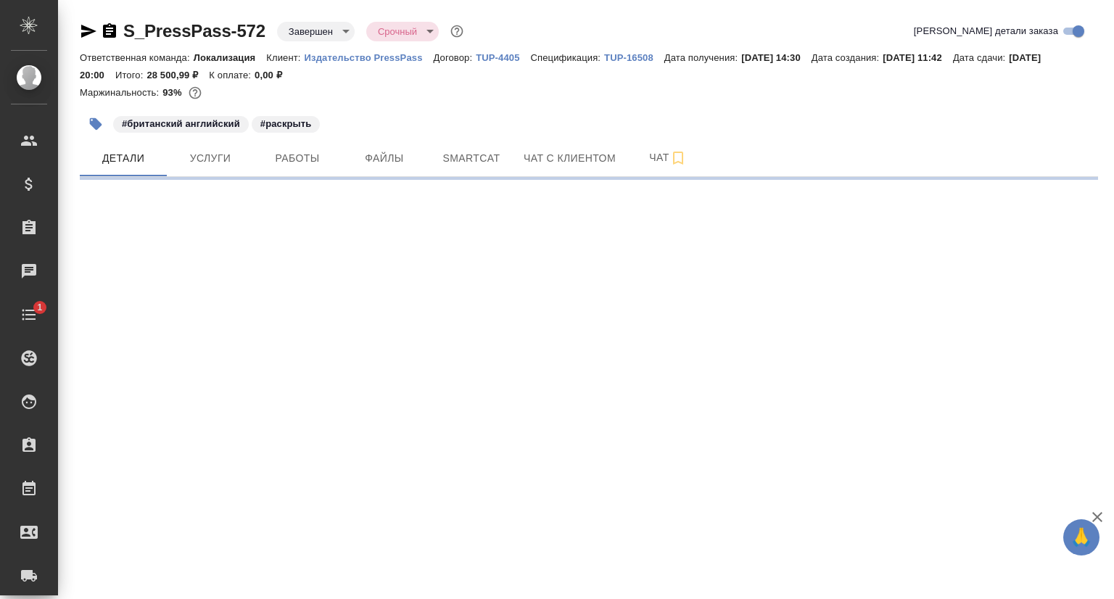
select select "RU"
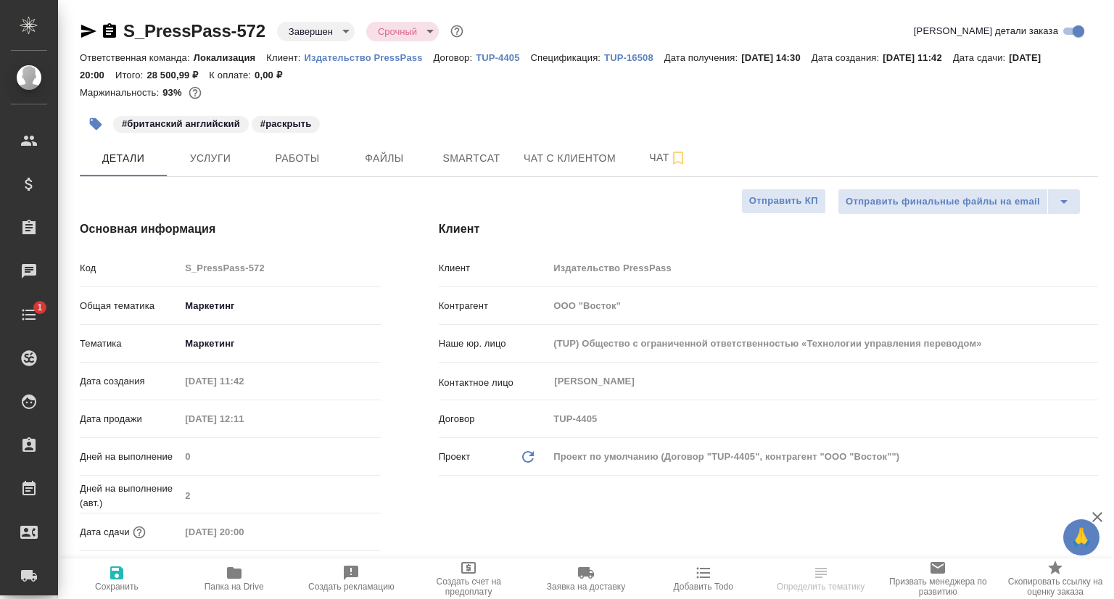
type textarea "x"
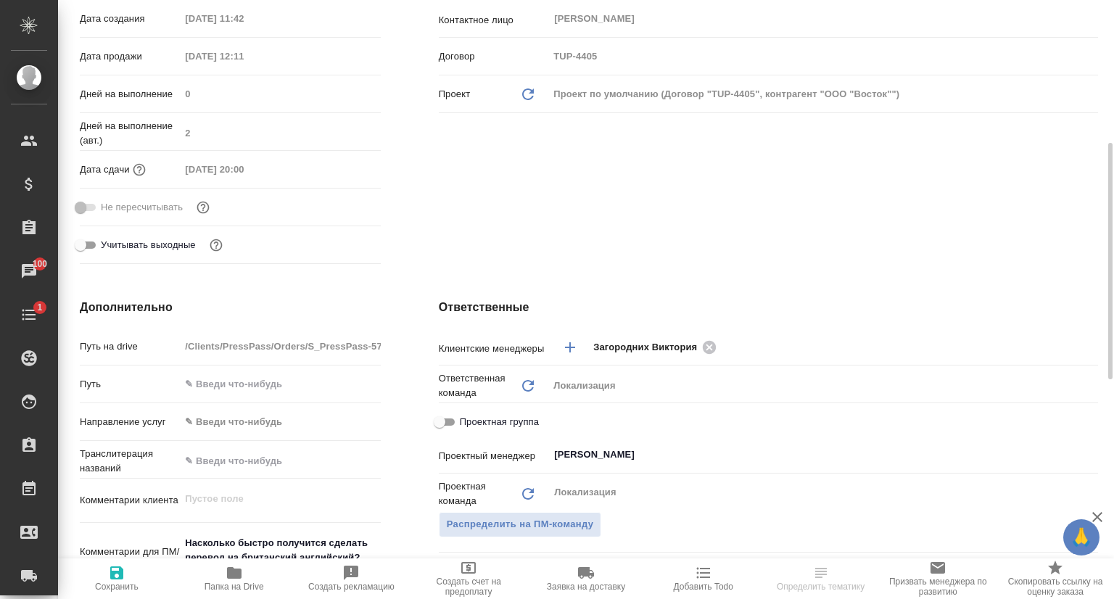
scroll to position [580, 0]
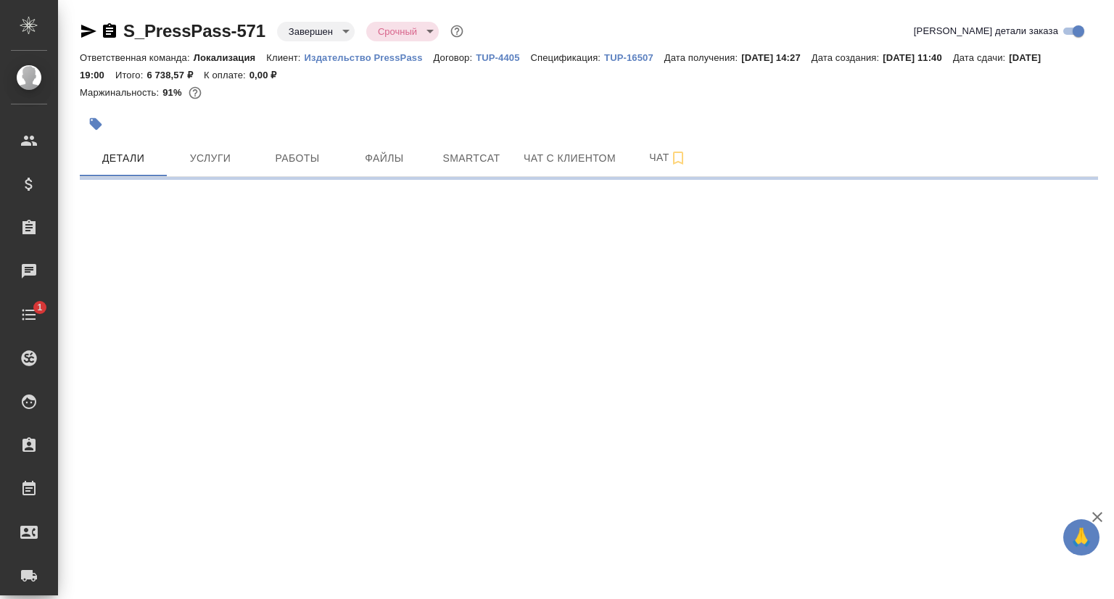
select select "RU"
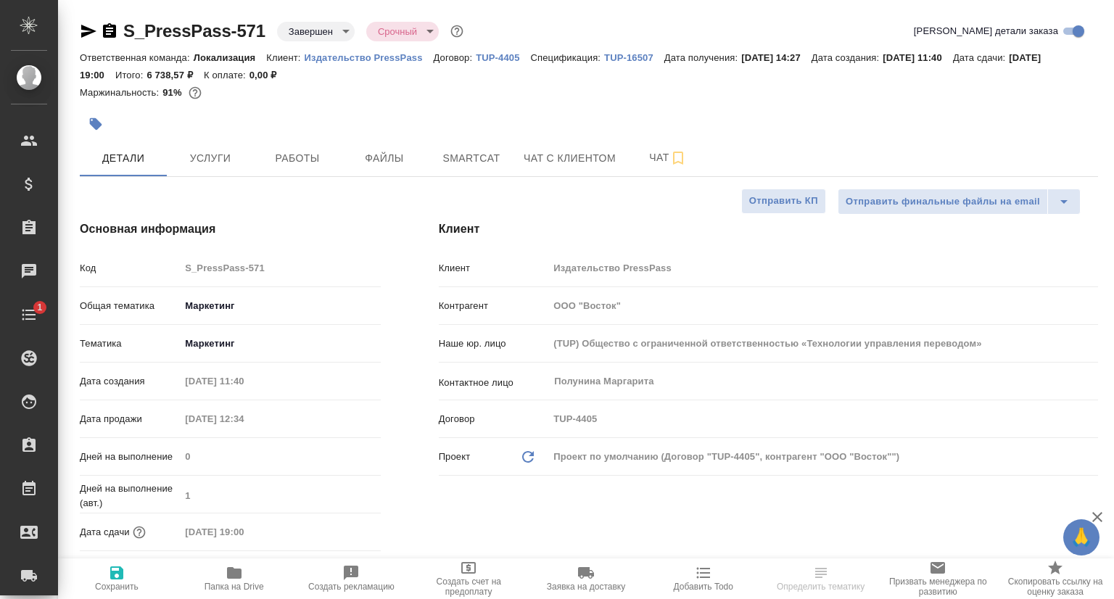
type textarea "x"
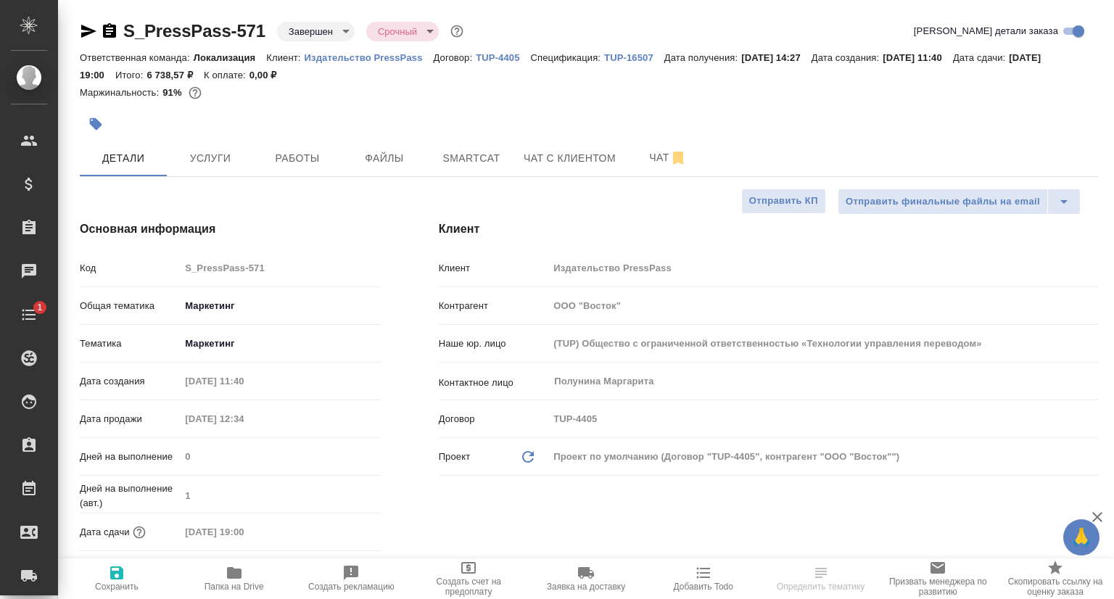
type textarea "x"
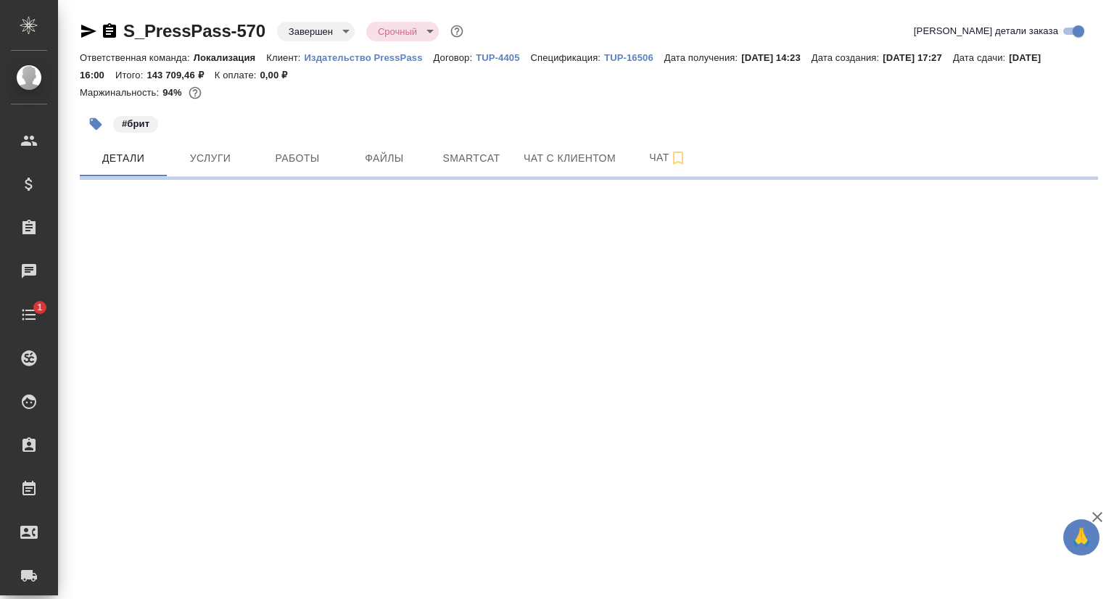
select select "RU"
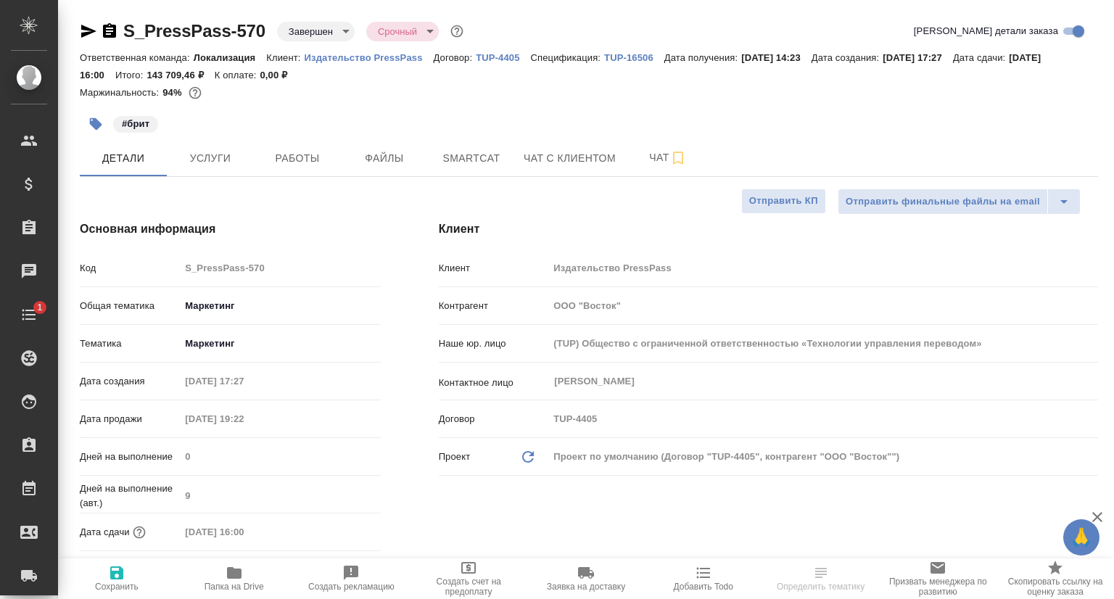
type textarea "x"
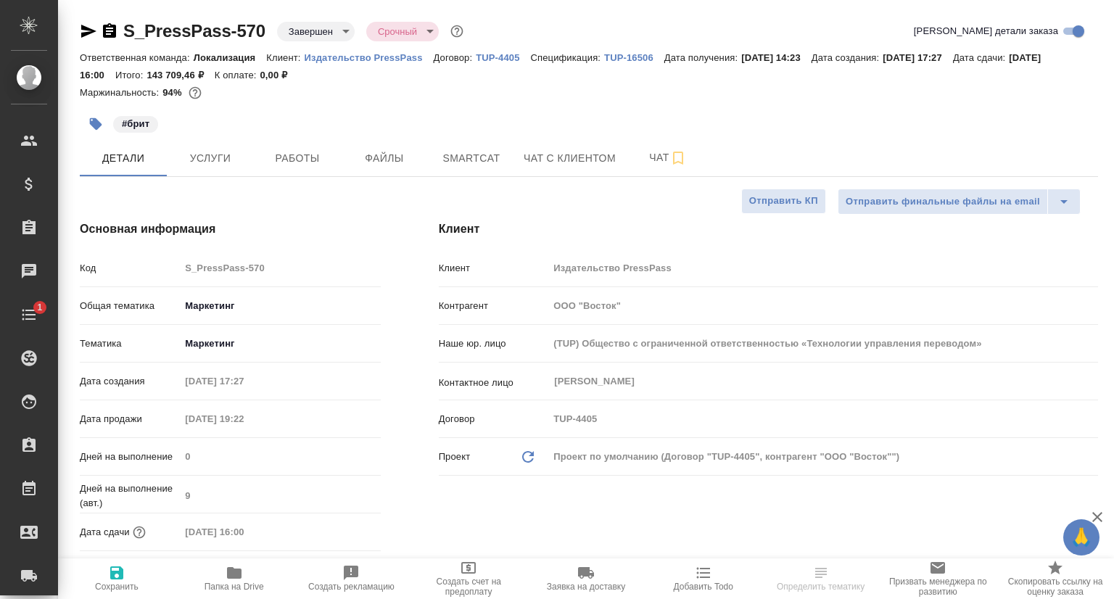
type textarea "x"
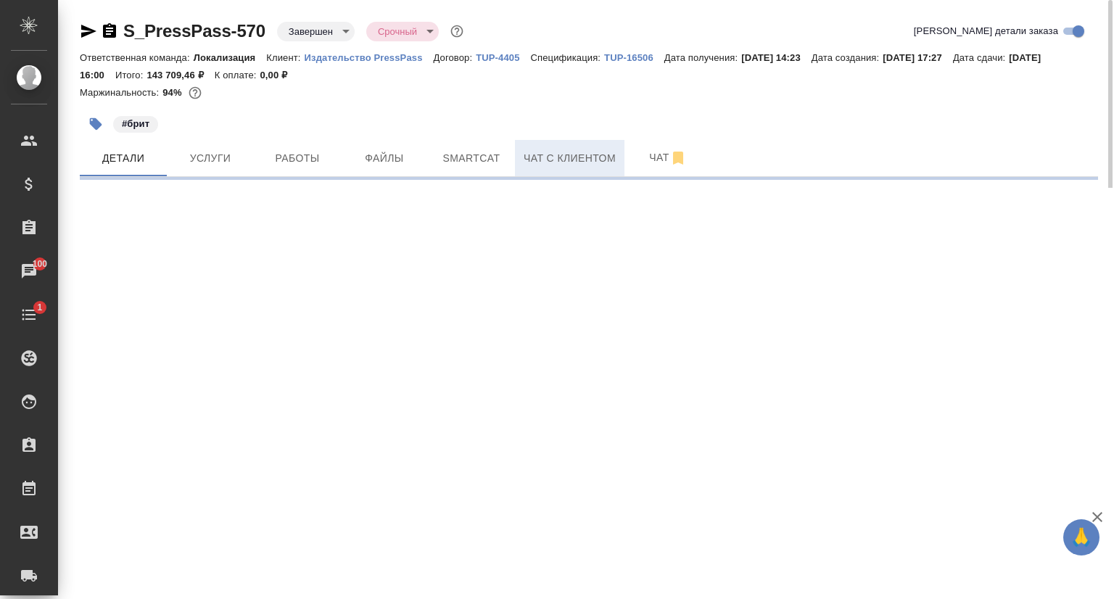
select select "RU"
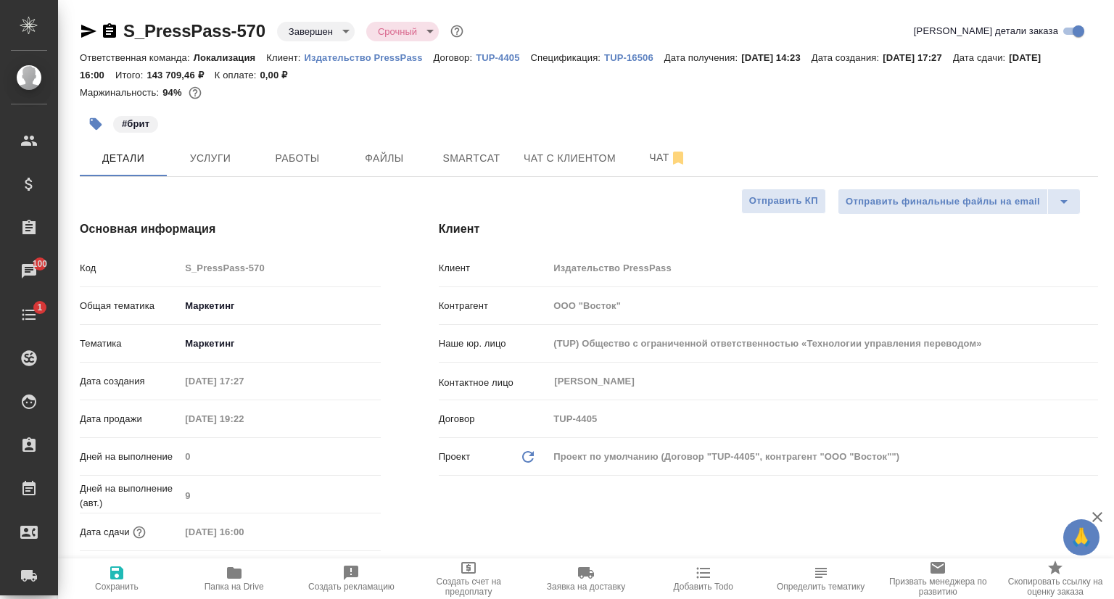
type textarea "x"
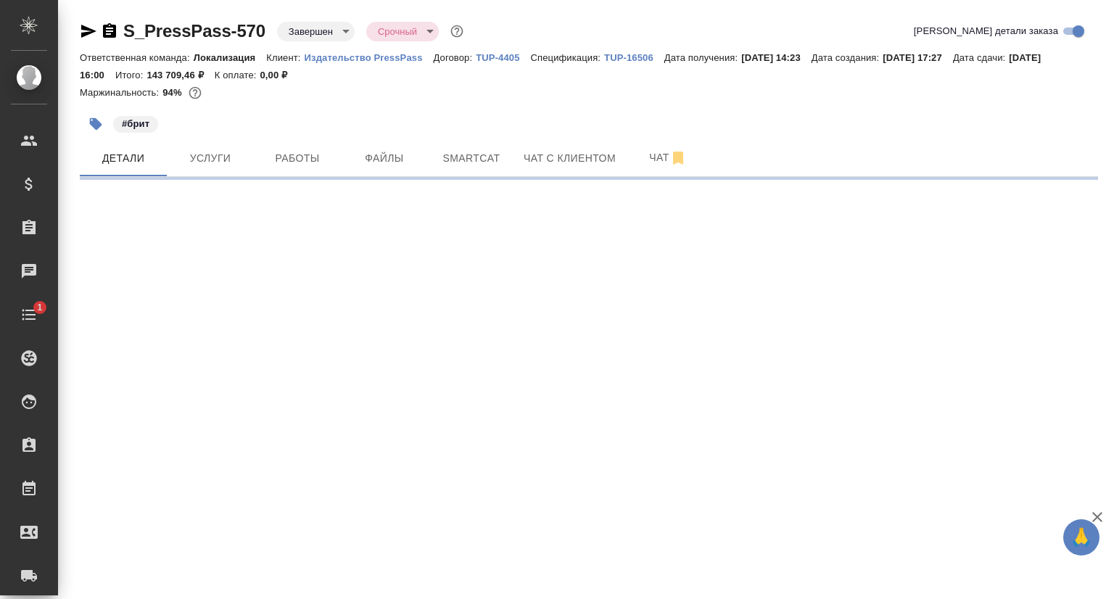
select select "RU"
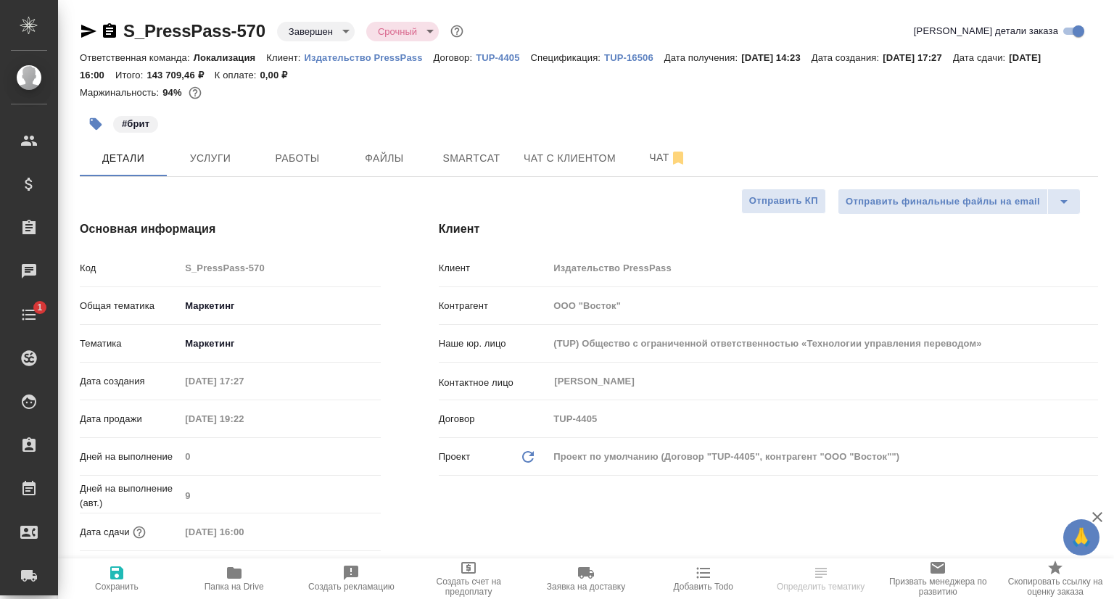
type textarea "x"
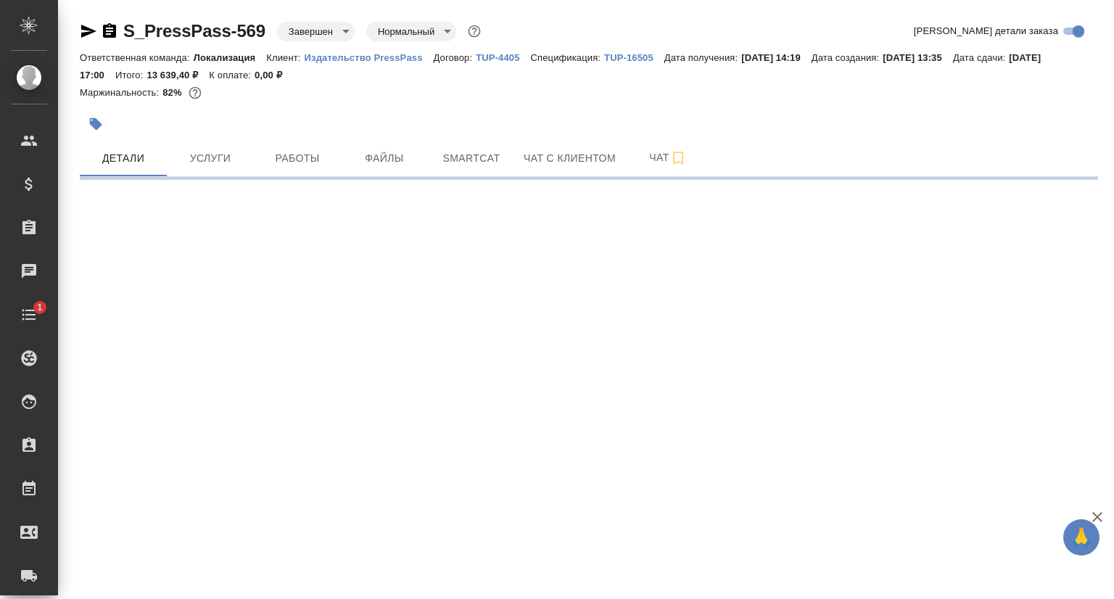
select select "RU"
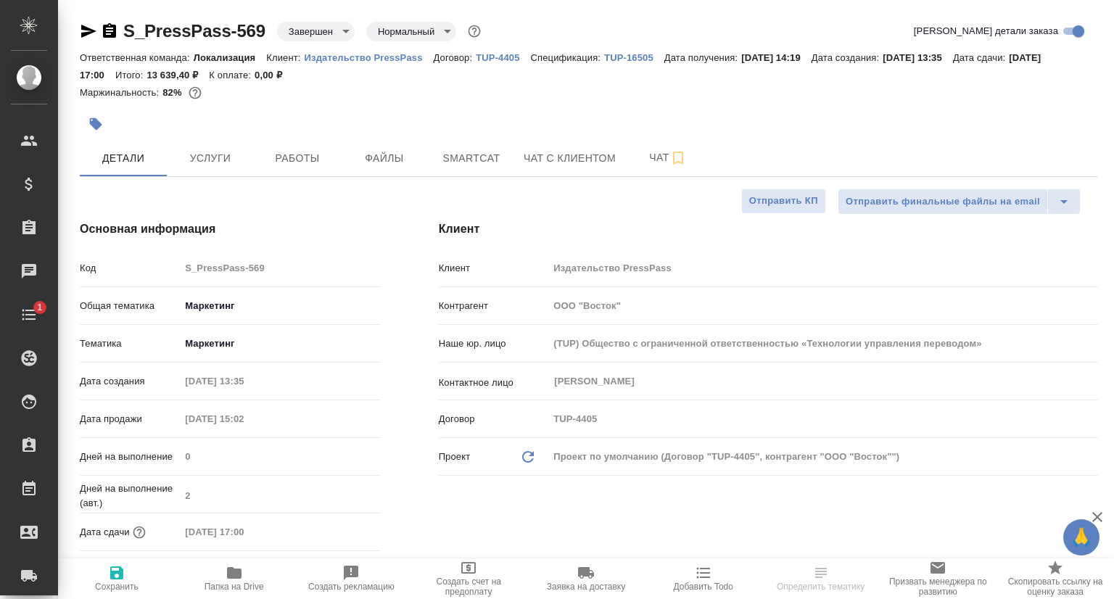
type textarea "x"
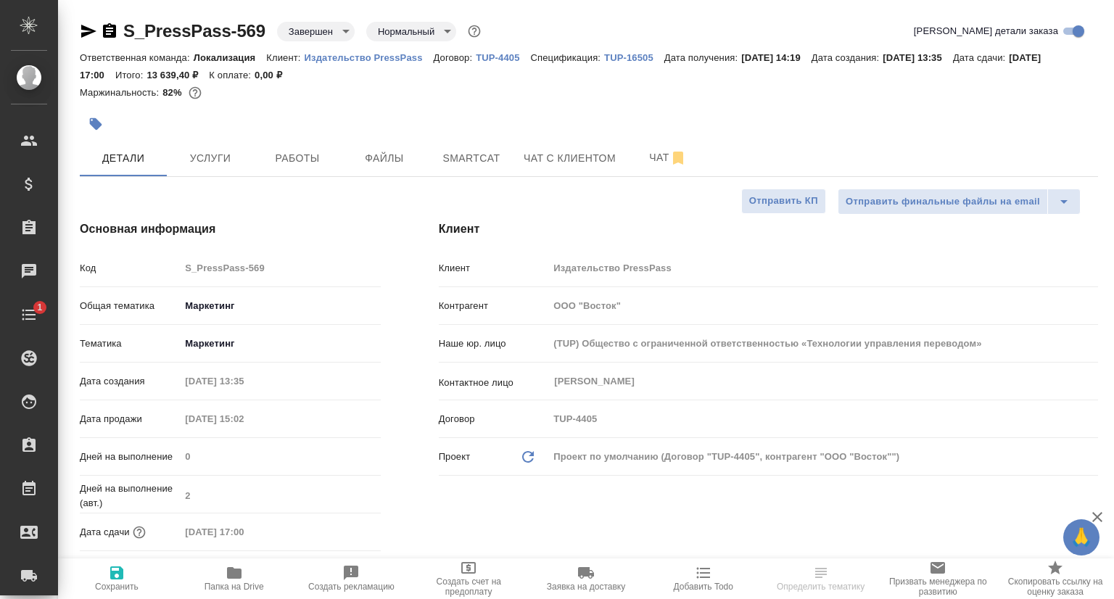
type textarea "x"
